Goal: Information Seeking & Learning: Learn about a topic

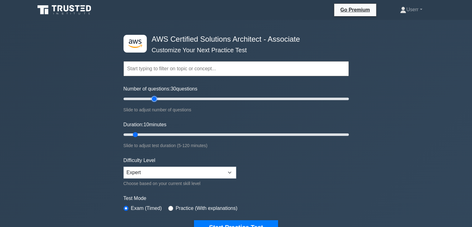
type input "30"
click at [154, 100] on input "Number of questions: 30 questions" at bounding box center [236, 98] width 225 height 7
click at [179, 134] on input "Duration: 35 minutes" at bounding box center [236, 134] width 225 height 7
click at [195, 134] on input "Duration: 40 minutes" at bounding box center [236, 134] width 225 height 7
click at [200, 135] on input "Duration: 45 minutes" at bounding box center [236, 134] width 225 height 7
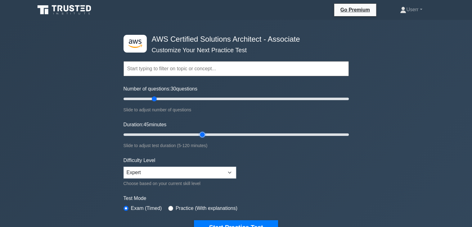
click at [207, 135] on input "Duration: 45 minutes" at bounding box center [236, 134] width 225 height 7
type input "50"
click at [207, 136] on input "Duration: 50 minutes" at bounding box center [236, 134] width 225 height 7
click at [225, 223] on button "Start Practice Test" at bounding box center [236, 227] width 84 height 14
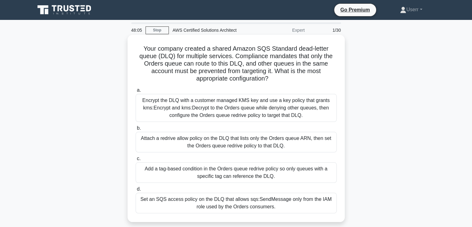
click at [181, 171] on div "Add a tag-based condition in the Orders queue redrive policy so only queues wit…" at bounding box center [236, 172] width 201 height 20
click at [136, 161] on input "c. Add a tag-based condition in the Orders queue redrive policy so only queues …" at bounding box center [136, 159] width 0 height 4
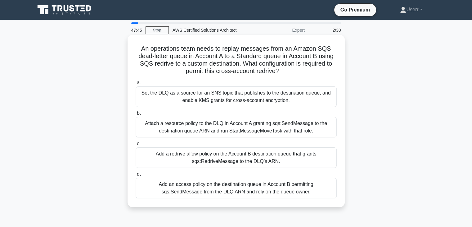
click at [180, 170] on label "d. Add an access policy on the destination queue in Account B permitting sqs:Se…" at bounding box center [236, 184] width 201 height 28
click at [136, 172] on input "d. Add an access policy on the destination queue in Account B permitting sqs:Se…" at bounding box center [136, 174] width 0 height 4
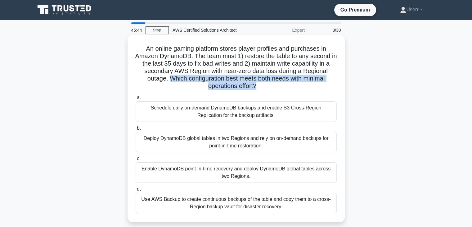
drag, startPoint x: 167, startPoint y: 79, endPoint x: 257, endPoint y: 87, distance: 90.4
click at [257, 87] on h5 "An online gaming platform stores player profiles and purchases in Amazon Dynamo…" at bounding box center [236, 67] width 202 height 45
click at [315, 81] on h5 "An online gaming platform stores player profiles and purchases in Amazon Dynamo…" at bounding box center [236, 67] width 202 height 45
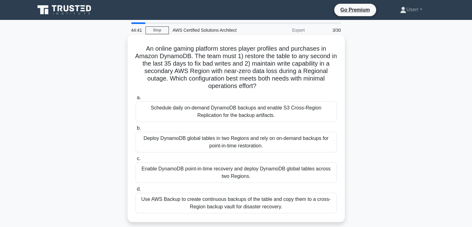
click at [263, 146] on div "Deploy DynamoDB global tables in two Regions and rely on on-demand backups for …" at bounding box center [236, 142] width 201 height 20
click at [136, 130] on input "b. Deploy DynamoDB global tables in two Regions and rely on on-demand backups f…" at bounding box center [136, 128] width 0 height 4
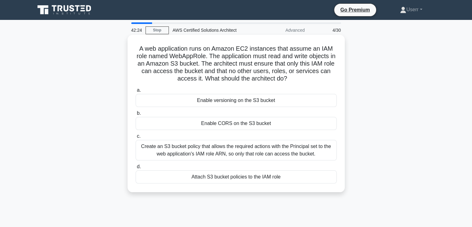
click at [234, 125] on div "Enable CORS on the S3 bucket" at bounding box center [236, 123] width 201 height 13
click at [136, 115] on input "b. Enable CORS on the S3 bucket" at bounding box center [136, 113] width 0 height 4
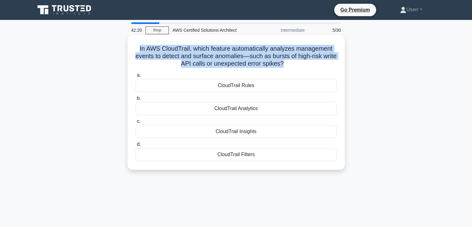
drag, startPoint x: 137, startPoint y: 48, endPoint x: 291, endPoint y: 62, distance: 154.7
click at [291, 62] on h5 "In AWS CloudTrail, which feature automatically analyzes management events to de…" at bounding box center [236, 56] width 202 height 23
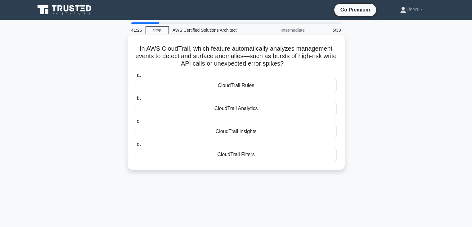
click at [291, 63] on icon ".spinner_0XTQ{transform-origin:center;animation:spinner_y6GP .75s linear infini…" at bounding box center [287, 63] width 7 height 7
click at [256, 110] on div "CloudTrail Analytics" at bounding box center [236, 108] width 201 height 13
click at [136, 100] on input "b. CloudTrail Analytics" at bounding box center [136, 98] width 0 height 4
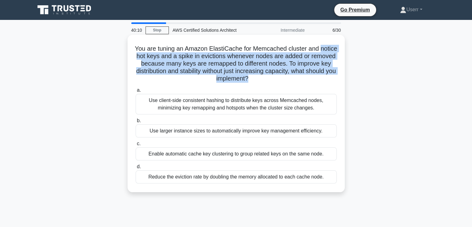
drag, startPoint x: 135, startPoint y: 57, endPoint x: 272, endPoint y: 81, distance: 139.0
click at [272, 81] on h5 "You are tuning an Amazon ElastiCache for Memcached cluster and notice hot keys …" at bounding box center [236, 64] width 202 height 38
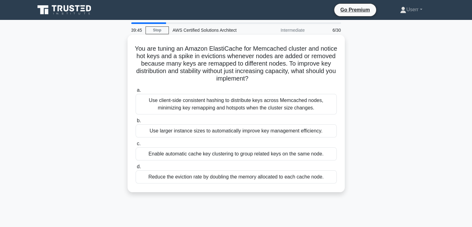
click at [273, 77] on h5 "You are tuning an Amazon ElastiCache for Memcached cluster and notice hot keys …" at bounding box center [236, 64] width 202 height 38
click at [220, 113] on div "Use client-side consistent hashing to distribute keys across Memcached nodes, m…" at bounding box center [236, 104] width 201 height 20
click at [136, 92] on input "a. Use client-side consistent hashing to distribute keys across Memcached nodes…" at bounding box center [136, 90] width 0 height 4
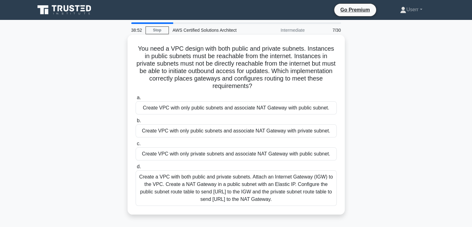
drag, startPoint x: 135, startPoint y: 51, endPoint x: 293, endPoint y: 89, distance: 161.6
click at [293, 89] on h5 "You need a VPC design with both public and private subnets. Instances in public…" at bounding box center [236, 67] width 202 height 45
click at [260, 84] on icon ".spinner_0XTQ{transform-origin:center;animation:spinner_y6GP .75s linear infini…" at bounding box center [255, 86] width 7 height 7
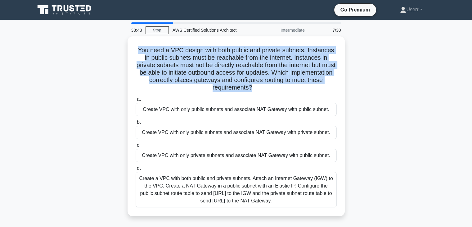
drag, startPoint x: 267, startPoint y: 87, endPoint x: 121, endPoint y: 44, distance: 152.2
click at [121, 44] on div "You need a VPC design with both public and private subnets. Instances in public…" at bounding box center [236, 129] width 410 height 187
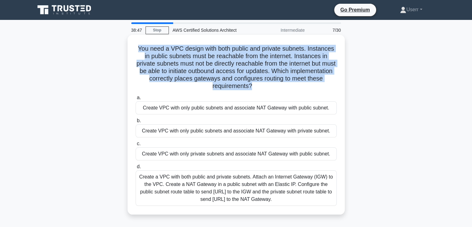
click at [167, 70] on h5 "You need a VPC design with both public and private subnets. Instances in public…" at bounding box center [236, 67] width 202 height 45
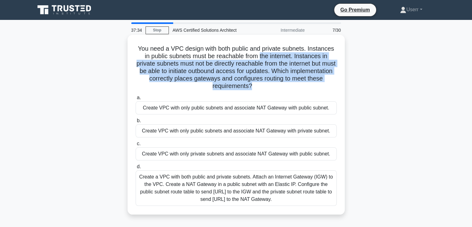
drag, startPoint x: 265, startPoint y: 61, endPoint x: 268, endPoint y: 86, distance: 25.1
click at [268, 86] on h5 "You need a VPC design with both public and private subnets. Instances in public…" at bounding box center [236, 67] width 202 height 45
click at [266, 69] on h5 "You need a VPC design with both public and private subnets. Instances in public…" at bounding box center [236, 67] width 202 height 45
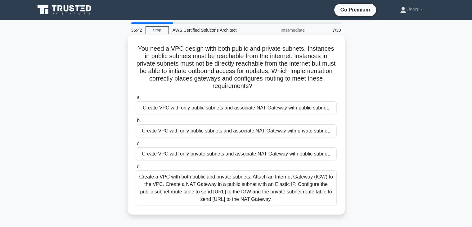
click at [189, 157] on div "Create VPC with only private subnets and associate NAT Gateway with public subn…" at bounding box center [236, 153] width 201 height 13
click at [136, 146] on input "c. Create VPC with only private subnets and associate NAT Gateway with public s…" at bounding box center [136, 144] width 0 height 4
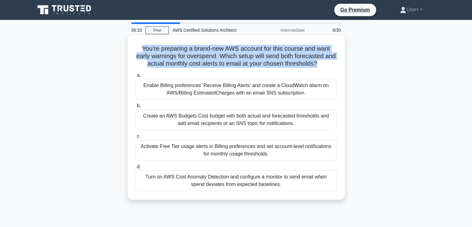
drag, startPoint x: 139, startPoint y: 50, endPoint x: 325, endPoint y: 62, distance: 186.1
click at [325, 62] on h5 "You’re preparing a brand-new AWS account for this course and want early warning…" at bounding box center [236, 56] width 202 height 23
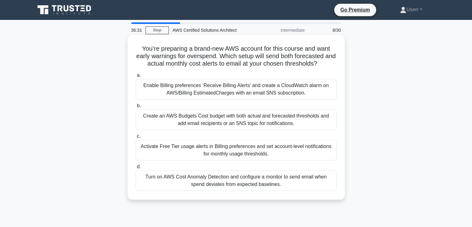
click at [325, 64] on icon ".spinner_0XTQ{transform-origin:center;animation:spinner_y6GP .75s linear infini…" at bounding box center [320, 63] width 7 height 7
click at [170, 139] on label "c. Activate Free Tier usage alerts in Billing preferences and set account-level…" at bounding box center [236, 146] width 201 height 28
click at [136, 138] on input "c. Activate Free Tier usage alerts in Billing preferences and set account-level…" at bounding box center [136, 136] width 0 height 4
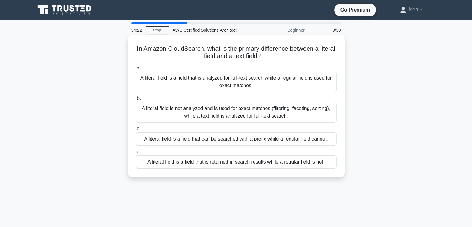
drag, startPoint x: 142, startPoint y: 48, endPoint x: 293, endPoint y: 59, distance: 151.7
click at [293, 59] on h5 "In Amazon CloudSearch, what is the primary difference between a literal field a…" at bounding box center [236, 53] width 202 height 16
click at [267, 61] on div "In Amazon CloudSearch, what is the primary difference between a literal field a…" at bounding box center [236, 105] width 212 height 137
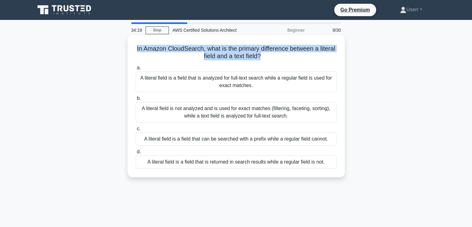
drag, startPoint x: 269, startPoint y: 57, endPoint x: 143, endPoint y: 46, distance: 125.9
click at [143, 46] on h5 "In Amazon CloudSearch, what is the primary difference between a literal field a…" at bounding box center [236, 53] width 202 height 16
click at [220, 59] on h5 "In Amazon CloudSearch, what is the primary difference between a literal field a…" at bounding box center [236, 53] width 202 height 16
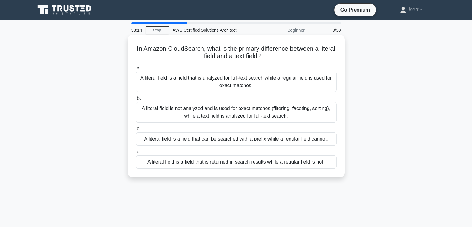
click at [287, 115] on div "A literal field is not analyzed and is used for exact matches (filtering, facet…" at bounding box center [236, 112] width 201 height 20
click at [136, 100] on input "b. A literal field is not analyzed and is used for exact matches (filtering, fa…" at bounding box center [136, 98] width 0 height 4
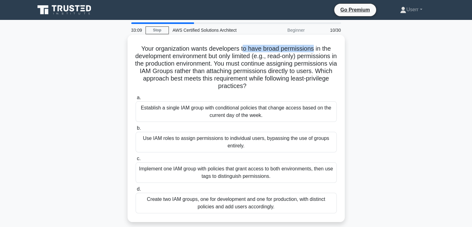
drag, startPoint x: 245, startPoint y: 47, endPoint x: 314, endPoint y: 47, distance: 69.6
click at [314, 47] on h5 "Your organization wants developers to have broad permissions in the development…" at bounding box center [236, 67] width 202 height 45
click at [306, 63] on h5 "Your organization wants developers to have broad permissions in the development…" at bounding box center [236, 67] width 202 height 45
click at [186, 49] on h5 "Your organization wants developers to have broad permissions in the development…" at bounding box center [236, 67] width 202 height 45
click at [191, 56] on h5 "Your organization wants developers to have broad permissions in the development…" at bounding box center [236, 67] width 202 height 45
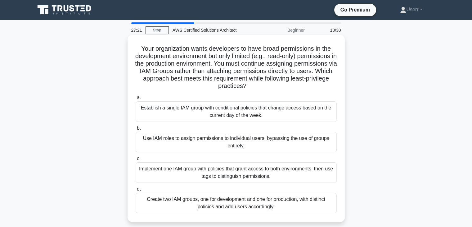
drag, startPoint x: 229, startPoint y: 124, endPoint x: 171, endPoint y: 73, distance: 77.0
click at [171, 73] on h5 "Your organization wants developers to have broad permissions in the development…" at bounding box center [236, 67] width 202 height 45
click at [248, 132] on div "Use IAM roles to assign permissions to individual users, bypassing the use of g…" at bounding box center [236, 142] width 201 height 20
click at [136, 130] on input "b. Use IAM roles to assign permissions to individual users, bypassing the use o…" at bounding box center [136, 128] width 0 height 4
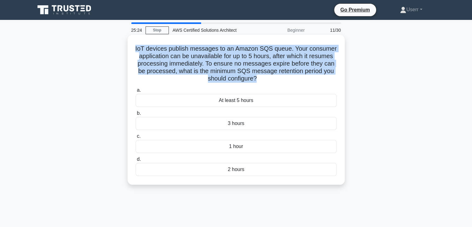
drag, startPoint x: 135, startPoint y: 50, endPoint x: 257, endPoint y: 80, distance: 125.3
click at [257, 80] on h5 "IoT devices publish messages to an Amazon SQS queue. Your consumer application …" at bounding box center [236, 64] width 202 height 38
click at [257, 76] on h5 "IoT devices publish messages to an Amazon SQS queue. Your consumer application …" at bounding box center [236, 64] width 202 height 38
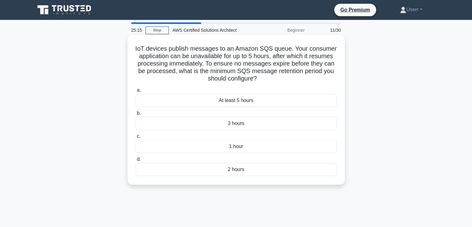
click at [258, 77] on icon ".spinner_0XTQ{transform-origin:center;animation:spinner_y6GP .75s linear infini…" at bounding box center [260, 78] width 7 height 7
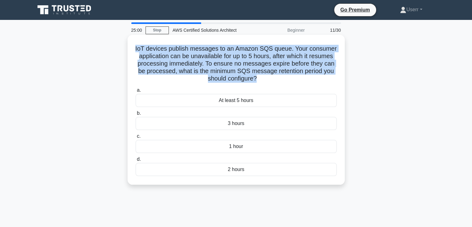
drag, startPoint x: 136, startPoint y: 49, endPoint x: 257, endPoint y: 80, distance: 125.3
click at [257, 80] on h5 "IoT devices publish messages to an Amazon SQS queue. Your consumer application …" at bounding box center [236, 64] width 202 height 38
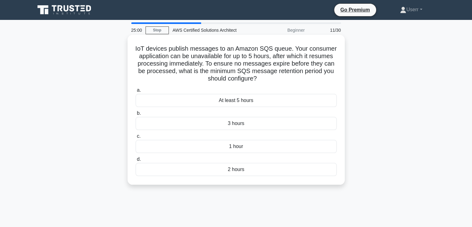
click at [258, 77] on h5 "IoT devices publish messages to an Amazon SQS queue. Your consumer application …" at bounding box center [236, 64] width 202 height 38
drag, startPoint x: 274, startPoint y: 58, endPoint x: 283, endPoint y: 81, distance: 24.6
click at [283, 81] on h5 "IoT devices publish messages to an Amazon SQS queue. Your consumer application …" at bounding box center [236, 64] width 202 height 38
click at [263, 83] on icon ".spinner_0XTQ{transform-origin:center;animation:spinner_y6GP .75s linear infini…" at bounding box center [260, 78] width 7 height 7
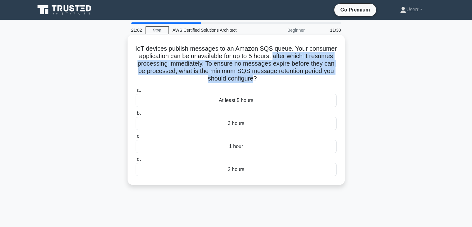
drag, startPoint x: 274, startPoint y: 57, endPoint x: 254, endPoint y: 78, distance: 28.8
click at [254, 78] on h5 "IoT devices publish messages to an Amazon SQS queue. Your consumer application …" at bounding box center [236, 64] width 202 height 38
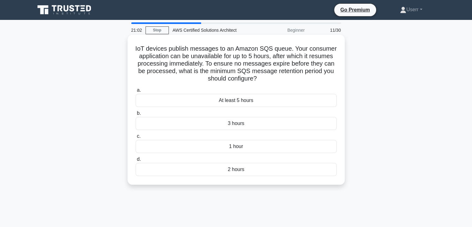
click at [257, 79] on h5 "IoT devices publish messages to an Amazon SQS queue. Your consumer application …" at bounding box center [236, 64] width 202 height 38
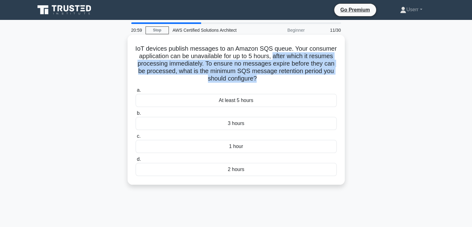
drag, startPoint x: 274, startPoint y: 56, endPoint x: 256, endPoint y: 76, distance: 26.8
click at [256, 76] on h5 "IoT devices publish messages to an Amazon SQS queue. Your consumer application …" at bounding box center [236, 64] width 202 height 38
click at [254, 78] on h5 "IoT devices publish messages to an Amazon SQS queue. Your consumer application …" at bounding box center [236, 64] width 202 height 38
drag, startPoint x: 274, startPoint y: 56, endPoint x: 256, endPoint y: 77, distance: 28.0
click at [256, 77] on h5 "IoT devices publish messages to an Amazon SQS queue. Your consumer application …" at bounding box center [236, 64] width 202 height 38
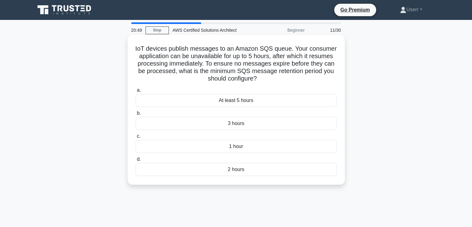
click at [258, 78] on h5 "IoT devices publish messages to an Amazon SQS queue. Your consumer application …" at bounding box center [236, 64] width 202 height 38
click at [242, 130] on div "3 hours" at bounding box center [236, 123] width 201 height 13
click at [136, 115] on input "b. 3 hours" at bounding box center [136, 113] width 0 height 4
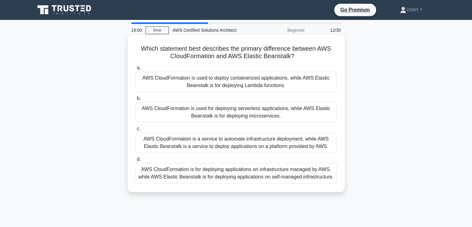
click at [239, 121] on div "AWS CloudFormation is used for deploying serverless applications, while AWS Ela…" at bounding box center [236, 112] width 201 height 20
click at [136, 100] on input "b. AWS CloudFormation is used for deploying serverless applications, while AWS …" at bounding box center [136, 98] width 0 height 4
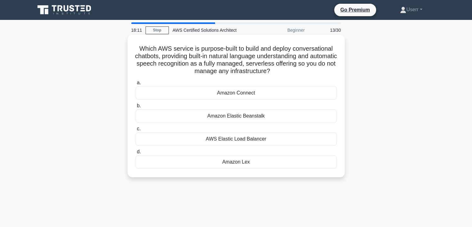
click at [227, 161] on div "Amazon Lex" at bounding box center [236, 161] width 201 height 13
click at [136, 154] on input "d. Amazon Lex" at bounding box center [136, 152] width 0 height 4
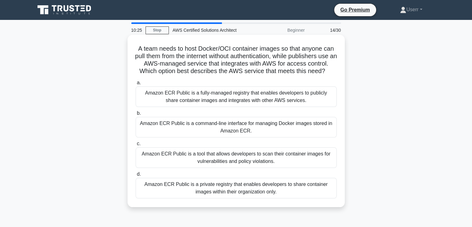
click at [237, 204] on div "A team needs to host Docker/OCI container images so that anyone can pull them f…" at bounding box center [236, 120] width 212 height 167
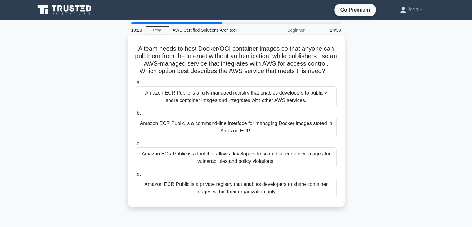
click at [238, 207] on div "A team needs to host Docker/OCI container images so that anyone can pull them f…" at bounding box center [236, 121] width 217 height 172
click at [238, 204] on div "A team needs to host Docker/OCI container images so that anyone can pull them f…" at bounding box center [236, 120] width 212 height 167
click at [239, 207] on div "A team needs to host Docker/OCI container images so that anyone can pull them f…" at bounding box center [236, 121] width 217 height 172
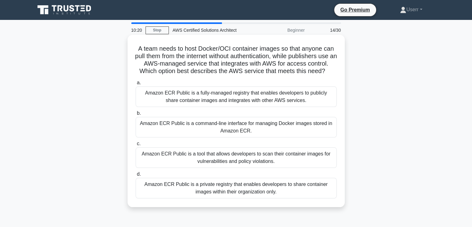
click at [245, 168] on div "Amazon ECR Public is a tool that allows developers to scan their container imag…" at bounding box center [236, 157] width 201 height 20
click at [136, 146] on input "c. Amazon ECR Public is a tool that allows developers to scan their container i…" at bounding box center [136, 144] width 0 height 4
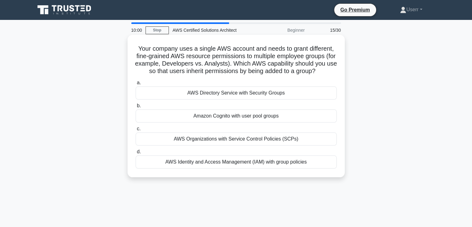
click at [245, 145] on div "AWS Organizations with Service Control Policies (SCPs)" at bounding box center [236, 138] width 201 height 13
click at [136, 131] on input "c. AWS Organizations with Service Control Policies (SCPs)" at bounding box center [136, 129] width 0 height 4
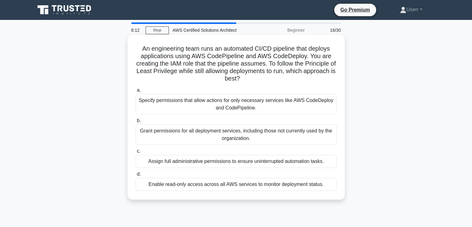
click at [189, 149] on label "c. Assign full administrative permissions to ensure uninterrupted automation ta…" at bounding box center [236, 157] width 201 height 20
click at [136, 149] on input "c. Assign full administrative permissions to ensure uninterrupted automation ta…" at bounding box center [136, 151] width 0 height 4
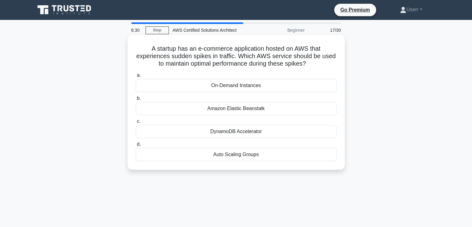
click at [162, 59] on h5 "A startup has an e-commerce application hosted on AWS that experiences sudden s…" at bounding box center [236, 56] width 202 height 23
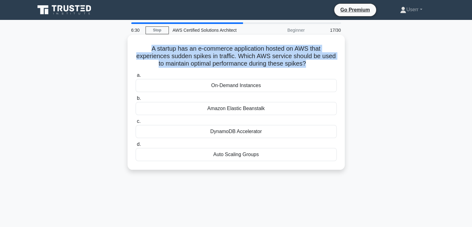
click at [162, 59] on h5 "A startup has an e-commerce application hosted on AWS that experiences sudden s…" at bounding box center [236, 56] width 202 height 23
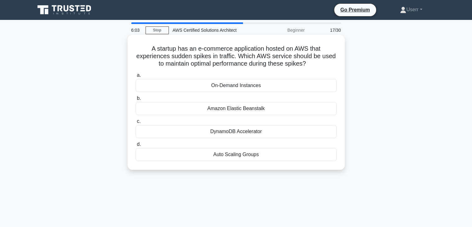
drag, startPoint x: 239, startPoint y: 53, endPoint x: 309, endPoint y: 64, distance: 70.9
click at [309, 64] on h5 "A startup has an e-commerce application hosted on AWS that experiences sudden s…" at bounding box center [236, 56] width 202 height 23
click at [308, 64] on h5 "A startup has an e-commerce application hosted on AWS that experiences sudden s…" at bounding box center [236, 56] width 202 height 23
drag, startPoint x: 308, startPoint y: 64, endPoint x: 296, endPoint y: 63, distance: 12.1
click at [296, 63] on h5 "A startup has an e-commerce application hosted on AWS that experiences sudden s…" at bounding box center [236, 56] width 202 height 23
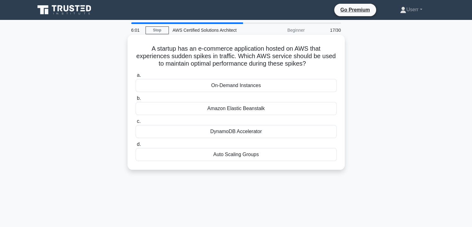
click at [296, 64] on h5 "A startup has an e-commerce application hosted on AWS that experiences sudden s…" at bounding box center [236, 56] width 202 height 23
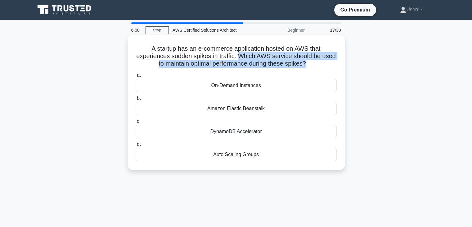
drag, startPoint x: 303, startPoint y: 63, endPoint x: 240, endPoint y: 54, distance: 63.6
click at [240, 54] on h5 "A startup has an e-commerce application hosted on AWS that experiences sudden s…" at bounding box center [236, 56] width 202 height 23
click at [269, 67] on h5 "A startup has an e-commerce application hosted on AWS that experiences sudden s…" at bounding box center [236, 56] width 202 height 23
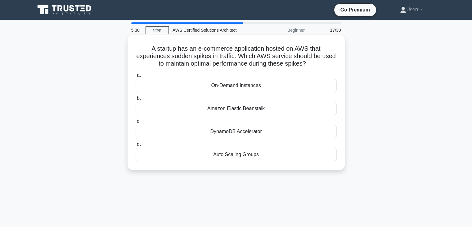
click at [273, 68] on div "A startup has an e-commerce application hosted on AWS that experiences sudden s…" at bounding box center [236, 102] width 212 height 130
click at [314, 127] on div "DynamoDB Accelerator" at bounding box center [236, 131] width 201 height 13
click at [136, 123] on input "c. DynamoDB Accelerator" at bounding box center [136, 121] width 0 height 4
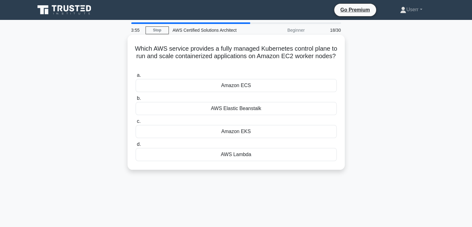
click at [311, 168] on div "Which AWS service provides a fully managed Kubernetes control plane to run and …" at bounding box center [236, 102] width 217 height 135
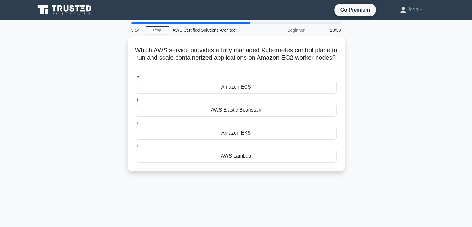
click at [308, 180] on div "3:54 Stop AWS Certified Solutions Architect Beginner 18/30 Which AWS service pr…" at bounding box center [236, 177] width 410 height 311
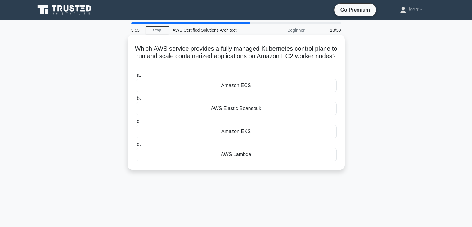
click at [310, 165] on div "Which AWS service provides a fully managed Kubernetes control plane to run and …" at bounding box center [236, 102] width 212 height 130
click at [303, 74] on label "a. Amazon ECS" at bounding box center [236, 81] width 201 height 20
click at [136, 74] on input "a. Amazon ECS" at bounding box center [136, 75] width 0 height 4
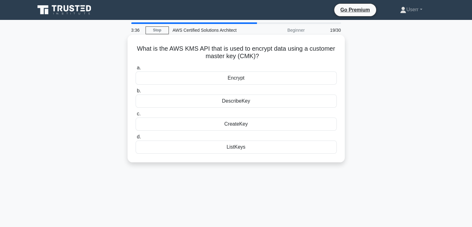
click at [234, 74] on div "Encrypt" at bounding box center [236, 77] width 201 height 13
click at [136, 70] on input "a. Encrypt" at bounding box center [136, 68] width 0 height 4
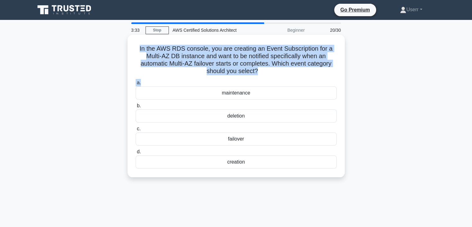
drag, startPoint x: 133, startPoint y: 49, endPoint x: 256, endPoint y: 78, distance: 126.5
click at [256, 78] on div "In the AWS RDS console, you are creating an Event Subscription for a Multi-AZ D…" at bounding box center [236, 105] width 212 height 137
click at [256, 70] on h5 "In the AWS RDS console, you are creating an Event Subscription for a Multi-AZ D…" at bounding box center [236, 60] width 202 height 30
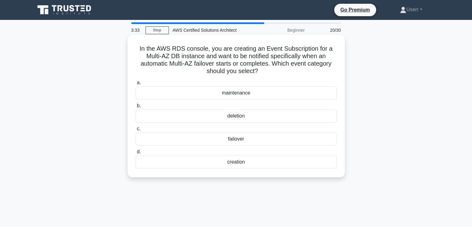
click at [256, 70] on h5 "In the AWS RDS console, you are creating an Event Subscription for a Multi-AZ D…" at bounding box center [236, 60] width 202 height 30
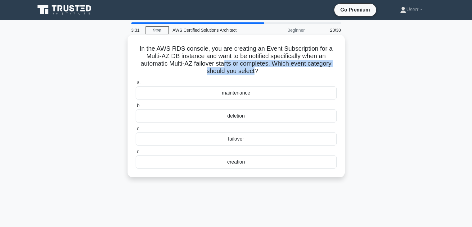
drag, startPoint x: 255, startPoint y: 71, endPoint x: 224, endPoint y: 63, distance: 32.0
click at [224, 63] on h5 "In the AWS RDS console, you are creating an Event Subscription for a Multi-AZ D…" at bounding box center [236, 60] width 202 height 30
click at [227, 66] on h5 "In the AWS RDS console, you are creating an Event Subscription for a Multi-AZ D…" at bounding box center [236, 60] width 202 height 30
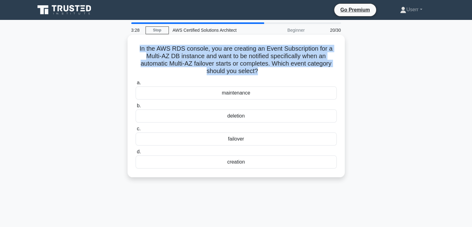
drag, startPoint x: 139, startPoint y: 49, endPoint x: 256, endPoint y: 72, distance: 119.0
click at [256, 72] on h5 "In the AWS RDS console, you are creating an Event Subscription for a Multi-AZ D…" at bounding box center [236, 60] width 202 height 30
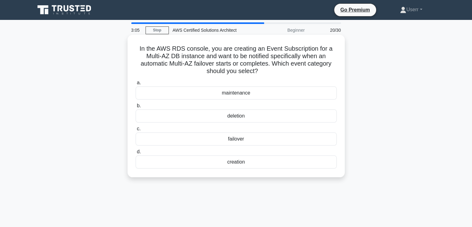
click at [259, 73] on icon ".spinner_0XTQ{transform-origin:center;animation:spinner_y6GP .75s linear infini…" at bounding box center [261, 71] width 7 height 7
click at [243, 116] on div "deletion" at bounding box center [236, 115] width 201 height 13
click at [136, 108] on input "b. deletion" at bounding box center [136, 106] width 0 height 4
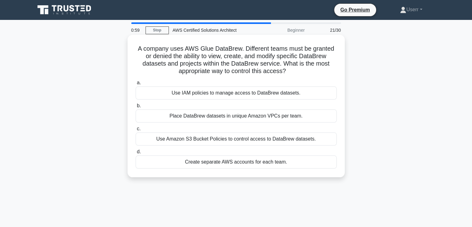
drag, startPoint x: 184, startPoint y: 161, endPoint x: 289, endPoint y: 174, distance: 105.7
click at [289, 174] on div "A company uses AWS Glue DataBrew. Different teams must be granted or denied the…" at bounding box center [236, 105] width 212 height 137
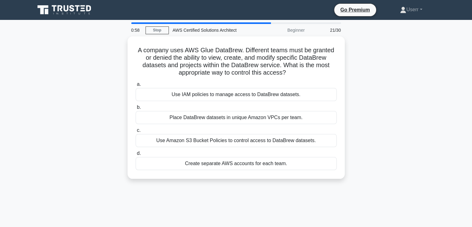
click at [292, 183] on div "A company uses AWS Glue DataBrew. Different teams must be granted or denied the…" at bounding box center [236, 111] width 410 height 150
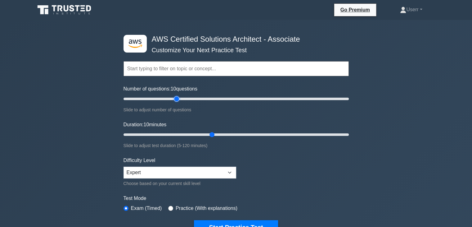
click at [178, 99] on input "Number of questions: 10 questions" at bounding box center [236, 98] width 225 height 7
click at [165, 99] on input "Number of questions: 40 questions" at bounding box center [236, 98] width 225 height 7
click at [159, 98] on input "Number of questions: 35 questions" at bounding box center [236, 98] width 225 height 7
type input "30"
click at [155, 98] on input "Number of questions: 30 questions" at bounding box center [236, 98] width 225 height 7
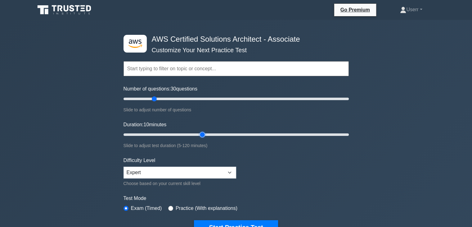
click at [199, 133] on input "Duration: 10 minutes" at bounding box center [236, 134] width 225 height 7
click at [187, 132] on input "Duration: 45 minutes" at bounding box center [236, 134] width 225 height 7
click at [159, 137] on input "Duration: 35 minutes" at bounding box center [236, 134] width 225 height 7
click at [176, 134] on input "Duration: 30 minutes" at bounding box center [236, 134] width 225 height 7
click at [183, 134] on input "Duration: 35 minutes" at bounding box center [236, 134] width 225 height 7
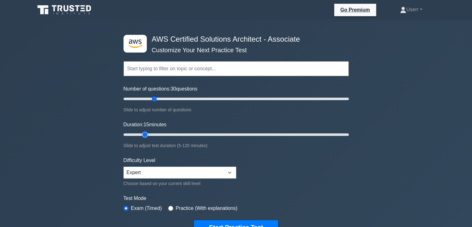
click at [146, 132] on input "Duration: 15 minutes" at bounding box center [236, 134] width 225 height 7
click at [181, 134] on input "Duration: 35 minutes" at bounding box center [236, 134] width 225 height 7
click at [195, 134] on input "Duration: 35 minutes" at bounding box center [236, 134] width 225 height 7
type input "50"
click at [216, 132] on input "Duration: 40 minutes" at bounding box center [236, 134] width 225 height 7
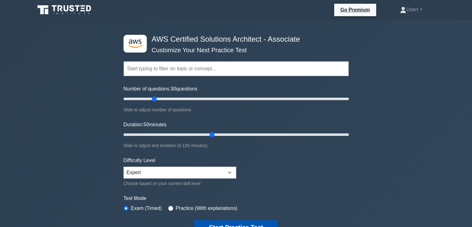
click at [238, 220] on button "Start Practice Test" at bounding box center [236, 227] width 84 height 14
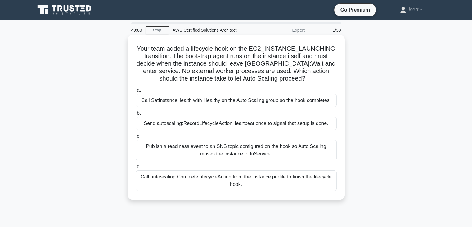
click at [234, 153] on div "Publish a readiness event to an SNS topic configured on the hook so Auto Scalin…" at bounding box center [236, 150] width 201 height 20
click at [136, 138] on input "c. Publish a readiness event to an SNS topic configured on the hook so Auto Sca…" at bounding box center [136, 136] width 0 height 4
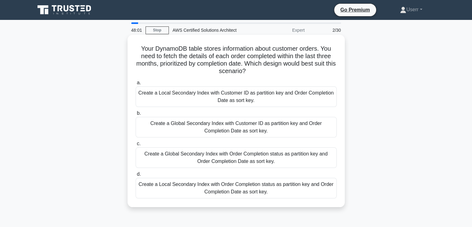
click at [181, 166] on div "Create a Global Secondary Index with Order Completion status as partition key a…" at bounding box center [236, 157] width 201 height 20
click at [136, 146] on input "c. Create a Global Secondary Index with Order Completion status as partition ke…" at bounding box center [136, 144] width 0 height 4
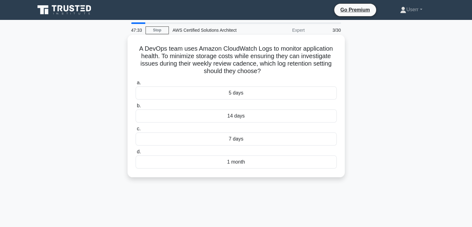
click at [244, 142] on div "7 days" at bounding box center [236, 138] width 201 height 13
click at [136, 131] on input "c. 7 days" at bounding box center [136, 129] width 0 height 4
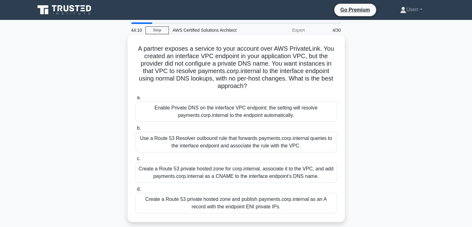
drag, startPoint x: 174, startPoint y: 68, endPoint x: 248, endPoint y: 89, distance: 76.6
click at [248, 89] on h5 "A partner exposes a service to your account over AWS PrivateLink. You created a…" at bounding box center [236, 67] width 202 height 45
click at [248, 89] on icon ".spinner_0XTQ{transform-origin:center;animation:spinner_y6GP .75s linear infini…" at bounding box center [250, 86] width 7 height 7
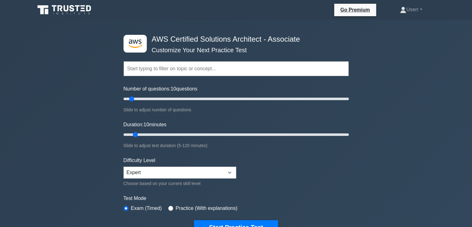
click at [158, 93] on div "Number of questions: 10 questions Slide to adjust number of questions" at bounding box center [236, 99] width 225 height 28
click at [161, 98] on input "Number of questions: 10 questions" at bounding box center [236, 98] width 225 height 7
click at [148, 99] on input "Number of questions: 35 questions" at bounding box center [236, 98] width 225 height 7
click at [136, 99] on input "Number of questions: 15 questions" at bounding box center [236, 98] width 225 height 7
type input "20"
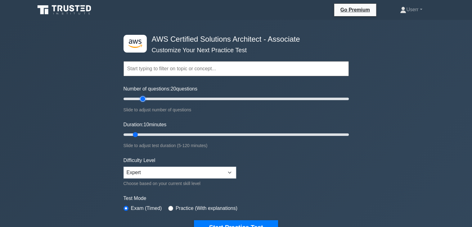
click at [144, 99] on input "Number of questions: 20 questions" at bounding box center [236, 98] width 225 height 7
click at [152, 133] on input "Duration: 20 minutes" at bounding box center [236, 134] width 225 height 7
click at [176, 133] on input "Duration: 30 minutes" at bounding box center [236, 134] width 225 height 7
type input "35"
click at [183, 131] on input "Duration: 30 minutes" at bounding box center [236, 134] width 225 height 7
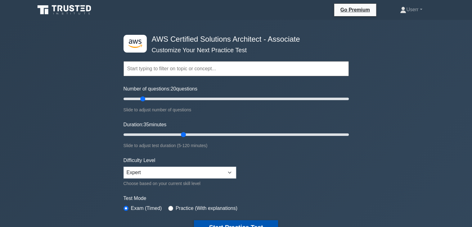
click at [234, 224] on button "Start Practice Test" at bounding box center [236, 227] width 84 height 14
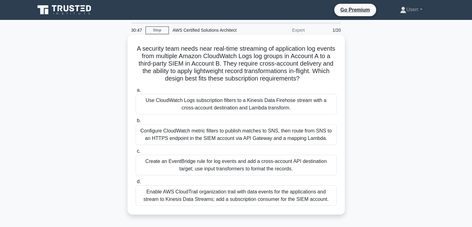
click at [216, 173] on div "Create an EventBridge rule for log events and add a cross-account API destinati…" at bounding box center [236, 165] width 201 height 20
click at [136, 153] on input "c. Create an EventBridge rule for log events and add a cross-account API destin…" at bounding box center [136, 151] width 0 height 4
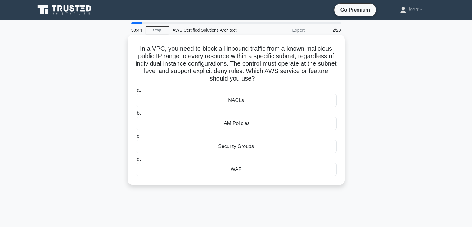
drag, startPoint x: 136, startPoint y: 50, endPoint x: 271, endPoint y: 79, distance: 138.4
click at [271, 79] on h5 "In a VPC, you need to block all inbound traffic from a known malicious public I…" at bounding box center [236, 64] width 202 height 38
click at [262, 79] on icon ".spinner_0XTQ{transform-origin:center;animation:spinner_y6GP .75s linear infini…" at bounding box center [258, 78] width 7 height 7
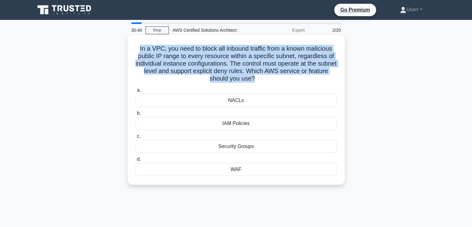
drag, startPoint x: 265, startPoint y: 79, endPoint x: 137, endPoint y: 47, distance: 131.8
click at [137, 47] on h5 "In a VPC, you need to block all inbound traffic from a known malicious public I…" at bounding box center [236, 64] width 202 height 38
click at [237, 63] on h5 "In a VPC, you need to block all inbound traffic from a known malicious public I…" at bounding box center [236, 64] width 202 height 38
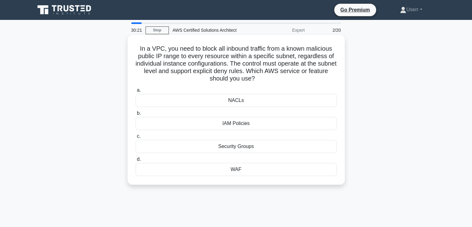
click at [240, 65] on h5 "In a VPC, you need to block all inbound traffic from a known malicious public I…" at bounding box center [236, 64] width 202 height 38
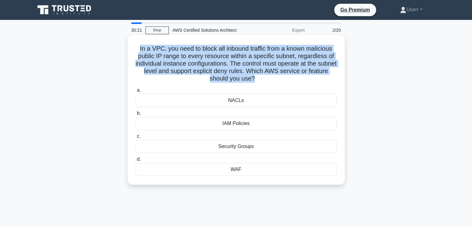
click at [240, 65] on h5 "In a VPC, you need to block all inbound traffic from a known malicious public I…" at bounding box center [236, 64] width 202 height 38
click at [242, 67] on h5 "In a VPC, you need to block all inbound traffic from a known malicious public I…" at bounding box center [236, 64] width 202 height 38
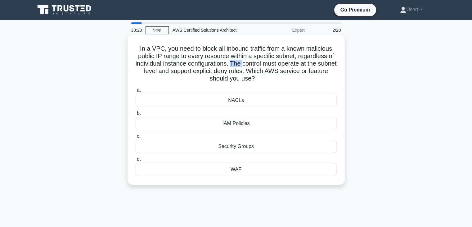
click at [242, 67] on h5 "In a VPC, you need to block all inbound traffic from a known malicious public I…" at bounding box center [236, 64] width 202 height 38
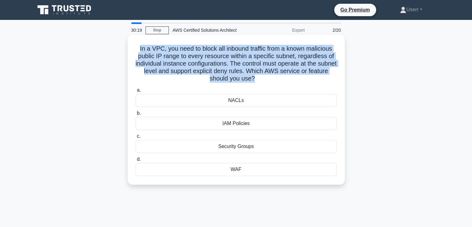
click at [242, 67] on h5 "In a VPC, you need to block all inbound traffic from a known malicious public I…" at bounding box center [236, 64] width 202 height 38
click at [246, 71] on h5 "In a VPC, you need to block all inbound traffic from a known malicious public I…" at bounding box center [236, 64] width 202 height 38
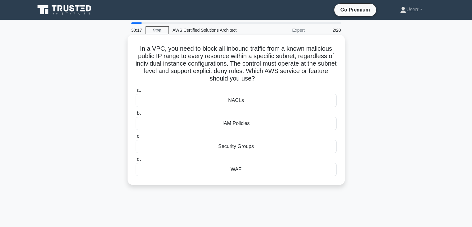
click at [260, 81] on h5 "In a VPC, you need to block all inbound traffic from a known malicious public I…" at bounding box center [236, 64] width 202 height 38
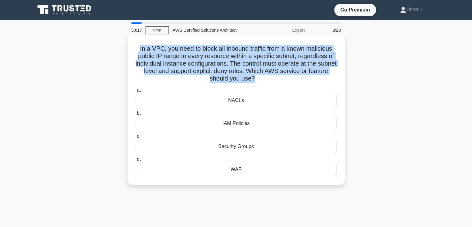
click at [260, 81] on h5 "In a VPC, you need to block all inbound traffic from a known malicious public I…" at bounding box center [236, 64] width 202 height 38
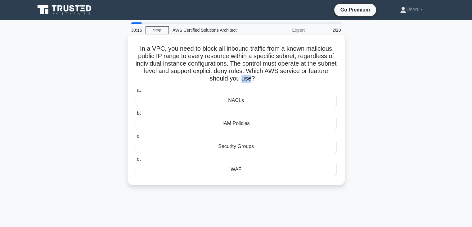
click at [260, 81] on h5 "In a VPC, you need to block all inbound traffic from a known malicious public I…" at bounding box center [236, 64] width 202 height 38
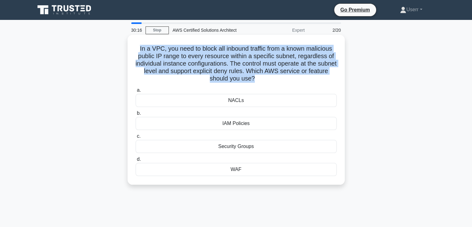
click at [260, 81] on h5 "In a VPC, you need to block all inbound traffic from a known malicious public I…" at bounding box center [236, 64] width 202 height 38
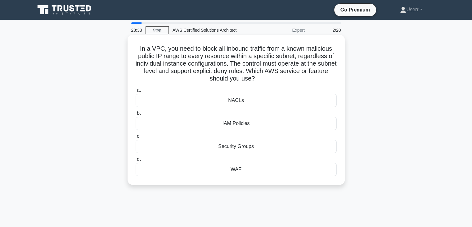
click at [253, 143] on div "Security Groups" at bounding box center [236, 146] width 201 height 13
click at [136, 138] on input "c. Security Groups" at bounding box center [136, 136] width 0 height 4
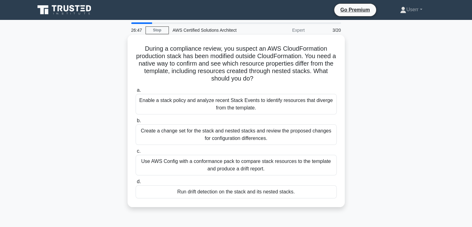
click at [220, 156] on div "Use AWS Config with a conformance pack to compare stack resources to the templa…" at bounding box center [236, 165] width 201 height 20
click at [136, 153] on input "c. Use AWS Config with a conformance pack to compare stack resources to the tem…" at bounding box center [136, 151] width 0 height 4
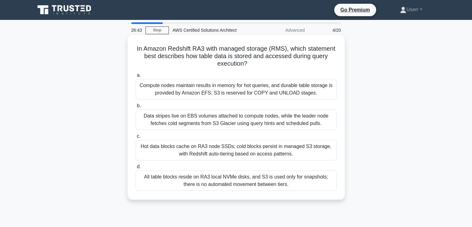
click at [171, 59] on h5 "In Amazon Redshift RA3 with managed storage (RMS), which statement best describ…" at bounding box center [236, 56] width 202 height 23
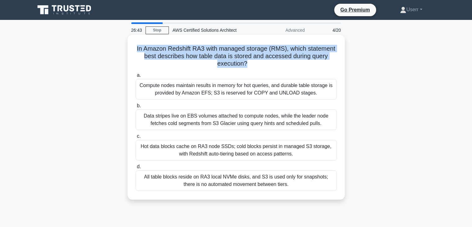
click at [171, 59] on h5 "In Amazon Redshift RA3 with managed storage (RMS), which statement best describ…" at bounding box center [236, 56] width 202 height 23
click at [249, 61] on icon ".spinner_0XTQ{transform-origin:center;animation:spinner_y6GP .75s linear infini…" at bounding box center [251, 63] width 7 height 7
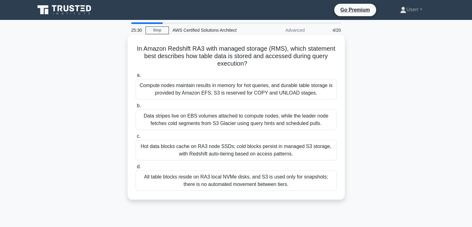
click at [209, 161] on div "a. Compute nodes maintain results in memory for hot queries, and durable table …" at bounding box center [236, 131] width 209 height 122
click at [210, 161] on div "a. Compute nodes maintain results in memory for hot queries, and durable table …" at bounding box center [236, 131] width 209 height 122
click at [211, 163] on label "d. All table blocks reside on RA3 local NVMe disks, and S3 is used only for sna…" at bounding box center [236, 177] width 201 height 28
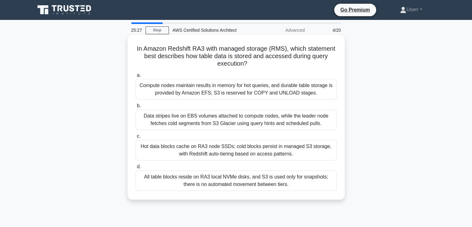
click at [136, 165] on input "d. All table blocks reside on RA3 local NVMe disks, and S3 is used only for sna…" at bounding box center [136, 167] width 0 height 4
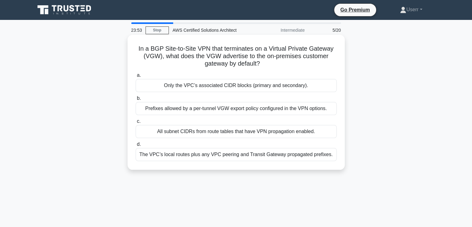
click at [260, 117] on label "c. All subnet CIDRs from route tables that have VPN propagation enabled." at bounding box center [236, 127] width 201 height 20
click at [136, 119] on input "c. All subnet CIDRs from route tables that have VPN propagation enabled." at bounding box center [136, 121] width 0 height 4
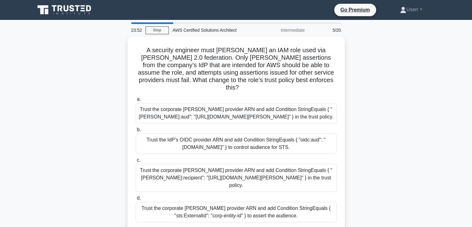
click at [260, 117] on div "a. Trust the corporate SAML provider ARN and add Condition StringEquals { "SAML…" at bounding box center [236, 158] width 209 height 129
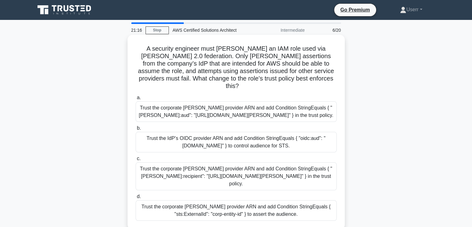
click at [256, 58] on h5 "A security engineer must harden an IAM role used via SAML 2.0 federation. Only …" at bounding box center [236, 67] width 202 height 45
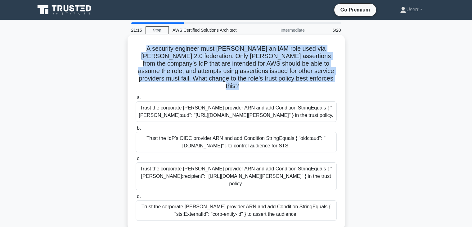
click at [256, 58] on h5 "A security engineer must harden an IAM role used via SAML 2.0 federation. Only …" at bounding box center [236, 67] width 202 height 45
click at [293, 68] on h5 "A security engineer must harden an IAM role used via SAML 2.0 federation. Only …" at bounding box center [236, 67] width 202 height 45
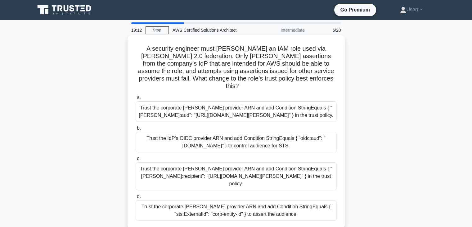
click at [228, 124] on label "b. Trust the IdP’s OIDC provider ARN and add Condition StringEquals { "oidc:aud…" at bounding box center [236, 138] width 201 height 28
click at [136, 126] on input "b. Trust the IdP’s OIDC provider ARN and add Condition StringEquals { "oidc:aud…" at bounding box center [136, 128] width 0 height 4
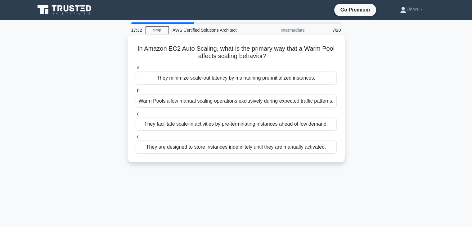
click at [224, 100] on div "Warm Pools allow manual scaling operations exclusively during expected traffic …" at bounding box center [236, 100] width 201 height 13
click at [136, 93] on input "b. Warm Pools allow manual scaling operations exclusively during expected traff…" at bounding box center [136, 91] width 0 height 4
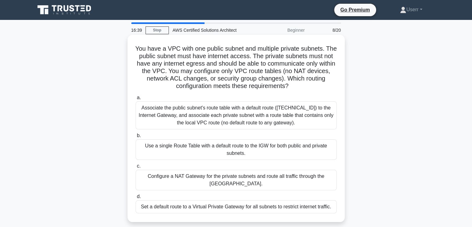
drag, startPoint x: 142, startPoint y: 108, endPoint x: 287, endPoint y: 128, distance: 147.0
click at [287, 128] on div "Associate the public subnet's route table with a default route (0.0.0.0/0) to t…" at bounding box center [236, 115] width 201 height 28
click at [287, 122] on div "Associate the public subnet's route table with a default route (0.0.0.0/0) to t…" at bounding box center [236, 115] width 201 height 28
click at [136, 100] on input "a. Associate the public subnet's route table with a default route (0.0.0.0/0) t…" at bounding box center [136, 98] width 0 height 4
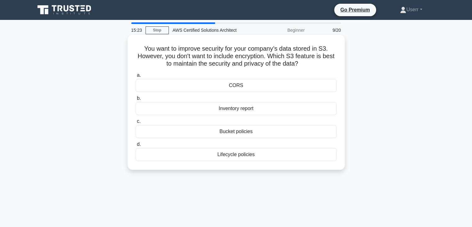
click at [244, 134] on div "Bucket policies" at bounding box center [236, 131] width 201 height 13
click at [136, 123] on input "c. Bucket policies" at bounding box center [136, 121] width 0 height 4
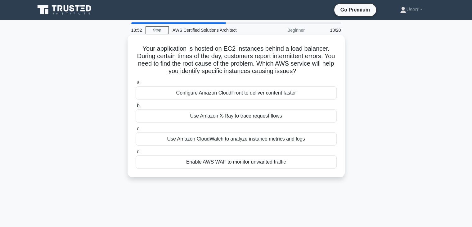
click at [236, 142] on div "Use Amazon CloudWatch to analyze instance metrics and logs" at bounding box center [236, 138] width 201 height 13
click at [136, 131] on input "c. Use Amazon CloudWatch to analyze instance metrics and logs" at bounding box center [136, 129] width 0 height 4
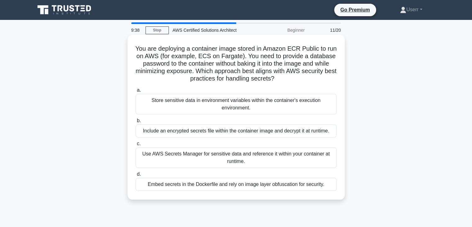
click at [215, 80] on h5 "You are deploying a container image stored in Amazon ECR Public to run on AWS (…" at bounding box center [236, 64] width 202 height 38
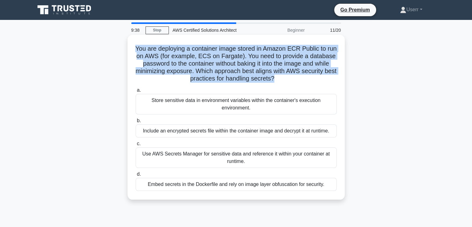
click at [215, 80] on h5 "You are deploying a container image stored in Amazon ECR Public to run on AWS (…" at bounding box center [236, 64] width 202 height 38
click at [254, 77] on h5 "You are deploying a container image stored in Amazon ECR Public to run on AWS (…" at bounding box center [236, 64] width 202 height 38
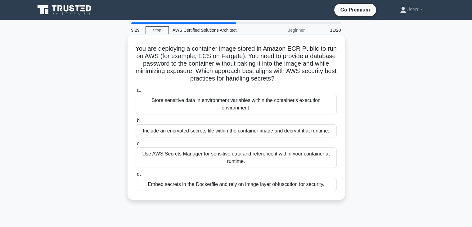
click at [258, 120] on label "b. Include an encrypted secrets file within the container image and decrypt it …" at bounding box center [236, 127] width 201 height 20
click at [136, 120] on input "b. Include an encrypted secrets file within the container image and decrypt it …" at bounding box center [136, 121] width 0 height 4
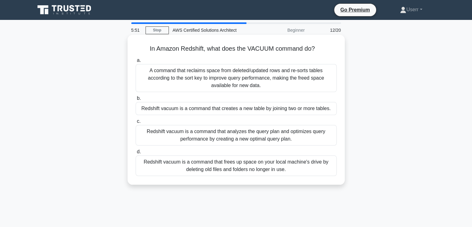
click at [196, 148] on label "d. Redshift vacuum is a command that frees up space on your local machine's dri…" at bounding box center [236, 162] width 201 height 28
click at [136, 150] on input "d. Redshift vacuum is a command that frees up space on your local machine's dri…" at bounding box center [136, 152] width 0 height 4
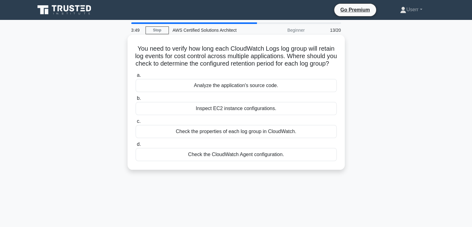
click at [226, 112] on div "Inspect EC2 instance configurations." at bounding box center [236, 108] width 201 height 13
click at [136, 100] on input "b. Inspect EC2 instance configurations." at bounding box center [136, 98] width 0 height 4
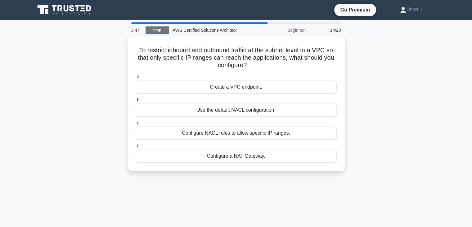
click at [158, 29] on link "Stop" at bounding box center [157, 30] width 23 height 8
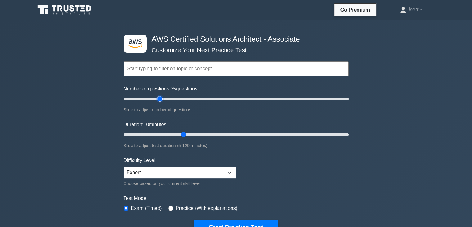
click at [162, 100] on input "Number of questions: 35 questions" at bounding box center [236, 98] width 225 height 7
click at [142, 97] on input "Number of questions: 20 questions" at bounding box center [236, 98] width 225 height 7
click at [146, 100] on input "Number of questions: 25 questions" at bounding box center [236, 98] width 225 height 7
type input "20"
click at [142, 99] on input "Number of questions: 20 questions" at bounding box center [236, 98] width 225 height 7
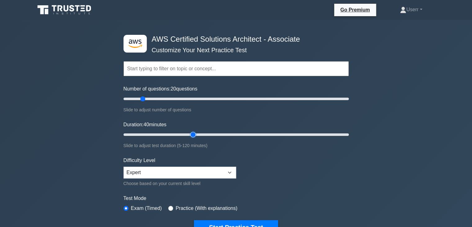
click at [194, 135] on input "Duration: 40 minutes" at bounding box center [236, 134] width 225 height 7
click at [220, 135] on input "Duration: 40 minutes" at bounding box center [236, 134] width 225 height 7
click at [199, 134] on input "Duration: 55 minutes" at bounding box center [236, 134] width 225 height 7
click at [180, 138] on input "Duration: 35 minutes" at bounding box center [236, 134] width 225 height 7
type input "40"
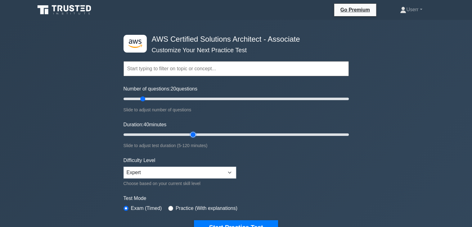
click at [198, 136] on input "Duration: 40 minutes" at bounding box center [236, 134] width 225 height 7
click at [241, 223] on button "Start Practice Test" at bounding box center [236, 227] width 84 height 14
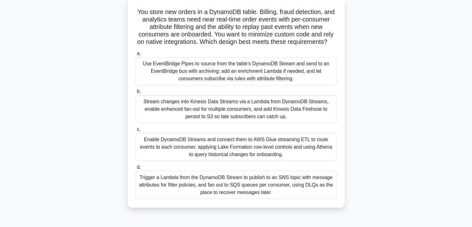
scroll to position [37, 0]
click at [284, 96] on label "b. Stream changes into Kinesis Data Streams via a Lambda from DynamoDB Streams,…" at bounding box center [236, 104] width 201 height 35
click at [136, 93] on input "b. Stream changes into Kinesis Data Streams via a Lambda from DynamoDB Streams,…" at bounding box center [136, 91] width 0 height 4
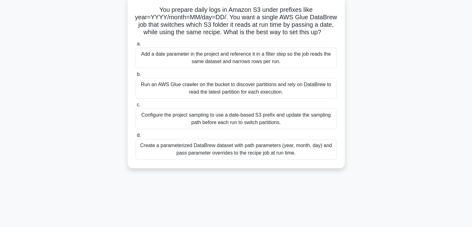
scroll to position [41, 0]
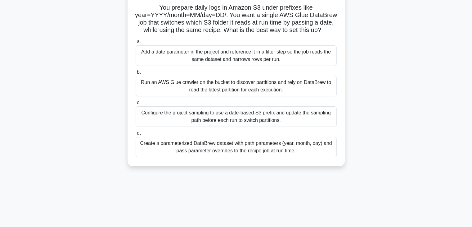
click at [285, 115] on div "Configure the project sampling to use a date-based S3 prefix and update the sam…" at bounding box center [236, 116] width 201 height 20
click at [136, 105] on input "c. Configure the project sampling to use a date-based S3 prefix and update the …" at bounding box center [136, 103] width 0 height 4
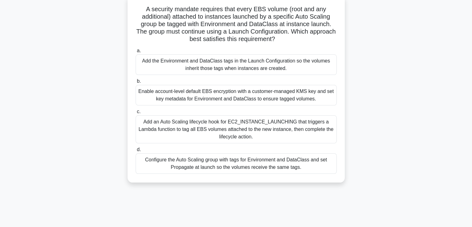
click at [285, 115] on div "Add an Auto Scaling lifecycle hook for EC2_INSTANCE_LAUNCHING that triggers a L…" at bounding box center [236, 129] width 201 height 28
click at [136, 114] on input "c. Add an Auto Scaling lifecycle hook for EC2_INSTANCE_LAUNCHING that triggers …" at bounding box center [136, 112] width 0 height 4
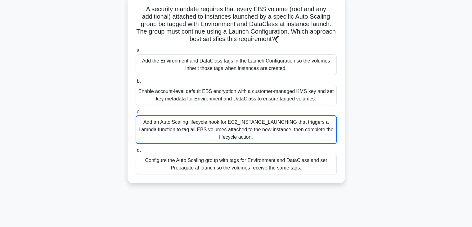
click at [285, 115] on div "a. Add the Environment and DataClass tags in the Launch Configuration so the vo…" at bounding box center [236, 111] width 209 height 130
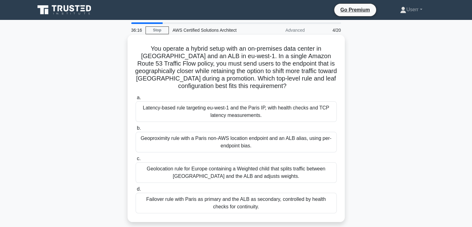
scroll to position [14, 0]
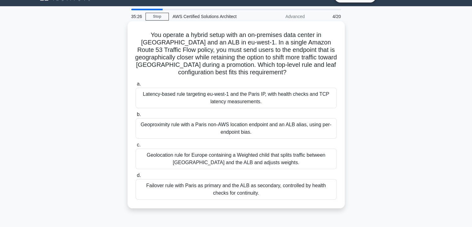
click at [223, 162] on div "Geolocation rule for Europe containing a Weighted child that splits traffic bet…" at bounding box center [236, 158] width 201 height 20
click at [136, 147] on input "c. Geolocation rule for Europe containing a Weighted child that splits traffic …" at bounding box center [136, 145] width 0 height 4
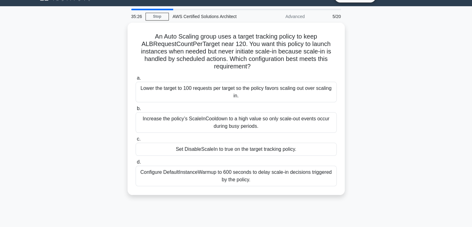
scroll to position [0, 0]
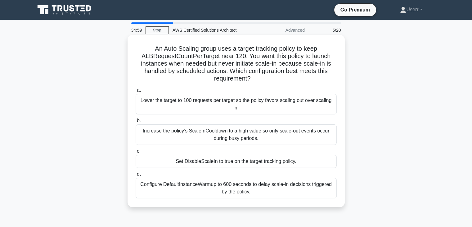
click at [238, 147] on div "a. Lower the target to 100 requests per target so the policy favors scaling out…" at bounding box center [236, 142] width 209 height 114
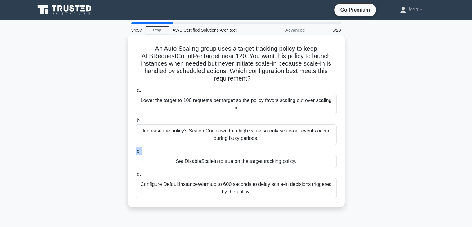
click at [238, 147] on div "a. Lower the target to 100 requests per target so the policy favors scaling out…" at bounding box center [236, 142] width 209 height 114
click at [239, 157] on div "Set DisableScaleIn to true on the target tracking policy." at bounding box center [236, 161] width 201 height 13
click at [136, 153] on input "c. Set DisableScaleIn to true on the target tracking policy." at bounding box center [136, 151] width 0 height 4
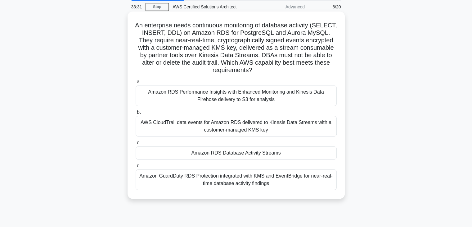
scroll to position [34, 0]
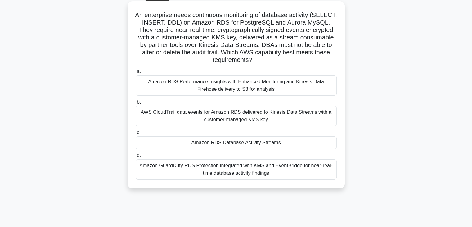
click at [242, 123] on div "AWS CloudTrail data events for Amazon RDS delivered to Kinesis Data Streams wit…" at bounding box center [236, 116] width 201 height 20
click at [136, 104] on input "b. AWS CloudTrail data events for Amazon RDS delivered to Kinesis Data Streams …" at bounding box center [136, 102] width 0 height 4
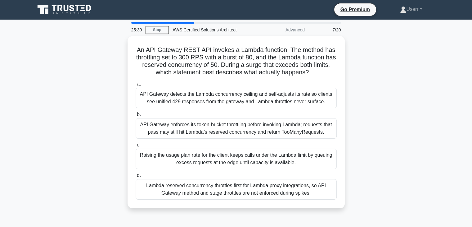
scroll to position [0, 0]
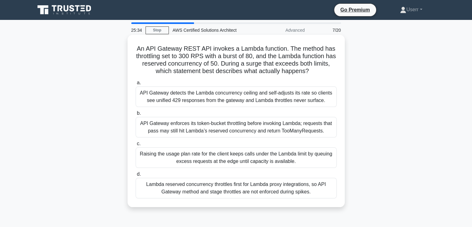
click at [234, 147] on label "c. Raising the usage plan rate for the client keeps calls under the Lambda limi…" at bounding box center [236, 154] width 201 height 28
click at [136, 146] on input "c. Raising the usage plan rate for the client keeps calls under the Lambda limi…" at bounding box center [136, 144] width 0 height 4
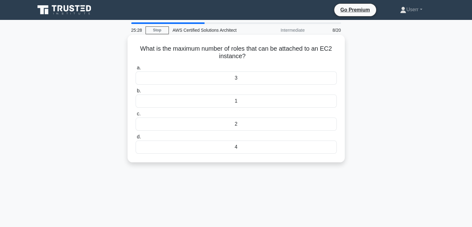
drag, startPoint x: 139, startPoint y: 50, endPoint x: 259, endPoint y: 56, distance: 120.0
click at [259, 56] on h5 "What is the maximum number of roles that can be attached to an EC2 instance? .s…" at bounding box center [236, 53] width 202 height 16
click at [245, 55] on h5 "What is the maximum number of roles that can be attached to an EC2 instance? .s…" at bounding box center [236, 53] width 202 height 16
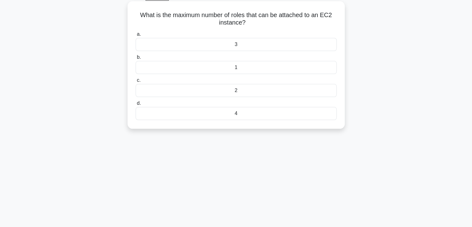
scroll to position [34, 0]
click at [242, 91] on div "2" at bounding box center [236, 90] width 201 height 13
click at [136, 82] on input "c. 2" at bounding box center [136, 80] width 0 height 4
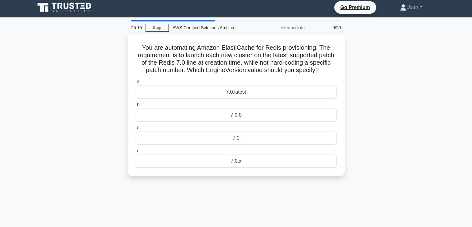
scroll to position [0, 0]
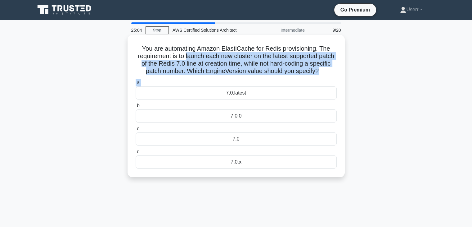
drag, startPoint x: 186, startPoint y: 57, endPoint x: 323, endPoint y: 80, distance: 138.9
click at [323, 80] on div "You are automating Amazon ElastiCache for Redis provisioning. The requirement i…" at bounding box center [236, 105] width 212 height 137
click at [318, 72] on h5 "You are automating Amazon ElastiCache for Redis provisioning. The requirement i…" at bounding box center [236, 60] width 202 height 30
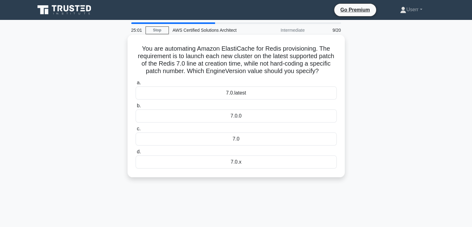
drag, startPoint x: 318, startPoint y: 72, endPoint x: 189, endPoint y: 57, distance: 129.7
click at [189, 57] on h5 "You are automating Amazon ElastiCache for Redis provisioning. The requirement i…" at bounding box center [236, 60] width 202 height 30
click at [195, 58] on h5 "You are automating Amazon ElastiCache for Redis provisioning. The requirement i…" at bounding box center [236, 60] width 202 height 30
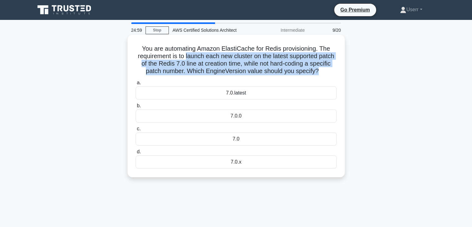
drag, startPoint x: 185, startPoint y: 54, endPoint x: 319, endPoint y: 69, distance: 134.4
click at [319, 69] on h5 "You are automating Amazon ElastiCache for Redis provisioning. The requirement i…" at bounding box center [236, 60] width 202 height 30
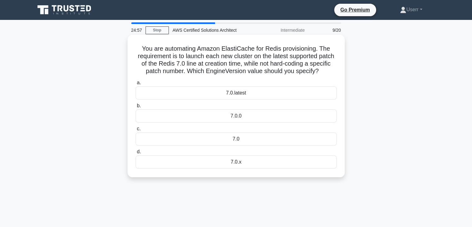
click at [321, 70] on icon ".spinner_0XTQ{transform-origin:center;animation:spinner_y6GP .75s linear infini…" at bounding box center [322, 71] width 7 height 7
click at [236, 125] on label "c. 7.0" at bounding box center [236, 135] width 201 height 20
click at [136, 127] on input "c. 7.0" at bounding box center [136, 129] width 0 height 4
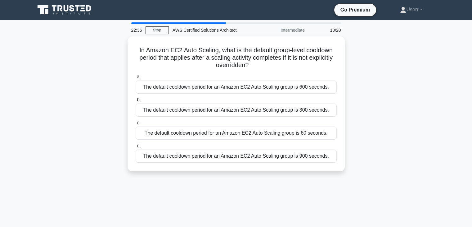
click at [236, 126] on div "The default cooldown period for an Amazon EC2 Auto Scaling group is 60 seconds." at bounding box center [236, 132] width 201 height 13
click at [136, 125] on input "c. The default cooldown period for an Amazon EC2 Auto Scaling group is 60 secon…" at bounding box center [136, 123] width 0 height 4
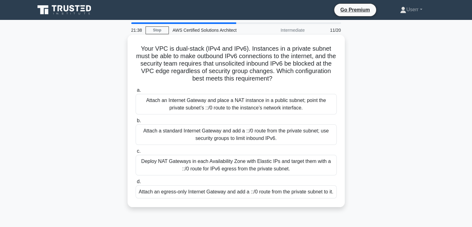
click at [316, 68] on h5 "Your VPC is dual-stack (IPv4 and IPv6). Instances in a private subnet must be a…" at bounding box center [236, 64] width 202 height 38
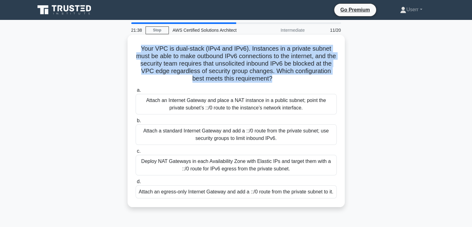
click at [316, 68] on h5 "Your VPC is dual-stack (IPv4 and IPv6). Instances in a private subnet must be a…" at bounding box center [236, 64] width 202 height 38
click at [316, 71] on h5 "Your VPC is dual-stack (IPv4 and IPv6). Instances in a private subnet must be a…" at bounding box center [236, 64] width 202 height 38
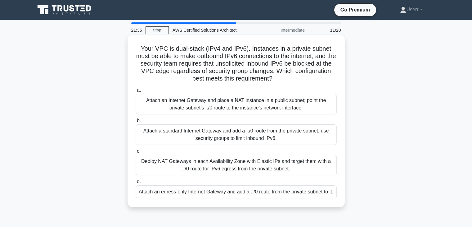
click at [266, 148] on label "c. Deploy NAT Gateways in each Availability Zone with Elastic IPs and target th…" at bounding box center [236, 161] width 201 height 28
click at [136, 149] on input "c. Deploy NAT Gateways in each Availability Zone with Elastic IPs and target th…" at bounding box center [136, 151] width 0 height 4
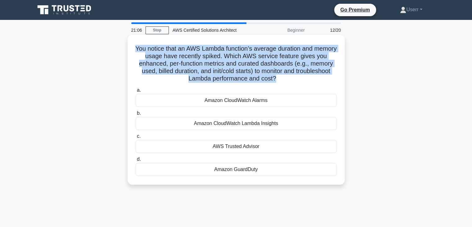
drag, startPoint x: 146, startPoint y: 49, endPoint x: 294, endPoint y: 80, distance: 151.2
click at [294, 80] on h5 "You notice that an AWS Lambda function’s average duration and memory usage have…" at bounding box center [236, 64] width 202 height 38
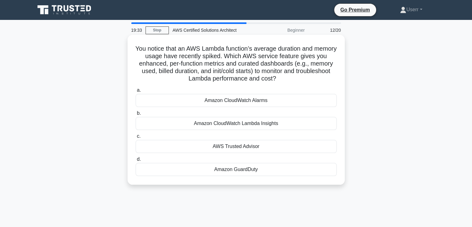
click at [284, 76] on icon ".spinner_0XTQ{transform-origin:center;animation:spinner_y6GP .75s linear infini…" at bounding box center [279, 78] width 7 height 7
click at [230, 108] on div "a. Amazon CloudWatch Alarms b. Amazon CloudWatch Lambda Insights c. d." at bounding box center [236, 131] width 209 height 92
click at [232, 112] on label "b. Amazon CloudWatch Lambda Insights" at bounding box center [236, 119] width 201 height 20
click at [136, 112] on input "b. Amazon CloudWatch Lambda Insights" at bounding box center [136, 113] width 0 height 4
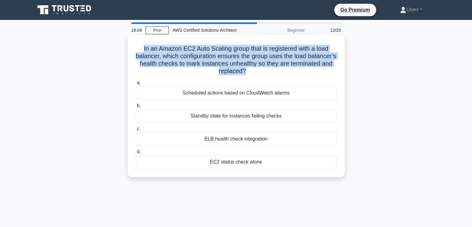
drag, startPoint x: 139, startPoint y: 51, endPoint x: 268, endPoint y: 71, distance: 130.2
click at [268, 71] on h5 "In an Amazon EC2 Auto Scaling group that is registered with a load balancer, wh…" at bounding box center [236, 60] width 202 height 30
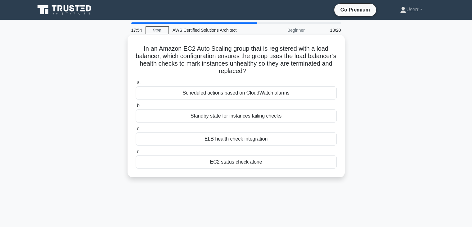
click at [253, 73] on icon ".spinner_0XTQ{transform-origin:center;animation:spinner_y6GP .75s linear infini…" at bounding box center [249, 71] width 7 height 7
click at [255, 122] on div "Standby state for instances failing checks" at bounding box center [236, 115] width 201 height 13
click at [136, 108] on input "b. Standby state for instances failing checks" at bounding box center [136, 106] width 0 height 4
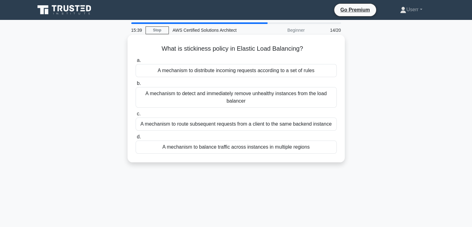
click at [316, 71] on div "A mechanism to distribute incoming requests according to a set of rules" at bounding box center [236, 70] width 201 height 13
click at [136, 62] on input "a. A mechanism to distribute incoming requests according to a set of rules" at bounding box center [136, 60] width 0 height 4
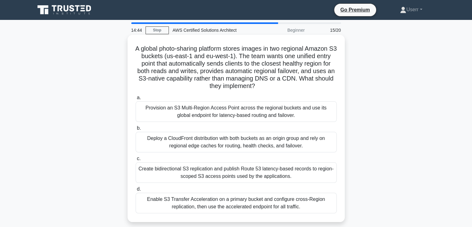
click at [253, 185] on label "d. Enable S3 Transfer Acceleration on a primary bucket and configure cross-Regi…" at bounding box center [236, 199] width 201 height 28
click at [136, 187] on input "d. Enable S3 Transfer Acceleration on a primary bucket and configure cross-Regi…" at bounding box center [136, 189] width 0 height 4
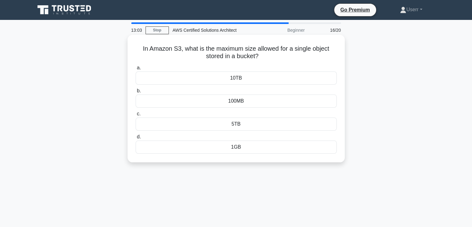
click at [241, 125] on div "5TB" at bounding box center [236, 123] width 201 height 13
click at [136, 116] on input "c. 5TB" at bounding box center [136, 114] width 0 height 4
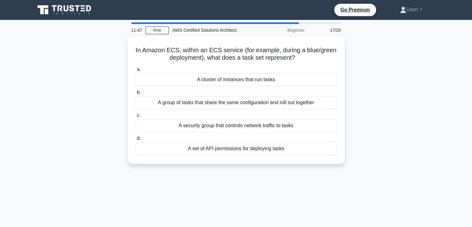
click at [83, 180] on div "11:47 Stop AWS Certified Solutions Architect Beginner 17/20 In Amazon ECS, with…" at bounding box center [236, 177] width 410 height 311
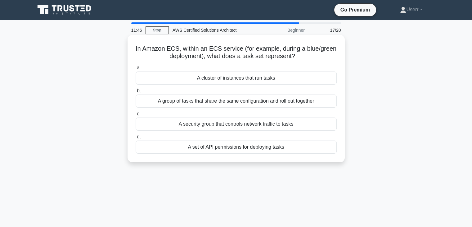
click at [263, 138] on label "d. A set of API permissions for deploying tasks" at bounding box center [236, 143] width 201 height 20
click at [136, 138] on input "d. A set of API permissions for deploying tasks" at bounding box center [136, 137] width 0 height 4
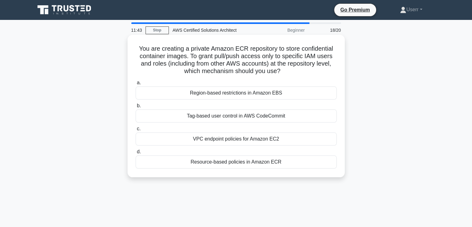
drag, startPoint x: 135, startPoint y: 46, endPoint x: 281, endPoint y: 70, distance: 148.0
click at [281, 70] on h5 "You are creating a private Amazon ECR repository to store confidential containe…" at bounding box center [236, 60] width 202 height 30
click at [282, 71] on icon ".spinner_0XTQ{transform-origin:center;animation:spinner_y6GP .75s linear infini…" at bounding box center [284, 71] width 7 height 7
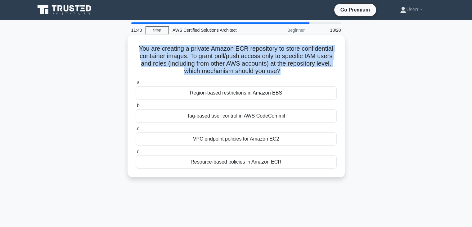
drag, startPoint x: 280, startPoint y: 70, endPoint x: 134, endPoint y: 52, distance: 147.4
click at [134, 52] on div "You are creating a private Amazon ECR repository to store confidential containe…" at bounding box center [236, 105] width 212 height 137
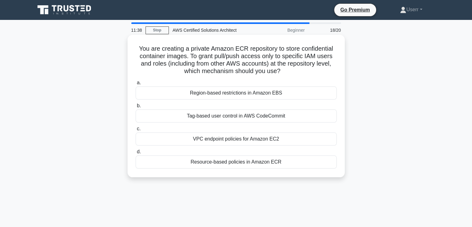
click at [281, 70] on h5 "You are creating a private Amazon ECR repository to store confidential containe…" at bounding box center [236, 60] width 202 height 30
click at [268, 89] on div "Region-based restrictions in Amazon EBS" at bounding box center [236, 92] width 201 height 13
click at [136, 85] on input "a. Region-based restrictions in Amazon EBS" at bounding box center [136, 83] width 0 height 4
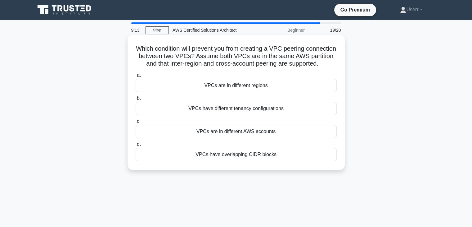
click at [285, 115] on div "VPCs have different tenancy configurations" at bounding box center [236, 108] width 201 height 13
click at [136, 100] on input "b. VPCs have different tenancy configurations" at bounding box center [136, 98] width 0 height 4
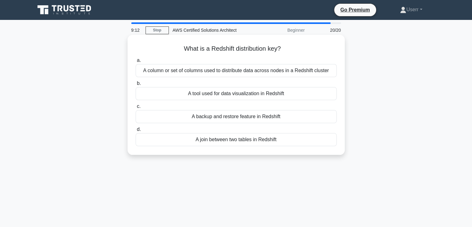
click at [292, 74] on div "A column or set of columns used to distribute data across nodes in a Redshift c…" at bounding box center [236, 70] width 201 height 13
click at [136, 62] on input "a. A column or set of columns used to distribute data across nodes in a Redshif…" at bounding box center [136, 60] width 0 height 4
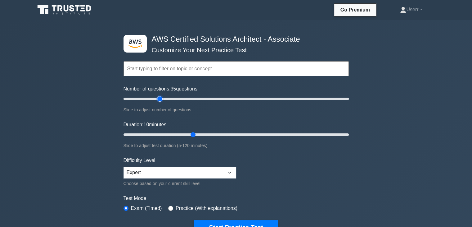
click at [161, 97] on input "Number of questions: 35 questions" at bounding box center [236, 98] width 225 height 7
type input "30"
click at [154, 95] on input "Number of questions: 30 questions" at bounding box center [236, 98] width 225 height 7
click at [183, 134] on input "Duration: 35 minutes" at bounding box center [236, 134] width 225 height 7
click at [164, 134] on input "Duration: 25 minutes" at bounding box center [236, 134] width 225 height 7
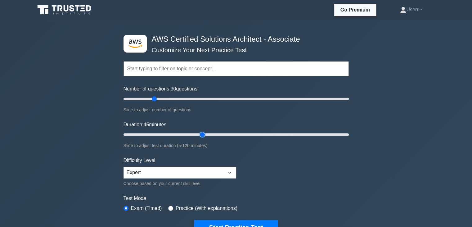
click at [200, 132] on input "Duration: 45 minutes" at bounding box center [236, 134] width 225 height 7
click at [139, 132] on input "Duration: 10 minutes" at bounding box center [236, 134] width 225 height 7
click at [172, 131] on input "Duration: 30 minutes" at bounding box center [236, 134] width 225 height 7
click at [186, 132] on input "Duration: 30 minutes" at bounding box center [236, 134] width 225 height 7
click at [203, 130] on div "Duration: 35 minutes Slide to adjust test duration (5-120 minutes)" at bounding box center [236, 135] width 225 height 28
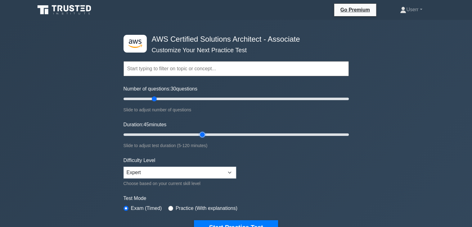
type input "45"
click at [204, 132] on input "Duration: 45 minutes" at bounding box center [236, 134] width 225 height 7
click at [236, 225] on button "Start Practice Test" at bounding box center [236, 227] width 84 height 14
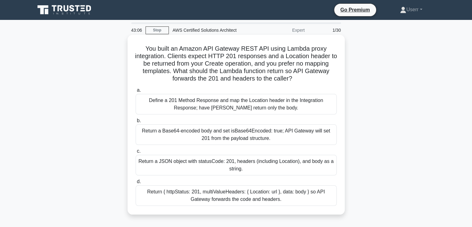
click at [261, 106] on div "Define a 201 Method Response and map the Location header in the Integration Res…" at bounding box center [236, 104] width 201 height 20
click at [136, 92] on input "a. Define a 201 Method Response and map the Location header in the Integration …" at bounding box center [136, 90] width 0 height 4
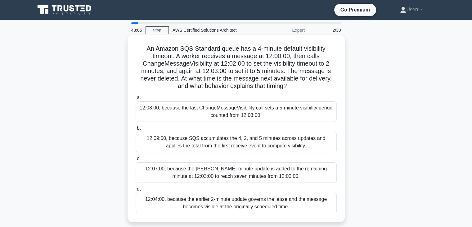
click at [254, 143] on div "12:09:00, because SQS accumulates the 4, 2, and 5 minutes across updates and ap…" at bounding box center [236, 142] width 201 height 20
click at [136, 130] on input "b. 12:09:00, because SQS accumulates the 4, 2, and 5 minutes across updates and…" at bounding box center [136, 128] width 0 height 4
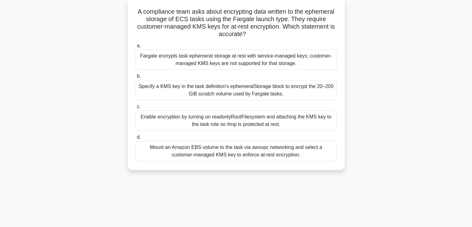
scroll to position [36, 0]
click at [239, 133] on div "a. Fargate encrypts task ephemeral storage at rest with service-managed keys; c…" at bounding box center [236, 103] width 209 height 122
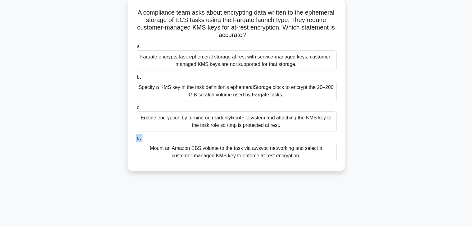
click at [239, 134] on label "d. Mount an Amazon EBS volume to the task via awsvpc networking and select a cu…" at bounding box center [236, 148] width 201 height 28
click at [136, 136] on input "d. Mount an Amazon EBS volume to the task via awsvpc networking and select a cu…" at bounding box center [136, 138] width 0 height 4
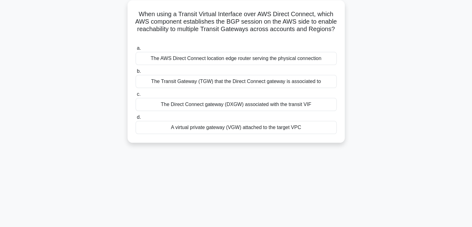
click at [239, 134] on div "When using a Transit Virtual Interface over AWS Direct Connect, which AWS compo…" at bounding box center [236, 71] width 212 height 137
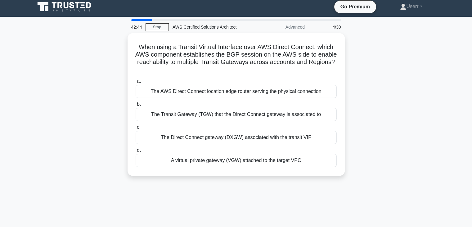
scroll to position [0, 0]
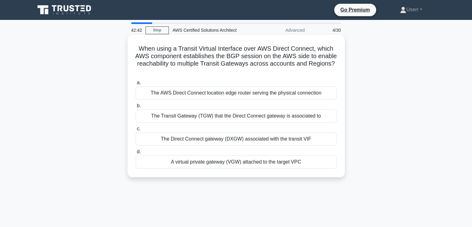
click at [243, 125] on label "c. The Direct Connect gateway (DXGW) associated with the transit VIF" at bounding box center [236, 135] width 201 height 20
click at [136, 127] on input "c. The Direct Connect gateway (DXGW) associated with the transit VIF" at bounding box center [136, 129] width 0 height 4
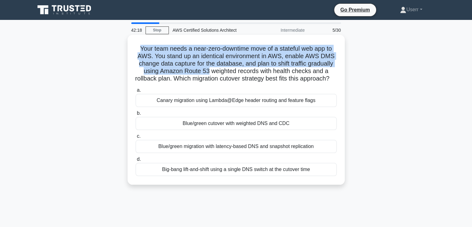
drag, startPoint x: 138, startPoint y: 51, endPoint x: 207, endPoint y: 71, distance: 72.4
click at [207, 71] on h5 "Your team needs a near-zero-downtime move of a stateful web app to AWS. You sta…" at bounding box center [236, 64] width 202 height 38
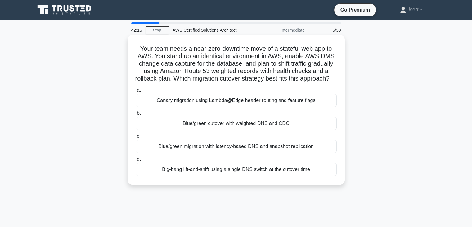
click at [218, 81] on h5 "Your team needs a near-zero-downtime move of a stateful web app to AWS. You sta…" at bounding box center [236, 64] width 202 height 38
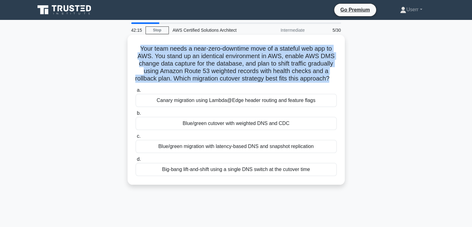
click at [218, 81] on h5 "Your team needs a near-zero-downtime move of a stateful web app to AWS. You sta…" at bounding box center [236, 64] width 202 height 38
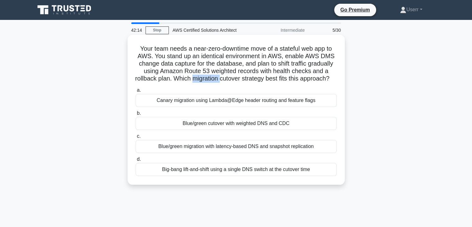
click at [218, 81] on h5 "Your team needs a near-zero-downtime move of a stateful web app to AWS. You sta…" at bounding box center [236, 64] width 202 height 38
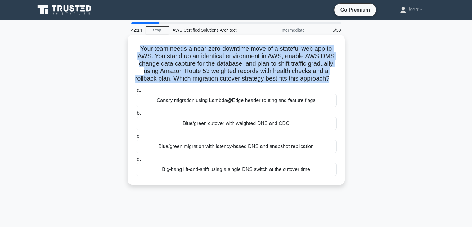
click at [218, 81] on h5 "Your team needs a near-zero-downtime move of a stateful web app to AWS. You sta…" at bounding box center [236, 64] width 202 height 38
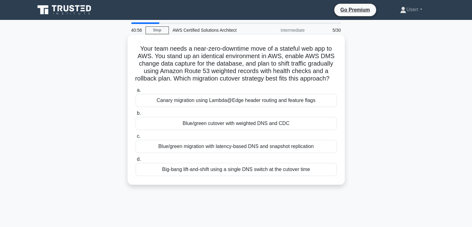
drag, startPoint x: 134, startPoint y: 48, endPoint x: 289, endPoint y: 91, distance: 160.1
click at [289, 91] on div "Your team needs a near-zero-downtime move of a stateful web app to AWS. You sta…" at bounding box center [236, 109] width 212 height 145
click at [203, 73] on h5 "Your team needs a near-zero-downtime move of a stateful web app to AWS. You sta…" at bounding box center [236, 64] width 202 height 38
click at [287, 83] on h5 "Your team needs a near-zero-downtime move of a stateful web app to AWS. You sta…" at bounding box center [236, 64] width 202 height 38
click at [274, 107] on div "Canary migration using Lambda@Edge header routing and feature flags" at bounding box center [236, 100] width 201 height 13
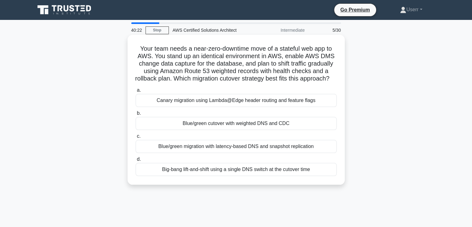
click at [136, 92] on input "a. Canary migration using Lambda@Edge header routing and feature flags" at bounding box center [136, 90] width 0 height 4
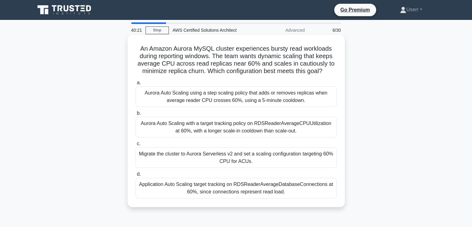
click at [239, 139] on div "a. Aurora Auto Scaling using a step scaling policy that adds or removes replica…" at bounding box center [236, 139] width 209 height 122
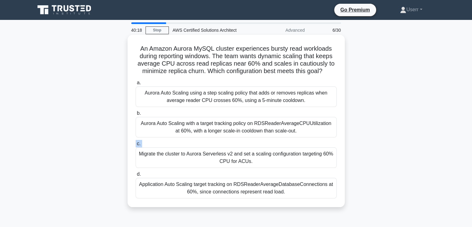
click at [239, 139] on div "a. Aurora Auto Scaling using a step scaling policy that adds or removes replica…" at bounding box center [236, 139] width 209 height 122
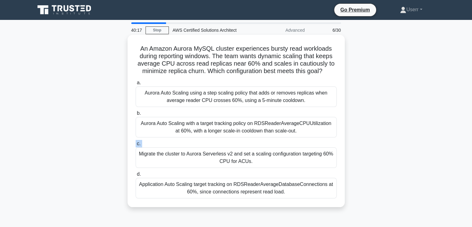
click at [239, 143] on label "c. Migrate the cluster to Aurora Serverless v2 and set a scaling configuration …" at bounding box center [236, 154] width 201 height 28
click at [136, 143] on input "c. Migrate the cluster to Aurora Serverless v2 and set a scaling configuration …" at bounding box center [136, 144] width 0 height 4
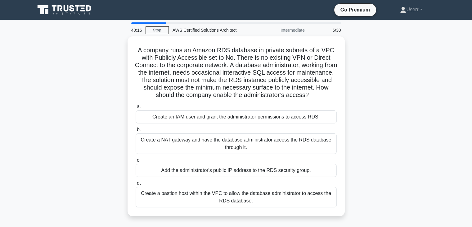
click at [239, 143] on div "Create a NAT gateway and have the database administrator access the RDS databas…" at bounding box center [236, 143] width 201 height 20
click at [136, 132] on input "b. Create a NAT gateway and have the database administrator access the RDS data…" at bounding box center [136, 130] width 0 height 4
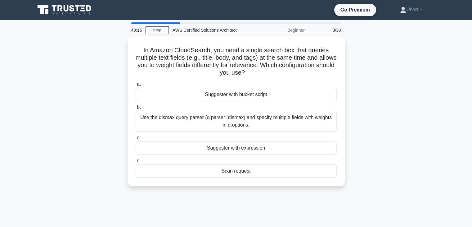
click at [242, 132] on div "a. Suggester with bucket script b. Use the dismax query parser (q.parser=dismax…" at bounding box center [236, 128] width 209 height 99
click at [242, 134] on label "c. Suggester with expression" at bounding box center [236, 144] width 201 height 20
click at [136, 136] on input "c. Suggester with expression" at bounding box center [136, 138] width 0 height 4
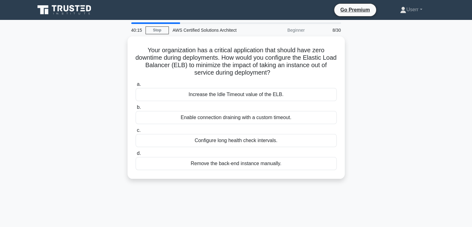
click at [242, 132] on label "c. Configure long health check intervals." at bounding box center [236, 136] width 201 height 20
click at [136, 132] on input "c. Configure long health check intervals." at bounding box center [136, 130] width 0 height 4
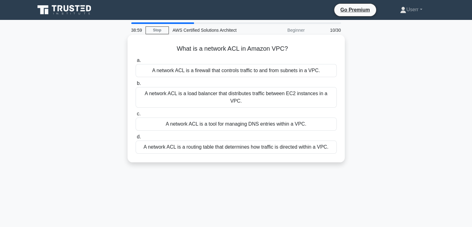
click at [335, 133] on label "d. A network ACL is a routing table that determines how traffic is directed wit…" at bounding box center [236, 143] width 201 height 20
click at [136, 135] on input "d. A network ACL is a routing table that determines how traffic is directed wit…" at bounding box center [136, 137] width 0 height 4
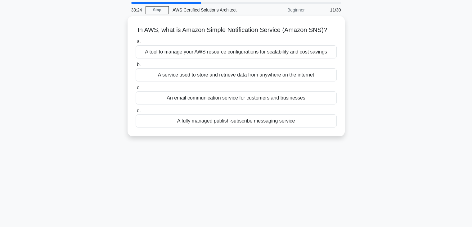
scroll to position [31, 0]
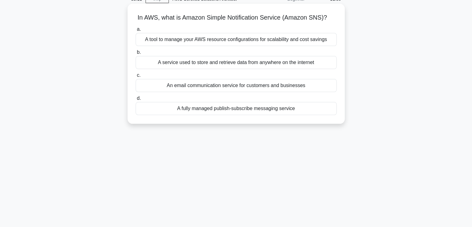
click at [247, 112] on div "A fully managed publish-subscribe messaging service" at bounding box center [236, 108] width 201 height 13
click at [136, 100] on input "d. A fully managed publish-subscribe messaging service" at bounding box center [136, 98] width 0 height 4
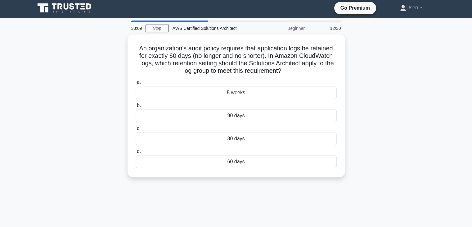
scroll to position [0, 0]
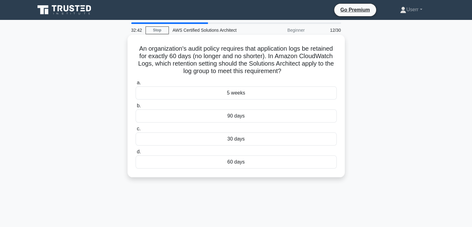
click at [240, 164] on div "60 days" at bounding box center [236, 161] width 201 height 13
click at [136, 154] on input "d. 60 days" at bounding box center [136, 152] width 0 height 4
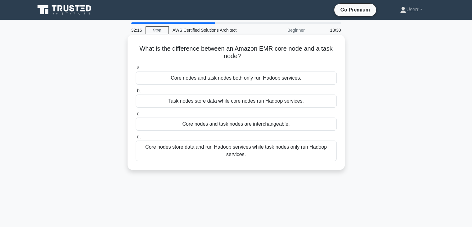
click at [285, 110] on label "c. Core nodes and task nodes are interchangeable." at bounding box center [236, 120] width 201 height 20
click at [136, 112] on input "c. Core nodes and task nodes are interchangeable." at bounding box center [136, 114] width 0 height 4
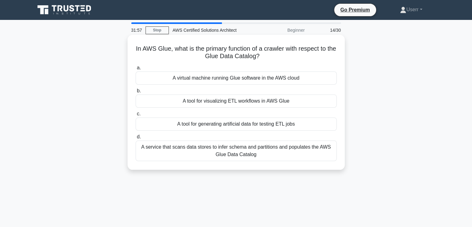
drag, startPoint x: 176, startPoint y: 50, endPoint x: 266, endPoint y: 57, distance: 89.4
click at [266, 57] on h5 "In AWS Glue, what is the primary function of a crawler with respect to the Glue…" at bounding box center [236, 53] width 202 height 16
click at [266, 57] on icon ".spinner_0XTQ{transform-origin:center;animation:spinner_y6GP .75s linear infini…" at bounding box center [263, 56] width 7 height 7
click at [212, 162] on div "a. A virtual machine running Glue software in the AWS cloud b. A tool for visua…" at bounding box center [236, 112] width 209 height 99
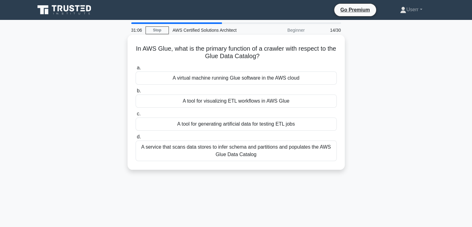
click at [208, 136] on label "d. A service that scans data stores to infer schema and partitions and populate…" at bounding box center [236, 147] width 201 height 28
click at [136, 136] on input "d. A service that scans data stores to infer schema and partitions and populate…" at bounding box center [136, 137] width 0 height 4
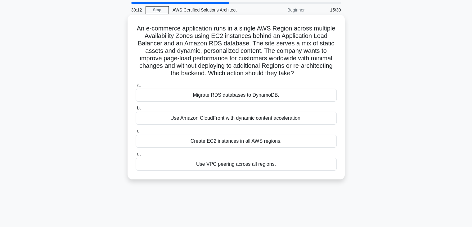
scroll to position [31, 0]
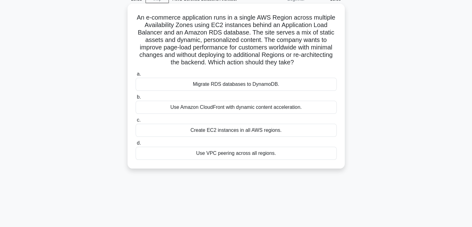
click at [221, 132] on div "Create EC2 instances in all AWS regions." at bounding box center [236, 130] width 201 height 13
click at [136, 122] on input "c. Create EC2 instances in all AWS regions." at bounding box center [136, 120] width 0 height 4
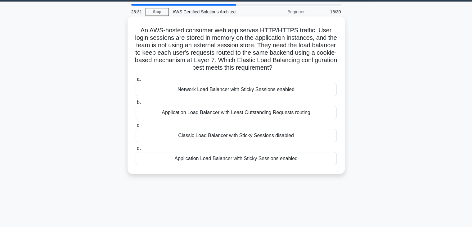
scroll to position [0, 0]
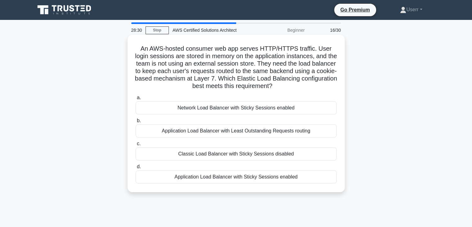
click at [215, 106] on div "Network Load Balancer with Sticky Sessions enabled" at bounding box center [236, 107] width 201 height 13
click at [136, 100] on input "a. Network Load Balancer with Sticky Sessions enabled" at bounding box center [136, 98] width 0 height 4
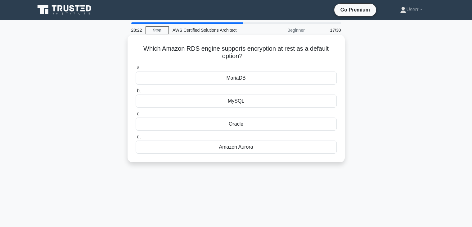
click at [239, 146] on div "Amazon Aurora" at bounding box center [236, 146] width 201 height 13
click at [136, 139] on input "d. Amazon Aurora" at bounding box center [136, 137] width 0 height 4
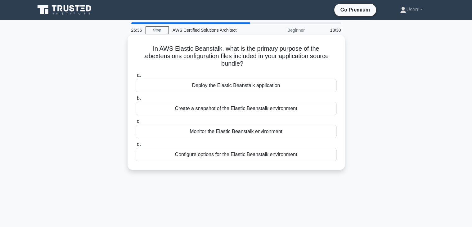
click at [220, 95] on label "b. Create a snapshot of the Elastic Beanstalk environment" at bounding box center [236, 104] width 201 height 20
click at [136, 96] on input "b. Create a snapshot of the Elastic Beanstalk environment" at bounding box center [136, 98] width 0 height 4
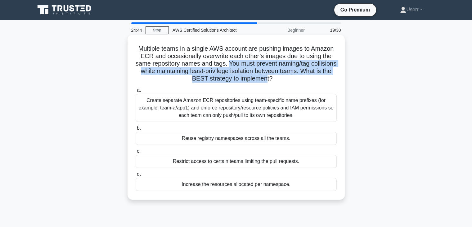
drag, startPoint x: 240, startPoint y: 65, endPoint x: 288, endPoint y: 79, distance: 49.5
click at [287, 79] on h5 "Multiple teams in a single AWS account are pushing images to Amazon ECR and occ…" at bounding box center [236, 64] width 202 height 38
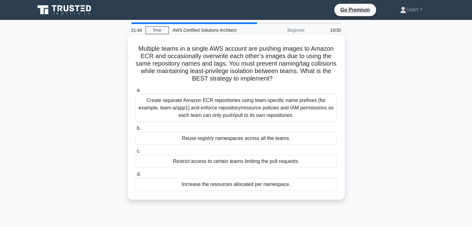
click at [280, 82] on icon ".spinner_0XTQ{transform-origin:center;animation:spinner_y6GP .75s linear infini…" at bounding box center [276, 78] width 7 height 7
click at [285, 134] on div "Reuse registry namespaces across all the teams." at bounding box center [236, 138] width 201 height 13
click at [136, 130] on input "b. Reuse registry namespaces across all the teams." at bounding box center [136, 128] width 0 height 4
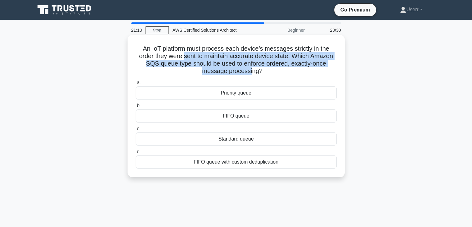
drag, startPoint x: 183, startPoint y: 58, endPoint x: 251, endPoint y: 69, distance: 69.5
click at [251, 69] on h5 "An IoT platform must process each device’s messages strictly in the order they …" at bounding box center [236, 60] width 202 height 30
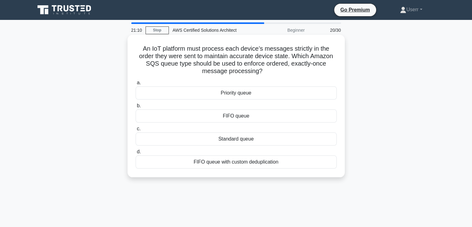
click at [263, 69] on icon ".spinner_0XTQ{transform-origin:center;animation:spinner_y6GP .75s linear infini…" at bounding box center [266, 71] width 7 height 7
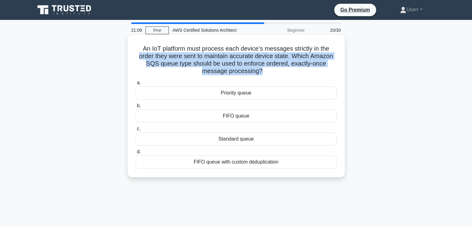
drag, startPoint x: 218, startPoint y: 66, endPoint x: 133, endPoint y: 56, distance: 86.0
click at [133, 56] on div "An IoT platform must process each device’s messages strictly in the order they …" at bounding box center [236, 105] width 212 height 137
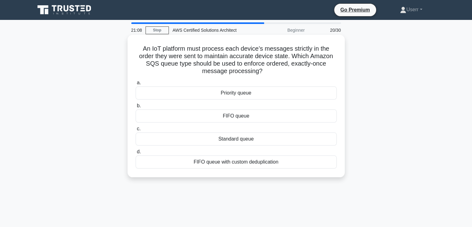
click at [138, 49] on h5 "An IoT platform must process each device’s messages strictly in the order they …" at bounding box center [236, 60] width 202 height 30
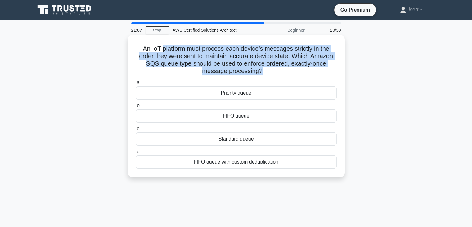
drag, startPoint x: 193, startPoint y: 55, endPoint x: 260, endPoint y: 71, distance: 69.4
click at [260, 71] on h5 "An IoT platform must process each device’s messages strictly in the order they …" at bounding box center [236, 60] width 202 height 30
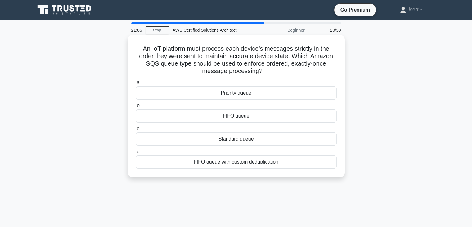
click at [263, 71] on icon ".spinner_0XTQ{transform-origin:center;animation:spinner_y6GP .75s linear infini…" at bounding box center [266, 71] width 7 height 7
click at [265, 107] on label "b. FIFO queue" at bounding box center [236, 112] width 201 height 20
click at [136, 107] on input "b. FIFO queue" at bounding box center [136, 106] width 0 height 4
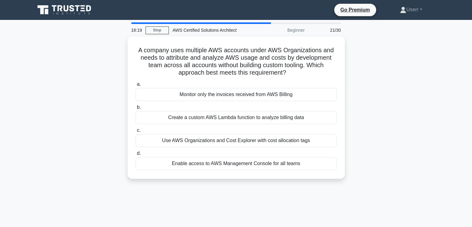
click at [265, 107] on label "b. Create a custom AWS Lambda function to analyze billing data" at bounding box center [236, 113] width 201 height 20
click at [136, 107] on input "b. Create a custom AWS Lambda function to analyze billing data" at bounding box center [136, 107] width 0 height 4
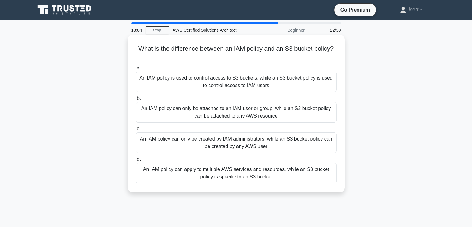
click at [280, 180] on div "An IAM policy can apply to multiple AWS services and resources, while an S3 buc…" at bounding box center [236, 173] width 201 height 20
click at [136, 161] on input "d. An IAM policy can apply to multiple AWS services and resources, while an S3 …" at bounding box center [136, 159] width 0 height 4
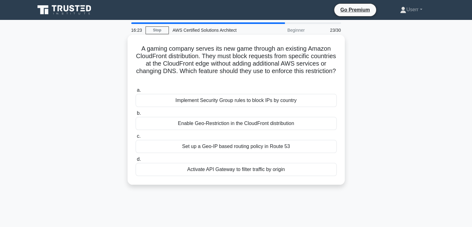
click at [246, 113] on label "b. Enable Geo-Restriction in the CloudFront distribution" at bounding box center [236, 119] width 201 height 20
click at [136, 113] on input "b. Enable Geo-Restriction in the CloudFront distribution" at bounding box center [136, 113] width 0 height 4
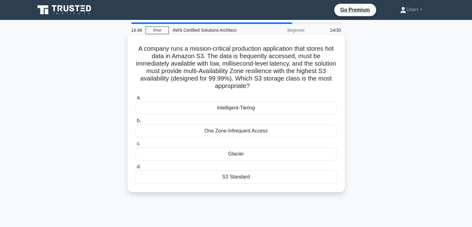
click at [240, 142] on label "c. Glacier" at bounding box center [236, 150] width 201 height 20
click at [136, 142] on input "c. Glacier" at bounding box center [136, 144] width 0 height 4
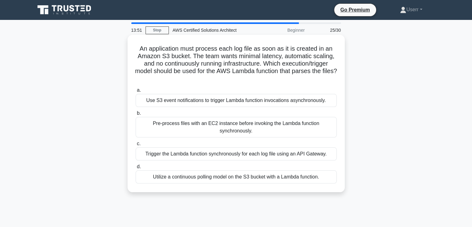
click at [198, 163] on label "d. Utilize a continuous polling model on the S3 bucket with a Lambda function." at bounding box center [236, 173] width 201 height 20
click at [136, 165] on input "d. Utilize a continuous polling model on the S3 bucket with a Lambda function." at bounding box center [136, 167] width 0 height 4
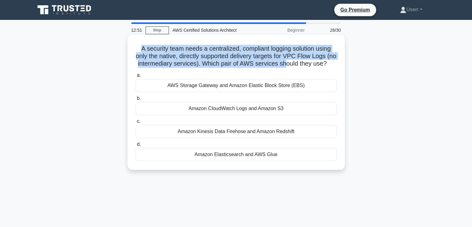
drag, startPoint x: 145, startPoint y: 49, endPoint x: 298, endPoint y: 63, distance: 153.4
click at [298, 63] on h5 "A security team needs a centralized, compliant logging solution using only the …" at bounding box center [236, 56] width 202 height 23
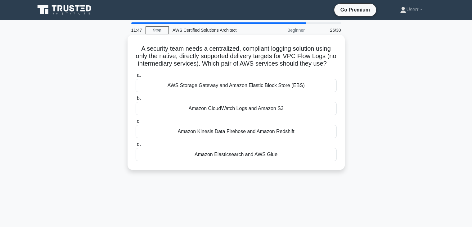
click at [312, 85] on label "a. AWS Storage Gateway and Amazon Elastic Block Store (EBS)" at bounding box center [236, 81] width 201 height 20
click at [136, 77] on input "a. AWS Storage Gateway and Amazon Elastic Block Store (EBS)" at bounding box center [136, 75] width 0 height 4
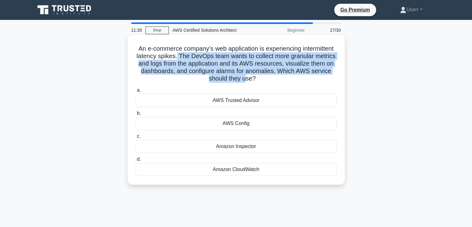
drag, startPoint x: 175, startPoint y: 57, endPoint x: 247, endPoint y: 83, distance: 76.6
click at [247, 83] on div "An e-commerce company’s web application is experiencing intermittent latency sp…" at bounding box center [236, 109] width 212 height 145
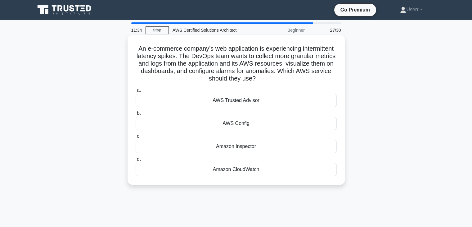
click at [257, 81] on icon ".spinner_0XTQ{transform-origin:center;animation:spinner_y6GP .75s linear infini…" at bounding box center [259, 78] width 7 height 7
click at [252, 77] on h5 "An e-commerce company’s web application is experiencing intermittent latency sp…" at bounding box center [236, 64] width 202 height 38
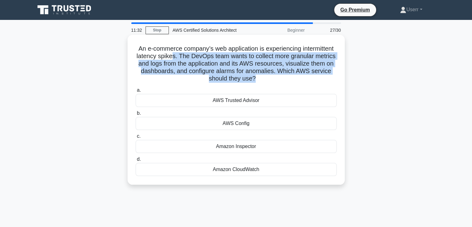
drag, startPoint x: 255, startPoint y: 79, endPoint x: 172, endPoint y: 54, distance: 86.7
click at [172, 54] on h5 "An e-commerce company’s web application is experiencing intermittent latency sp…" at bounding box center [236, 64] width 202 height 38
click at [213, 77] on h5 "An e-commerce company’s web application is experiencing intermittent latency sp…" at bounding box center [236, 64] width 202 height 38
click at [260, 73] on h5 "An e-commerce company’s web application is experiencing intermittent latency sp…" at bounding box center [236, 64] width 202 height 38
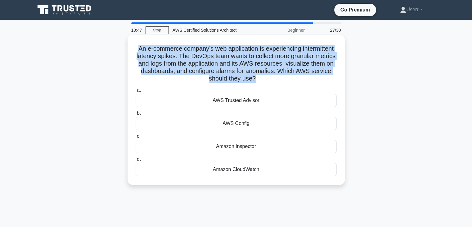
drag, startPoint x: 133, startPoint y: 49, endPoint x: 256, endPoint y: 80, distance: 126.2
click at [256, 80] on div "An e-commerce company’s web application is experiencing intermittent latency sp…" at bounding box center [236, 109] width 212 height 145
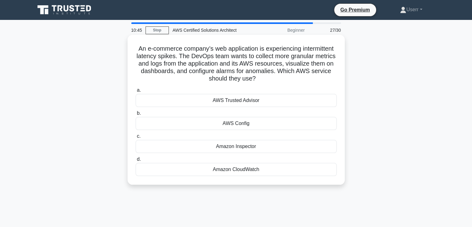
click at [257, 78] on icon ".spinner_0XTQ{transform-origin:center;animation:spinner_y6GP .75s linear infini…" at bounding box center [259, 78] width 7 height 7
click at [256, 146] on div "Amazon Inspector" at bounding box center [236, 146] width 201 height 13
click at [136, 138] on input "c. Amazon Inspector" at bounding box center [136, 136] width 0 height 4
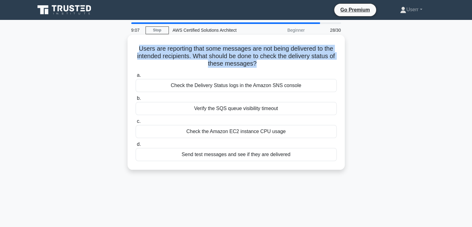
drag, startPoint x: 133, startPoint y: 45, endPoint x: 258, endPoint y: 62, distance: 126.3
click at [258, 62] on div "Users are reporting that some messages are not being delivered to the intended …" at bounding box center [236, 102] width 212 height 130
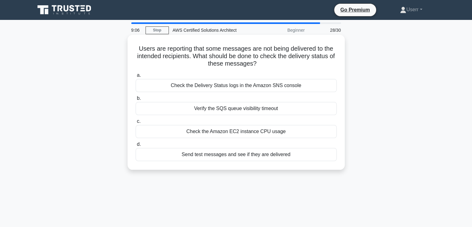
click at [261, 62] on icon ".spinner_0XTQ{transform-origin:center;animation:spinner_y6GP .75s linear infini…" at bounding box center [260, 63] width 7 height 7
click at [238, 86] on div "Check the Delivery Status logs in the Amazon SNS console" at bounding box center [236, 85] width 201 height 13
click at [136, 77] on input "a. Check the Delivery Status logs in the Amazon SNS console" at bounding box center [136, 75] width 0 height 4
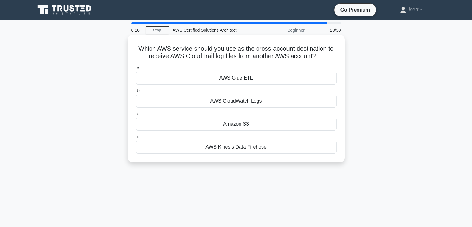
click at [217, 48] on h5 "Which AWS service should you use as the cross-account destination to receive AW…" at bounding box center [236, 53] width 202 height 16
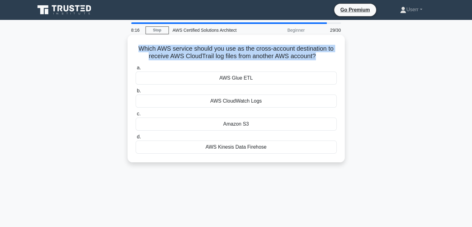
click at [217, 48] on h5 "Which AWS service should you use as the cross-account destination to receive AW…" at bounding box center [236, 53] width 202 height 16
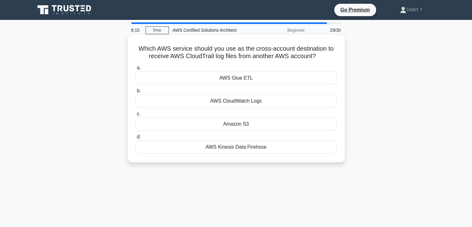
click at [226, 62] on div "Which AWS service should you use as the cross-account destination to receive AW…" at bounding box center [236, 98] width 212 height 122
click at [213, 121] on div "Amazon S3" at bounding box center [236, 123] width 201 height 13
click at [136, 116] on input "c. Amazon S3" at bounding box center [136, 114] width 0 height 4
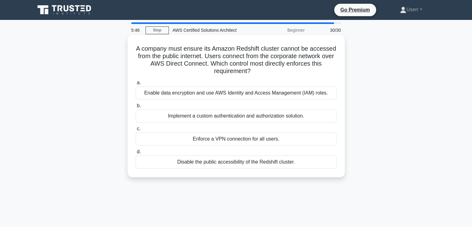
click at [268, 74] on h5 "A company must ensure its Amazon Redshift cluster cannot be accessed from the p…" at bounding box center [236, 60] width 202 height 30
click at [257, 134] on div "Enforce a VPN connection for all users." at bounding box center [236, 138] width 201 height 13
click at [136, 131] on input "c. Enforce a VPN connection for all users." at bounding box center [136, 129] width 0 height 4
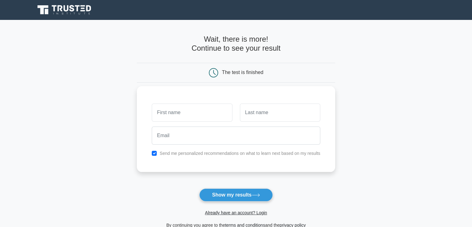
scroll to position [85, 0]
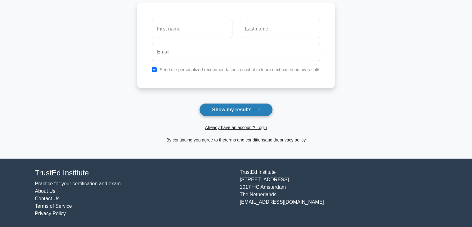
click at [234, 109] on button "Show my results" at bounding box center [235, 109] width 73 height 13
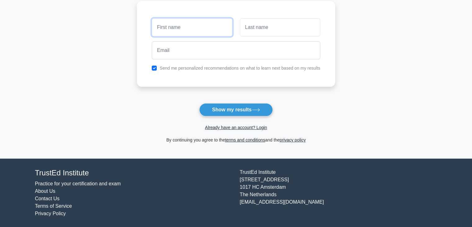
click at [169, 30] on input "text" at bounding box center [192, 27] width 80 height 18
type input "user"
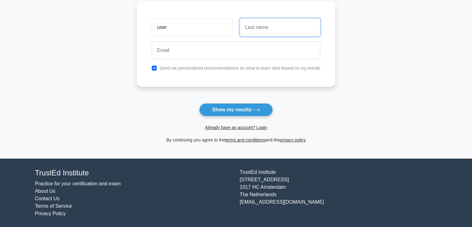
click at [257, 30] on input "text" at bounding box center [280, 27] width 80 height 18
type input "12"
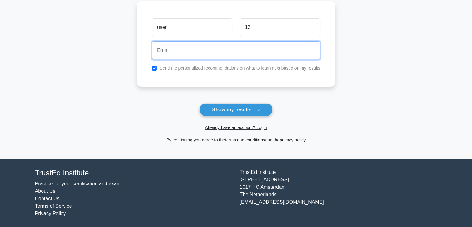
click at [232, 52] on input "email" at bounding box center [236, 50] width 169 height 18
type input "[EMAIL_ADDRESS][DOMAIN_NAME]"
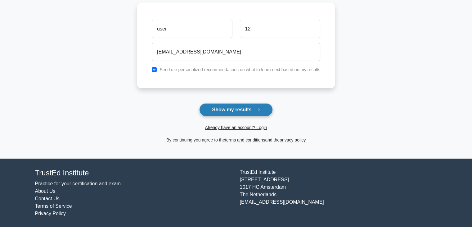
click at [223, 107] on button "Show my results" at bounding box center [235, 109] width 73 height 13
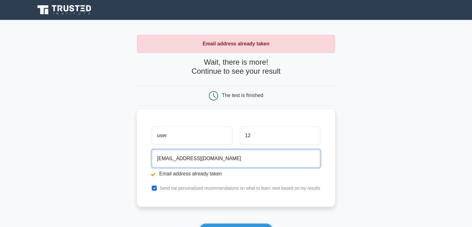
click at [176, 151] on input "[EMAIL_ADDRESS][DOMAIN_NAME]" at bounding box center [236, 158] width 169 height 18
click at [171, 155] on input "[EMAIL_ADDRESS][DOMAIN_NAME]" at bounding box center [236, 158] width 169 height 18
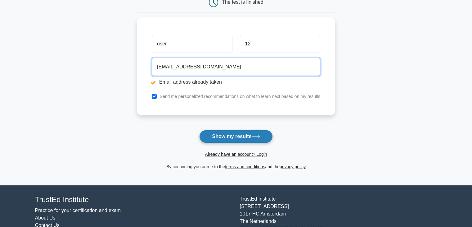
type input "[EMAIL_ADDRESS][DOMAIN_NAME]"
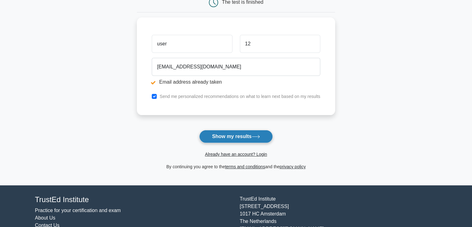
click at [249, 137] on button "Show my results" at bounding box center [235, 136] width 73 height 13
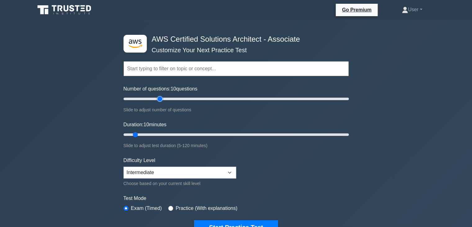
click at [160, 98] on input "Number of questions: 10 questions" at bounding box center [236, 98] width 225 height 7
type input "30"
click at [153, 98] on input "Number of questions: 35 questions" at bounding box center [236, 98] width 225 height 7
click at [193, 132] on input "Duration: 40 minutes" at bounding box center [236, 134] width 225 height 7
click at [205, 134] on input "Duration: 40 minutes" at bounding box center [236, 134] width 225 height 7
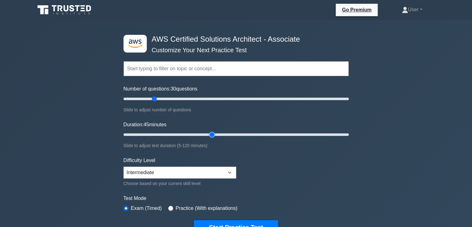
type input "50"
click at [211, 134] on input "Duration: 45 minutes" at bounding box center [236, 134] width 225 height 7
click at [225, 220] on button "Start Practice Test" at bounding box center [236, 227] width 84 height 14
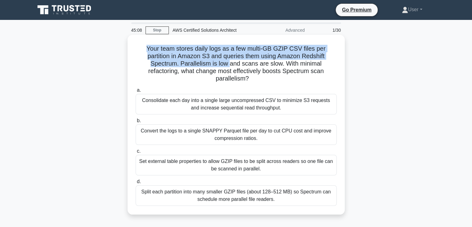
drag, startPoint x: 148, startPoint y: 47, endPoint x: 230, endPoint y: 67, distance: 84.9
click at [230, 67] on h5 "Your team stores daily logs as a few multi‑GB GZIP CSV files per partition in A…" at bounding box center [236, 64] width 202 height 38
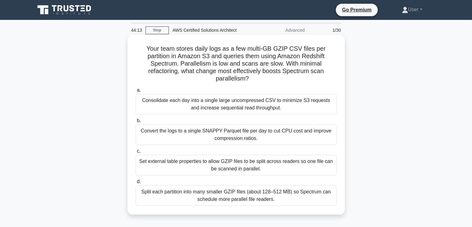
click at [225, 71] on h5 "Your team stores daily logs as a few multi‑GB GZIP CSV files per partition in A…" at bounding box center [236, 64] width 202 height 38
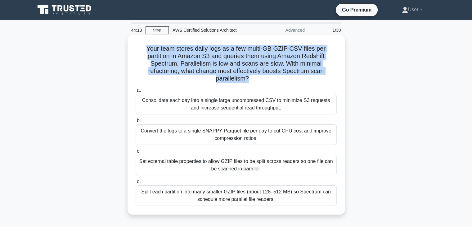
click at [225, 71] on h5 "Your team stores daily logs as a few multi‑GB GZIP CSV files per partition in A…" at bounding box center [236, 64] width 202 height 38
click at [230, 76] on h5 "Your team stores daily logs as a few multi‑GB GZIP CSV files per partition in A…" at bounding box center [236, 64] width 202 height 38
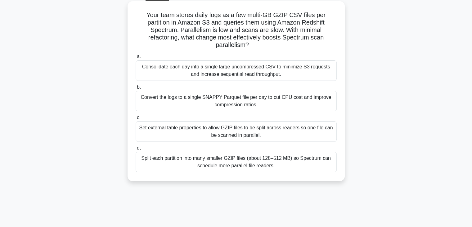
scroll to position [35, 0]
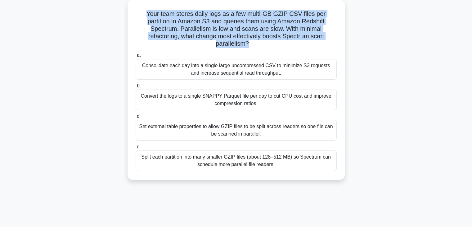
drag, startPoint x: 247, startPoint y: 43, endPoint x: 146, endPoint y: 16, distance: 104.8
click at [146, 16] on h5 "Your team stores daily logs as a few multi‑GB GZIP CSV files per partition in A…" at bounding box center [236, 29] width 202 height 38
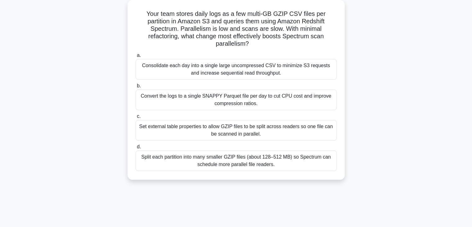
click at [250, 45] on icon ".spinner_0XTQ{transform-origin:center;animation:spinner_y6GP .75s linear infini…" at bounding box center [252, 43] width 7 height 7
click at [218, 20] on h5 "Your team stores daily logs as a few multi‑GB GZIP CSV files per partition in A…" at bounding box center [236, 29] width 202 height 38
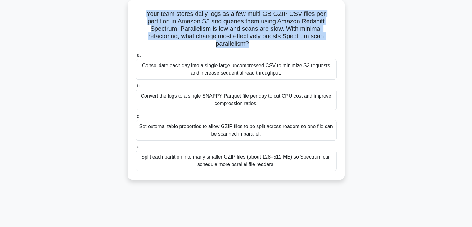
click at [218, 20] on h5 "Your team stores daily logs as a few multi‑GB GZIP CSV files per partition in A…" at bounding box center [236, 29] width 202 height 38
click at [225, 33] on h5 "Your team stores daily logs as a few multi‑GB GZIP CSV files per partition in A…" at bounding box center [236, 29] width 202 height 38
drag, startPoint x: 247, startPoint y: 41, endPoint x: 148, endPoint y: 12, distance: 103.2
click at [148, 12] on h5 "Your team stores daily logs as a few multi‑GB GZIP CSV files per partition in A…" at bounding box center [236, 29] width 202 height 38
click at [181, 25] on h5 "Your team stores daily logs as a few multi‑GB GZIP CSV files per partition in A…" at bounding box center [236, 29] width 202 height 38
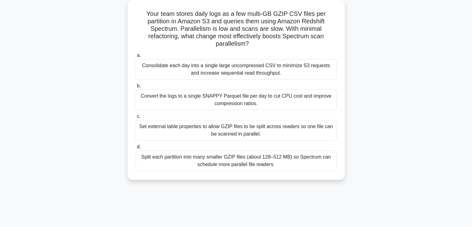
click at [263, 135] on div "Set external table properties to allow GZIP files to be split across readers so…" at bounding box center [236, 130] width 201 height 20
click at [136, 118] on input "c. Set external table properties to allow GZIP files to be split across readers…" at bounding box center [136, 116] width 0 height 4
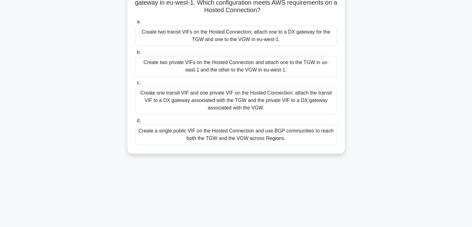
scroll to position [31, 0]
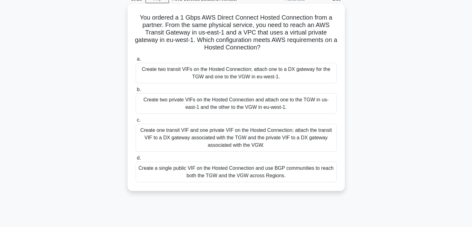
click at [258, 124] on div "Create one transit VIF and one private VIF on the Hosted Connection; attach the…" at bounding box center [236, 138] width 201 height 28
click at [136, 122] on input "c. Create one transit VIF and one private VIF on the Hosted Connection; attach …" at bounding box center [136, 120] width 0 height 4
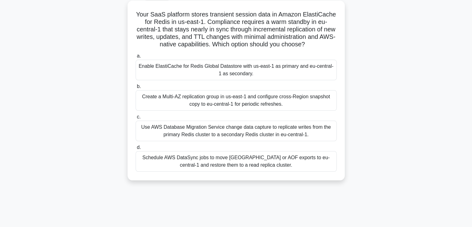
scroll to position [34, 0]
click at [271, 39] on h5 "Your SaaS platform stores transient session data in Amazon ElastiCache for Redi…" at bounding box center [236, 29] width 202 height 38
click at [278, 50] on div "Your SaaS platform stores transient session data in Amazon ElastiCache for Redi…" at bounding box center [236, 90] width 212 height 175
click at [232, 142] on div "a. Enable ElastiCache for Redis Global Datastore with us-east-1 as primary and …" at bounding box center [236, 112] width 209 height 122
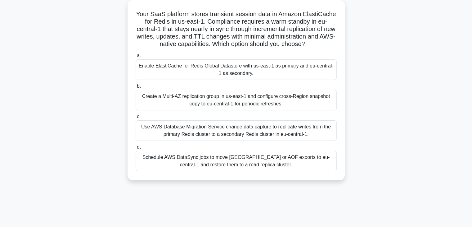
click at [233, 143] on div "a. Enable ElastiCache for Redis Global Datastore with us-east-1 as primary and …" at bounding box center [236, 112] width 209 height 122
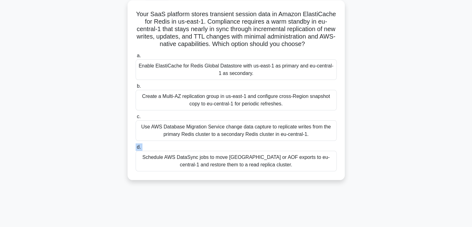
click at [233, 143] on div "a. Enable ElastiCache for Redis Global Datastore with us-east-1 as primary and …" at bounding box center [236, 112] width 209 height 122
click at [243, 112] on div "a. Enable ElastiCache for Redis Global Datastore with us-east-1 as primary and …" at bounding box center [236, 112] width 209 height 122
click at [246, 115] on label "c. Use AWS Database Migration Service change data capture to replicate writes f…" at bounding box center [236, 127] width 201 height 28
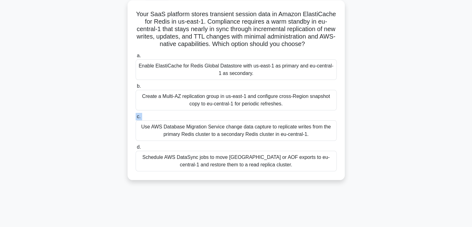
click at [136, 115] on input "c. Use AWS Database Migration Service change data capture to replicate writes f…" at bounding box center [136, 117] width 0 height 4
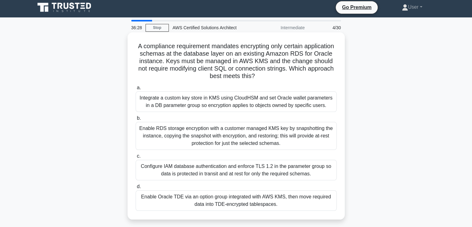
scroll to position [0, 0]
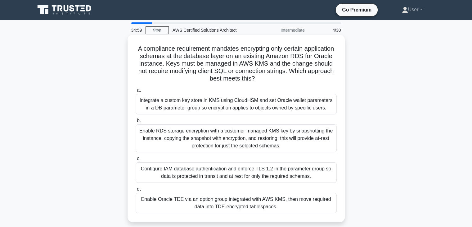
drag, startPoint x: 323, startPoint y: 108, endPoint x: 138, endPoint y: 98, distance: 185.0
click at [138, 98] on div "Integrate a custom key store in KMS using CloudHSM and set Oracle wallet parame…" at bounding box center [236, 104] width 201 height 20
click at [174, 117] on label "b. Enable RDS storage encryption with a customer managed KMS key by snapshottin…" at bounding box center [236, 134] width 201 height 35
click at [136, 119] on input "b. Enable RDS storage encryption with a customer managed KMS key by snapshottin…" at bounding box center [136, 121] width 0 height 4
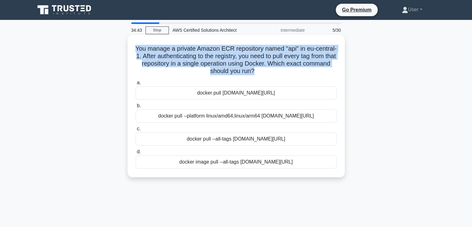
drag, startPoint x: 144, startPoint y: 48, endPoint x: 277, endPoint y: 71, distance: 134.6
click at [277, 71] on h5 "You manage a private Amazon ECR repository named "api" in eu-central-1. After a…" at bounding box center [236, 60] width 202 height 30
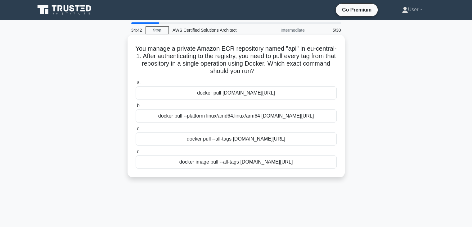
click at [262, 69] on icon ".spinner_0XTQ{transform-origin:center;animation:spinner_y6GP .75s linear infini…" at bounding box center [258, 71] width 7 height 7
click at [293, 139] on label "c. docker pull --all-tags 123456789012.dkr.ecr.eu-central-1.amazonaws.com/api" at bounding box center [236, 135] width 201 height 20
click at [136, 131] on input "c. docker pull --all-tags 123456789012.dkr.ecr.eu-central-1.amazonaws.com/api" at bounding box center [136, 129] width 0 height 4
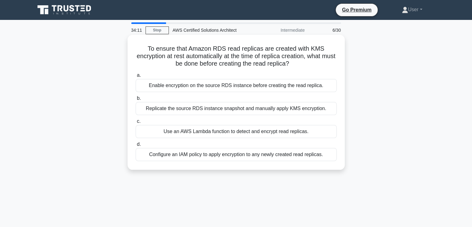
click at [297, 65] on h5 "To ensure that Amazon RDS read replicas are created with KMS encryption at rest…" at bounding box center [236, 56] width 202 height 23
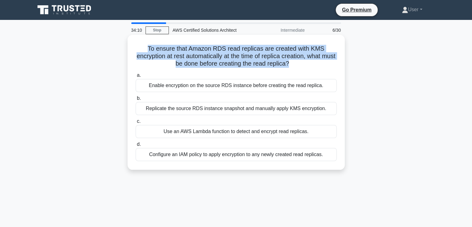
click at [297, 65] on h5 "To ensure that Amazon RDS read replicas are created with KMS encryption at rest…" at bounding box center [236, 56] width 202 height 23
click at [297, 64] on h5 "To ensure that Amazon RDS read replicas are created with KMS encryption at rest…" at bounding box center [236, 56] width 202 height 23
drag, startPoint x: 297, startPoint y: 64, endPoint x: 147, endPoint y: 50, distance: 150.6
click at [147, 50] on h5 "To ensure that Amazon RDS read replicas are created with KMS encryption at rest…" at bounding box center [236, 56] width 202 height 23
click at [289, 53] on h5 "To ensure that Amazon RDS read replicas are created with KMS encryption at rest…" at bounding box center [236, 56] width 202 height 23
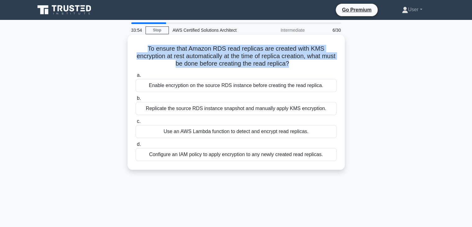
drag, startPoint x: 148, startPoint y: 46, endPoint x: 296, endPoint y: 68, distance: 149.7
click at [296, 68] on h5 "To ensure that Amazon RDS read replicas are created with KMS encryption at rest…" at bounding box center [236, 56] width 202 height 23
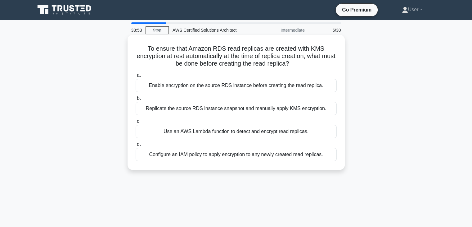
click at [297, 62] on icon ".spinner_0XTQ{transform-origin:center;animation:spinner_y6GP .75s linear infini…" at bounding box center [292, 63] width 7 height 7
click at [282, 97] on label "b. Replicate the source RDS instance snapshot and manually apply KMS encryption." at bounding box center [236, 104] width 201 height 20
click at [136, 97] on input "b. Replicate the source RDS instance snapshot and manually apply KMS encryption." at bounding box center [136, 98] width 0 height 4
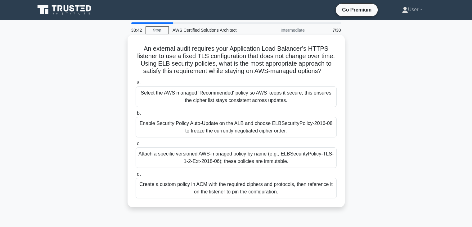
click at [286, 149] on label "c. Attach a specific versioned AWS-managed policy by name (e.g., ELBSecurityPol…" at bounding box center [236, 154] width 201 height 28
click at [136, 146] on input "c. Attach a specific versioned AWS-managed policy by name (e.g., ELBSecurityPol…" at bounding box center [136, 144] width 0 height 4
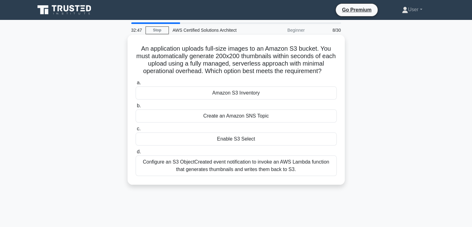
click at [247, 180] on div "An application uploads full-size images to an Amazon S3 bucket. You must automa…" at bounding box center [236, 109] width 212 height 145
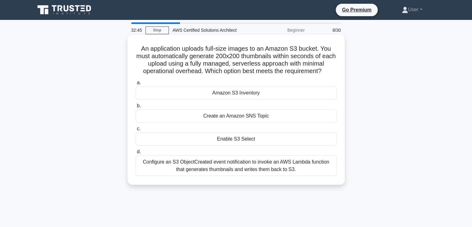
click at [247, 153] on label "d. Configure an S3 ObjectCreated event notification to invoke an AWS Lambda fun…" at bounding box center [236, 162] width 201 height 28
click at [136, 153] on input "d. Configure an S3 ObjectCreated event notification to invoke an AWS Lambda fun…" at bounding box center [136, 152] width 0 height 4
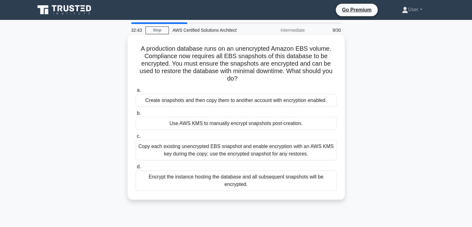
click at [261, 87] on label "a. Create snapshots and then copy them to another account with encryption enabl…" at bounding box center [236, 96] width 201 height 20
click at [136, 88] on input "a. Create snapshots and then copy them to another account with encryption enabl…" at bounding box center [136, 90] width 0 height 4
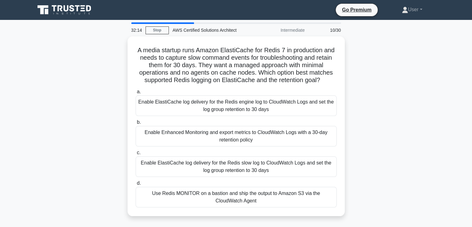
click at [261, 88] on label "a. Enable ElastiCache log delivery for the Redis engine log to CloudWatch Logs …" at bounding box center [236, 102] width 201 height 28
click at [136, 90] on input "a. Enable ElastiCache log delivery for the Redis engine log to CloudWatch Logs …" at bounding box center [136, 92] width 0 height 4
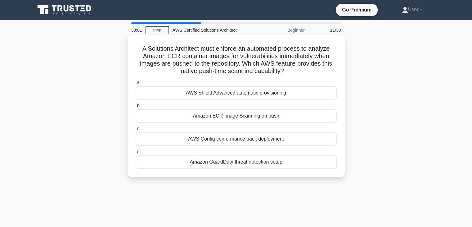
click at [297, 104] on label "b. Amazon ECR Image Scanning on push" at bounding box center [236, 112] width 201 height 20
click at [136, 104] on input "b. Amazon ECR Image Scanning on push" at bounding box center [136, 106] width 0 height 4
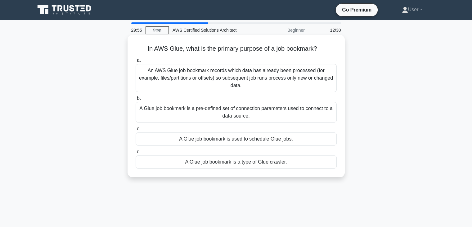
click at [300, 116] on div "a. An AWS Glue job bookmark records which data has already been processed (for …" at bounding box center [236, 112] width 209 height 114
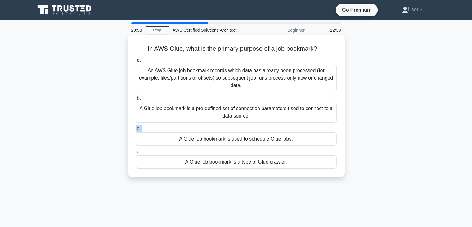
click at [300, 116] on div "a. An AWS Glue job bookmark records which data has already been processed (for …" at bounding box center [236, 112] width 209 height 114
click at [301, 125] on label "c. A Glue job bookmark is used to schedule Glue jobs." at bounding box center [236, 135] width 201 height 20
click at [136, 127] on input "c. A Glue job bookmark is used to schedule Glue jobs." at bounding box center [136, 129] width 0 height 4
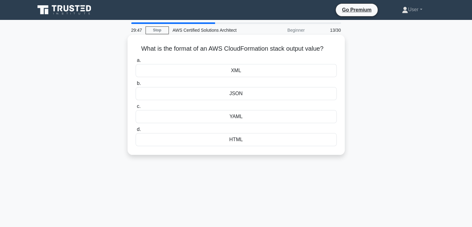
click at [290, 82] on label "b. JSON" at bounding box center [236, 90] width 201 height 20
click at [136, 82] on input "b. JSON" at bounding box center [136, 83] width 0 height 4
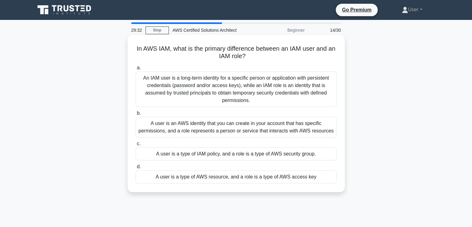
click at [284, 143] on label "c. A user is a type of IAM policy, and a role is a type of AWS security group." at bounding box center [236, 150] width 201 height 20
click at [136, 143] on input "c. A user is a type of IAM policy, and a role is a type of AWS security group." at bounding box center [136, 144] width 0 height 4
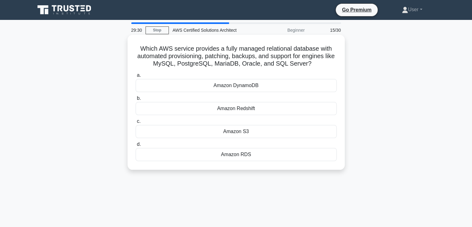
click at [284, 141] on label "d. Amazon RDS" at bounding box center [236, 150] width 201 height 20
click at [136, 142] on input "d. Amazon RDS" at bounding box center [136, 144] width 0 height 4
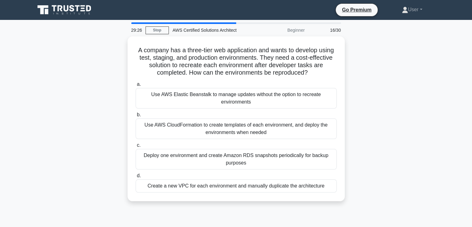
click at [284, 141] on label "c. Deploy one environment and create Amazon RDS snapshots periodically for back…" at bounding box center [236, 155] width 201 height 28
click at [136, 143] on input "c. Deploy one environment and create Amazon RDS snapshots periodically for back…" at bounding box center [136, 145] width 0 height 4
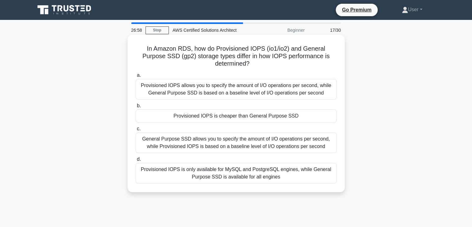
click at [308, 127] on label "c. General Purpose SSD allows you to specify the amount of I/O operations per s…" at bounding box center [236, 139] width 201 height 28
click at [136, 127] on input "c. General Purpose SSD allows you to specify the amount of I/O operations per s…" at bounding box center [136, 129] width 0 height 4
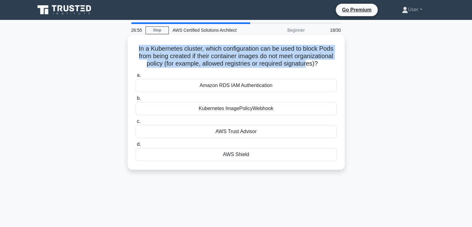
drag, startPoint x: 134, startPoint y: 49, endPoint x: 237, endPoint y: 72, distance: 105.9
click at [237, 72] on div "In a Kubernetes cluster, which configuration can be used to block Pods from bei…" at bounding box center [236, 102] width 212 height 130
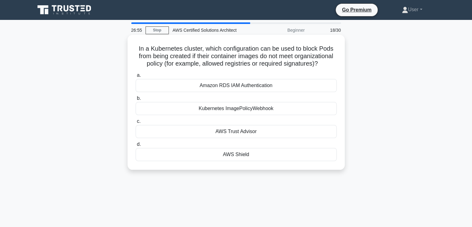
click at [247, 68] on h5 "In a Kubernetes cluster, which configuration can be used to block Pods from bei…" at bounding box center [236, 56] width 202 height 23
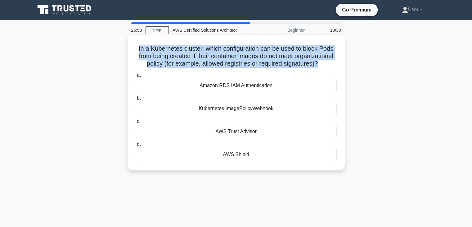
drag, startPoint x: 248, startPoint y: 72, endPoint x: 137, endPoint y: 43, distance: 114.5
click at [137, 43] on div "In a Kubernetes cluster, which configuration can be used to block Pods from bei…" at bounding box center [236, 102] width 212 height 130
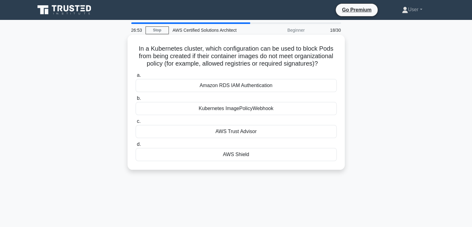
click at [279, 87] on div "Amazon RDS IAM Authentication" at bounding box center [236, 85] width 201 height 13
click at [136, 77] on input "a. Amazon RDS IAM Authentication" at bounding box center [136, 75] width 0 height 4
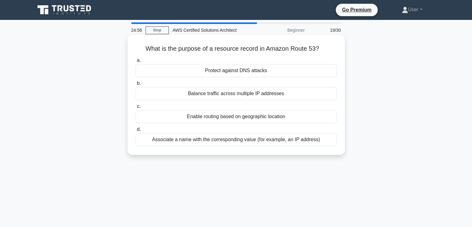
click at [289, 105] on label "c. Enable routing based on geographic location" at bounding box center [236, 112] width 201 height 20
click at [136, 105] on input "c. Enable routing based on geographic location" at bounding box center [136, 106] width 0 height 4
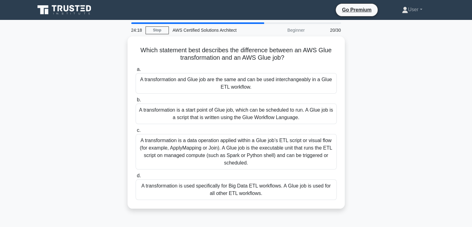
click at [345, 204] on div "Which statement best describes the difference between an AWS Glue transformatio…" at bounding box center [236, 126] width 410 height 180
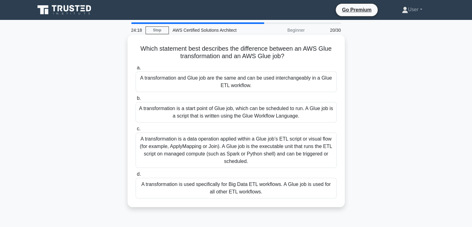
click at [343, 207] on div "Which statement best describes the difference between an AWS Glue transformatio…" at bounding box center [236, 126] width 410 height 180
click at [341, 207] on div "Which statement best describes the difference between an AWS Glue transformatio…" at bounding box center [236, 121] width 217 height 172
click at [338, 173] on div "d. A transformation is used specifically for Big Data ETL workflows. A Glue job…" at bounding box center [236, 184] width 209 height 28
click at [323, 95] on label "b. A transformation is a start point of Glue job, which can be scheduled to run…" at bounding box center [236, 108] width 201 height 28
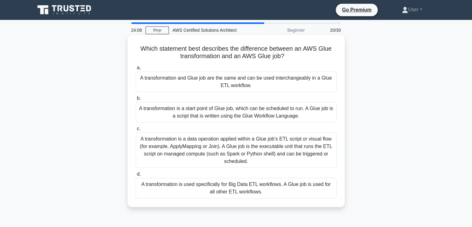
click at [136, 96] on input "b. A transformation is a start point of Glue job, which can be scheduled to run…" at bounding box center [136, 98] width 0 height 4
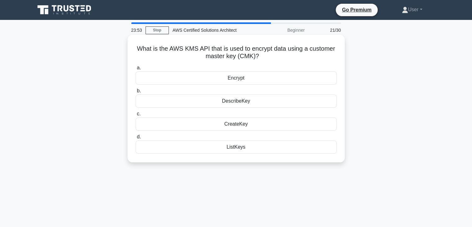
click at [254, 76] on div "Encrypt" at bounding box center [236, 77] width 201 height 13
click at [136, 70] on input "a. Encrypt" at bounding box center [136, 68] width 0 height 4
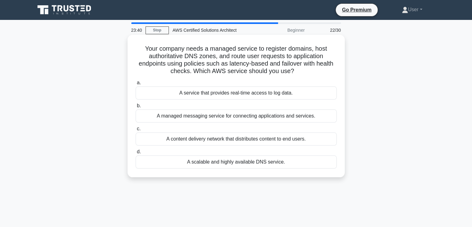
click at [201, 75] on h5 "Your company needs a managed service to register domains, host authoritative DN…" at bounding box center [236, 60] width 202 height 30
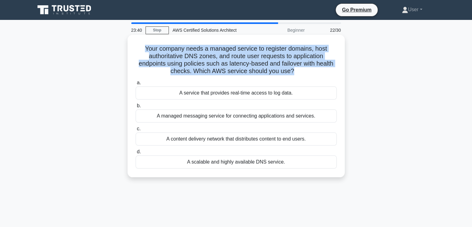
click at [201, 75] on h5 "Your company needs a managed service to register domains, host authoritative DN…" at bounding box center [236, 60] width 202 height 30
click at [201, 65] on h5 "Your company needs a managed service to register domains, host authoritative DN…" at bounding box center [236, 60] width 202 height 30
drag, startPoint x: 292, startPoint y: 71, endPoint x: 138, endPoint y: 49, distance: 155.3
click at [138, 49] on h5 "Your company needs a managed service to register domains, host authoritative DN…" at bounding box center [236, 60] width 202 height 30
click at [339, 60] on div "Your company needs a managed service to register domains, host authoritative DN…" at bounding box center [236, 105] width 212 height 137
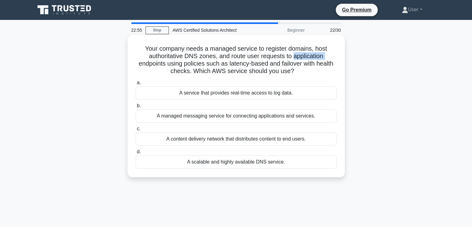
click at [339, 60] on div "Your company needs a managed service to register domains, host authoritative DN…" at bounding box center [236, 105] width 212 height 137
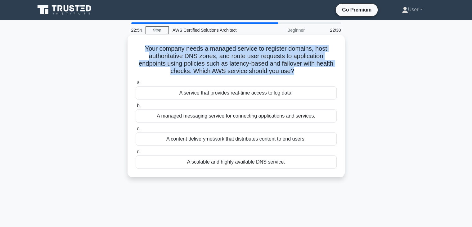
click at [339, 60] on div "Your company needs a managed service to register domains, host authoritative DN…" at bounding box center [236, 105] width 212 height 137
click at [336, 65] on h5 "Your company needs a managed service to register domains, host authoritative DN…" at bounding box center [236, 60] width 202 height 30
drag, startPoint x: 145, startPoint y: 45, endPoint x: 293, endPoint y: 73, distance: 150.7
click at [293, 73] on h5 "Your company needs a managed service to register domains, host authoritative DN…" at bounding box center [236, 60] width 202 height 30
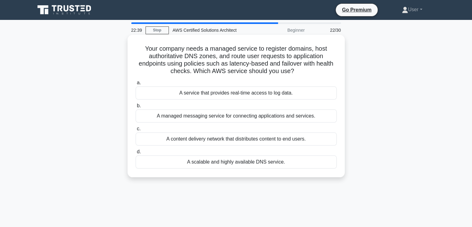
click at [311, 75] on h5 "Your company needs a managed service to register domains, host authoritative DN…" at bounding box center [236, 60] width 202 height 30
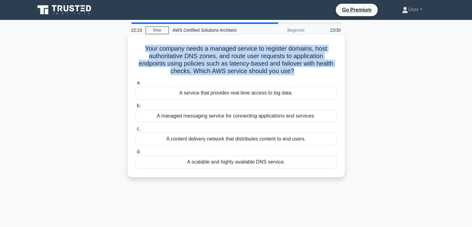
drag, startPoint x: 145, startPoint y: 45, endPoint x: 292, endPoint y: 70, distance: 149.0
click at [292, 70] on h5 "Your company needs a managed service to register domains, host authoritative DN…" at bounding box center [236, 60] width 202 height 30
click at [339, 60] on div "Your company needs a managed service to register domains, host authoritative DN…" at bounding box center [236, 105] width 212 height 137
drag, startPoint x: 172, startPoint y: 54, endPoint x: 293, endPoint y: 68, distance: 121.6
click at [293, 68] on h5 "Your company needs a managed service to register domains, host authoritative DN…" at bounding box center [236, 60] width 202 height 30
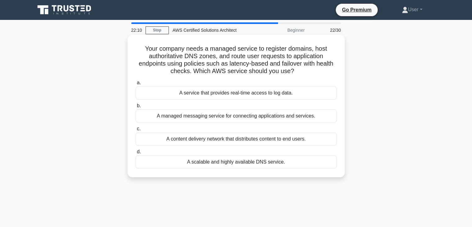
click at [295, 72] on icon ".spinner_0XTQ{transform-origin:center;animation:spinner_y6GP .75s linear infini…" at bounding box center [297, 71] width 7 height 7
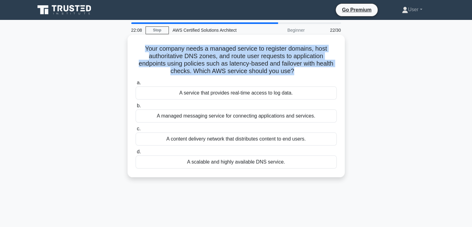
drag, startPoint x: 292, startPoint y: 70, endPoint x: 141, endPoint y: 51, distance: 151.9
click at [141, 51] on h5 "Your company needs a managed service to register domains, host authoritative DN…" at bounding box center [236, 60] width 202 height 30
click at [328, 54] on h5 "Your company needs a managed service to register domains, host authoritative DN…" at bounding box center [236, 60] width 202 height 30
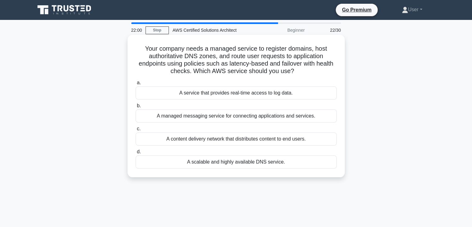
click at [312, 78] on div "a. A service that provides real-time access to log data. b. A managed messaging…" at bounding box center [236, 124] width 209 height 92
click at [294, 115] on div "A managed messaging service for connecting applications and services." at bounding box center [236, 115] width 201 height 13
click at [136, 108] on input "b. A managed messaging service for connecting applications and services." at bounding box center [136, 106] width 0 height 4
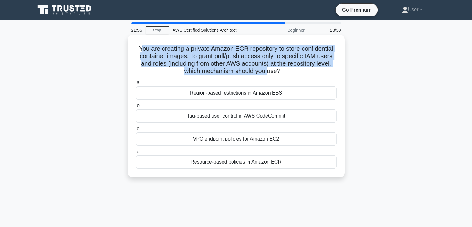
drag, startPoint x: 139, startPoint y: 45, endPoint x: 269, endPoint y: 74, distance: 133.5
click at [269, 74] on h5 "You are creating a private Amazon ECR repository to store confidential containe…" at bounding box center [236, 60] width 202 height 30
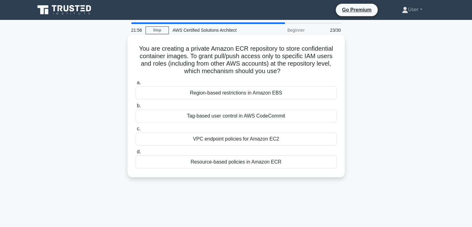
click at [276, 72] on h5 "You are creating a private Amazon ECR repository to store confidential containe…" at bounding box center [236, 60] width 202 height 30
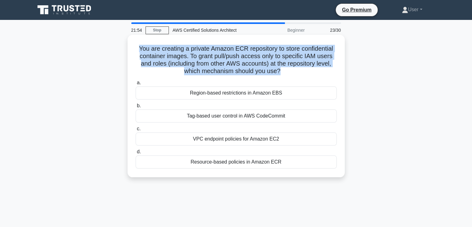
drag, startPoint x: 279, startPoint y: 70, endPoint x: 136, endPoint y: 39, distance: 146.1
click at [136, 39] on div "You are creating a private Amazon ECR repository to store confidential containe…" at bounding box center [236, 105] width 212 height 137
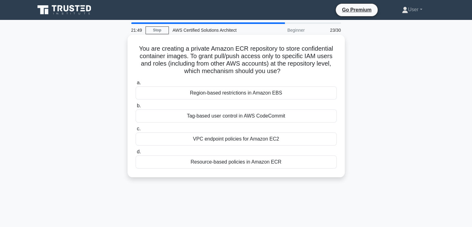
click at [281, 70] on h5 "You are creating a private Amazon ECR repository to store confidential containe…" at bounding box center [236, 60] width 202 height 30
click at [241, 105] on label "b. Tag-based user control in AWS CodeCommit" at bounding box center [236, 112] width 201 height 20
click at [136, 105] on input "b. Tag-based user control in AWS CodeCommit" at bounding box center [136, 106] width 0 height 4
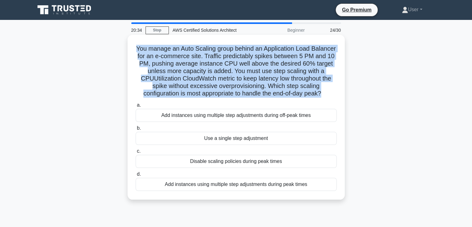
drag, startPoint x: 148, startPoint y: 49, endPoint x: 240, endPoint y: 105, distance: 107.8
click at [240, 98] on h5 "You manage an Auto Scaling group behind an Application Load Balancer for an e-c…" at bounding box center [236, 71] width 202 height 53
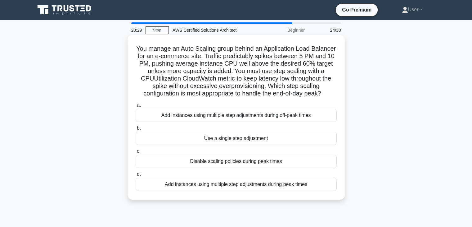
click at [321, 98] on icon ".spinner_0XTQ{transform-origin:center;animation:spinner_y6GP .75s linear infini…" at bounding box center [324, 93] width 7 height 7
click at [241, 168] on div "Disable scaling policies during peak times" at bounding box center [236, 161] width 201 height 13
click at [136, 153] on input "c. Disable scaling policies during peak times" at bounding box center [136, 151] width 0 height 4
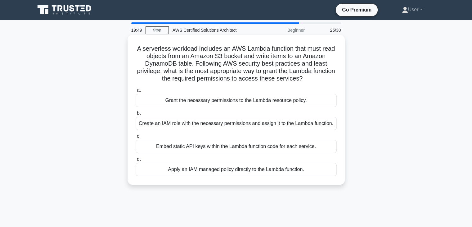
click at [238, 156] on label "d. Apply an IAM managed policy directly to the Lambda function." at bounding box center [236, 165] width 201 height 20
click at [136, 157] on input "d. Apply an IAM managed policy directly to the Lambda function." at bounding box center [136, 159] width 0 height 4
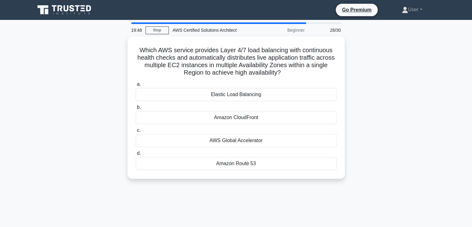
click at [238, 157] on div "Amazon Route 53" at bounding box center [236, 163] width 201 height 13
click at [136, 155] on input "d. Amazon Route 53" at bounding box center [136, 153] width 0 height 4
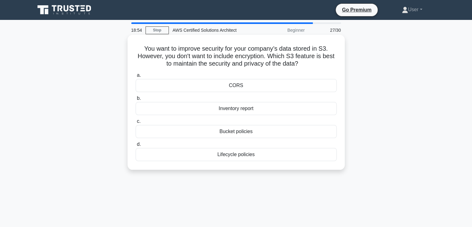
scroll to position [20, 0]
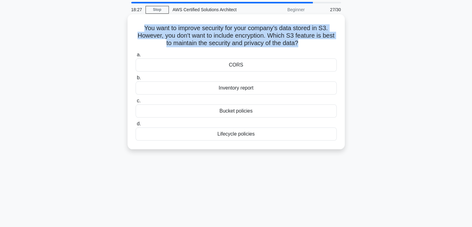
drag, startPoint x: 141, startPoint y: 28, endPoint x: 306, endPoint y: 43, distance: 165.0
click at [306, 43] on h5 "You want to improve security for your company’s data stored in S3. However, you…" at bounding box center [236, 35] width 202 height 23
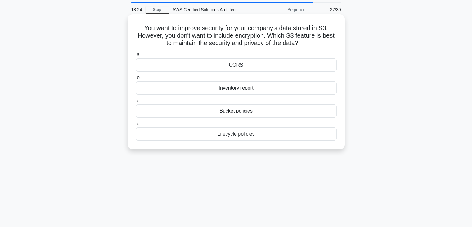
click at [302, 44] on icon at bounding box center [300, 43] width 3 height 7
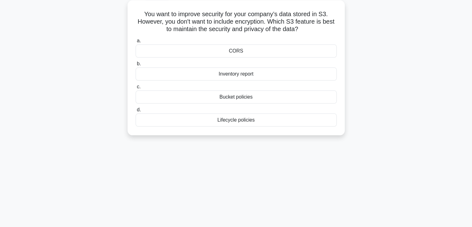
scroll to position [35, 0]
click at [307, 29] on h5 "You want to improve security for your company’s data stored in S3. However, you…" at bounding box center [236, 21] width 202 height 23
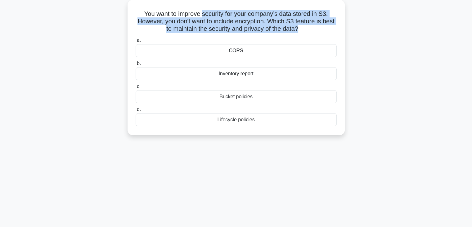
drag, startPoint x: 307, startPoint y: 29, endPoint x: 210, endPoint y: 15, distance: 98.4
click at [210, 15] on h5 "You want to improve security for your company’s data stored in S3. However, you…" at bounding box center [236, 21] width 202 height 23
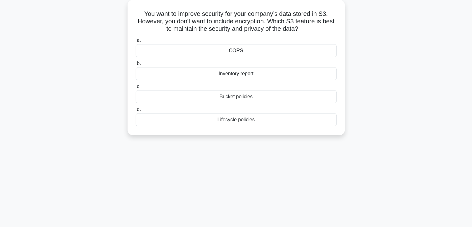
click at [306, 30] on h5 "You want to improve security for your company’s data stored in S3. However, you…" at bounding box center [236, 21] width 202 height 23
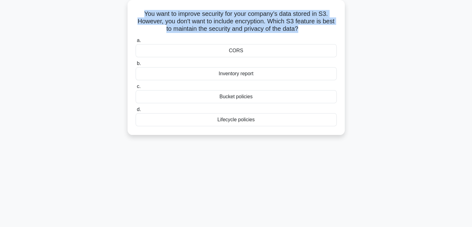
click at [306, 30] on h5 "You want to improve security for your company’s data stored in S3. However, you…" at bounding box center [236, 21] width 202 height 23
click at [306, 31] on icon ".spinner_0XTQ{transform-origin:center;animation:spinner_y6GP .75s linear infini…" at bounding box center [301, 28] width 7 height 7
drag, startPoint x: 140, startPoint y: 10, endPoint x: 307, endPoint y: 29, distance: 167.5
click at [307, 29] on h5 "You want to improve security for your company’s data stored in S3. However, you…" at bounding box center [236, 21] width 202 height 23
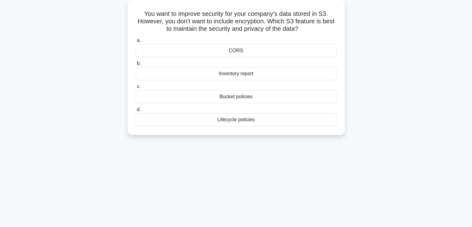
click at [306, 27] on icon ".spinner_0XTQ{transform-origin:center;animation:spinner_y6GP .75s linear infini…" at bounding box center [301, 28] width 7 height 7
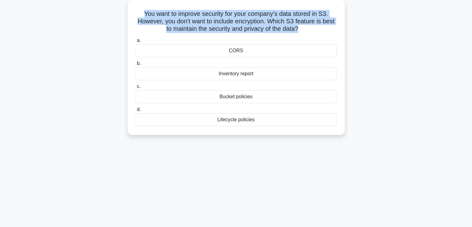
drag, startPoint x: 142, startPoint y: 13, endPoint x: 306, endPoint y: 33, distance: 165.9
click at [306, 33] on div "You want to improve security for your company’s data stored in S3. However, you…" at bounding box center [236, 67] width 212 height 130
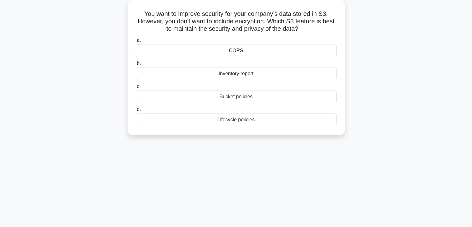
click at [308, 27] on h5 "You want to improve security for your company’s data stored in S3. However, you…" at bounding box center [236, 21] width 202 height 23
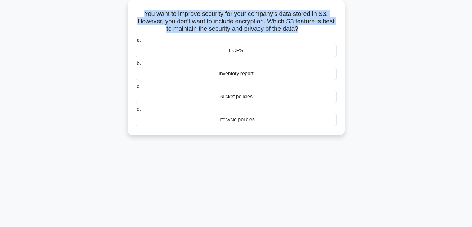
drag, startPoint x: 143, startPoint y: 14, endPoint x: 306, endPoint y: 28, distance: 163.6
click at [306, 28] on h5 "You want to improve security for your company’s data stored in S3. However, you…" at bounding box center [236, 21] width 202 height 23
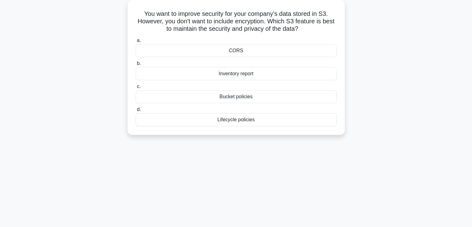
click at [306, 28] on h5 "You want to improve security for your company’s data stored in S3. However, you…" at bounding box center [236, 21] width 202 height 23
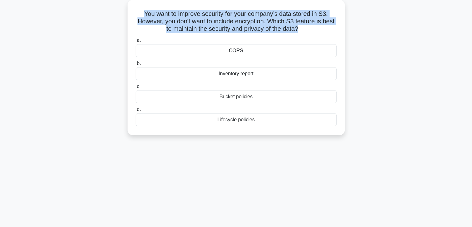
drag, startPoint x: 143, startPoint y: 13, endPoint x: 305, endPoint y: 32, distance: 163.9
click at [305, 32] on h5 "You want to improve security for your company’s data stored in S3. However, you…" at bounding box center [236, 21] width 202 height 23
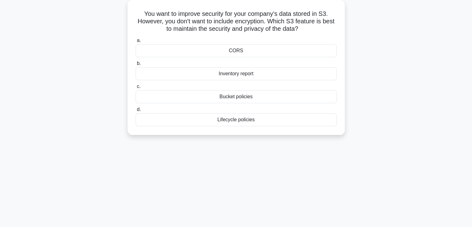
click at [307, 27] on h5 "You want to improve security for your company’s data stored in S3. However, you…" at bounding box center [236, 21] width 202 height 23
drag, startPoint x: 307, startPoint y: 29, endPoint x: 203, endPoint y: 28, distance: 103.7
click at [203, 28] on h5 "You want to improve security for your company’s data stored in S3. However, you…" at bounding box center [236, 21] width 202 height 23
click at [245, 87] on label "c. Bucket policies" at bounding box center [236, 93] width 201 height 20
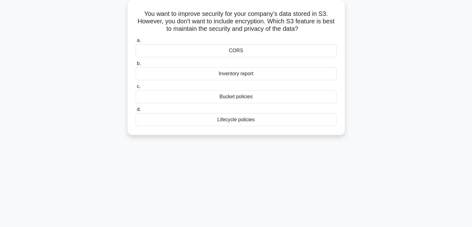
click at [136, 87] on input "c. Bucket policies" at bounding box center [136, 86] width 0 height 4
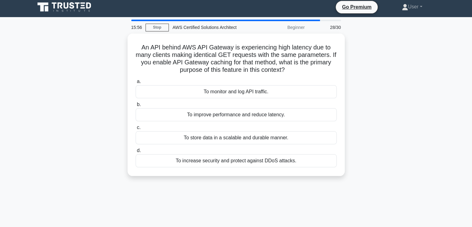
scroll to position [0, 0]
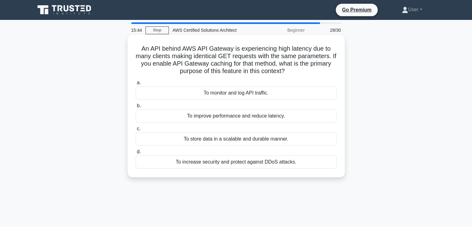
click at [268, 148] on div "a. To monitor and log API traffic. b. To improve performance and reduce latency." at bounding box center [236, 124] width 209 height 92
click at [258, 129] on label "c. To store data in a scalable and durable manner." at bounding box center [236, 135] width 201 height 20
click at [136, 129] on input "c. To store data in a scalable and durable manner." at bounding box center [136, 129] width 0 height 4
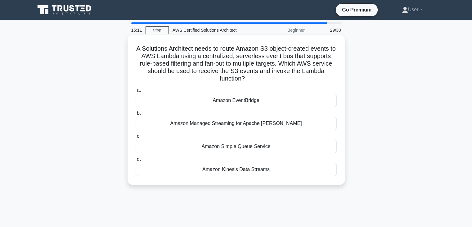
click at [256, 112] on label "b. Amazon Managed Streaming for Apache Kafka" at bounding box center [236, 119] width 201 height 20
click at [136, 112] on input "b. Amazon Managed Streaming for Apache Kafka" at bounding box center [136, 113] width 0 height 4
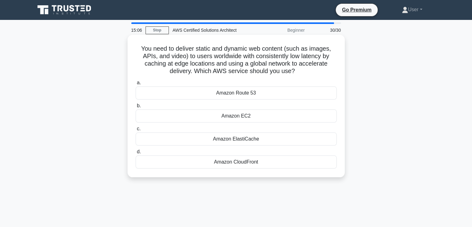
drag, startPoint x: 141, startPoint y: 50, endPoint x: 308, endPoint y: 76, distance: 169.4
click at [308, 76] on div "You need to deliver static and dynamic web content (such as images, APIs, and v…" at bounding box center [236, 105] width 212 height 137
click at [308, 75] on h5 "You need to deliver static and dynamic web content (such as images, APIs, and v…" at bounding box center [236, 60] width 202 height 30
click at [230, 70] on h5 "You need to deliver static and dynamic web content (such as images, APIs, and v…" at bounding box center [236, 60] width 202 height 30
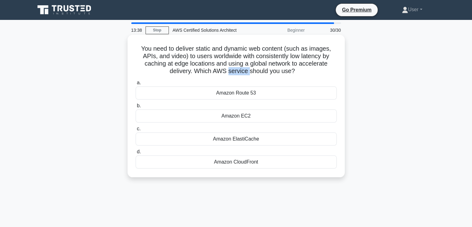
click at [243, 75] on h5 "You need to deliver static and dynamic web content (such as images, APIs, and v…" at bounding box center [236, 60] width 202 height 30
drag, startPoint x: 209, startPoint y: 73, endPoint x: 296, endPoint y: 75, distance: 86.7
click at [296, 75] on h5 "You need to deliver static and dynamic web content (such as images, APIs, and v…" at bounding box center [236, 60] width 202 height 30
click at [296, 70] on icon ".spinner_0XTQ{transform-origin:center;animation:spinner_y6GP .75s linear infini…" at bounding box center [298, 71] width 7 height 7
drag, startPoint x: 294, startPoint y: 71, endPoint x: 196, endPoint y: 72, distance: 97.5
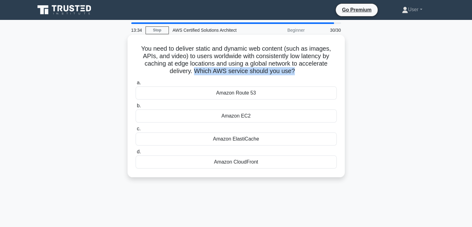
click at [196, 72] on h5 "You need to deliver static and dynamic web content (such as images, APIs, and v…" at bounding box center [236, 60] width 202 height 30
click at [196, 73] on h5 "You need to deliver static and dynamic web content (such as images, APIs, and v…" at bounding box center [236, 60] width 202 height 30
click at [249, 73] on h5 "You need to deliver static and dynamic web content (such as images, APIs, and v…" at bounding box center [236, 60] width 202 height 30
click at [247, 77] on div "You need to deliver static and dynamic web content (such as images, APIs, and v…" at bounding box center [236, 105] width 212 height 137
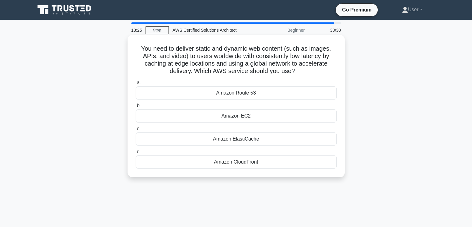
click at [238, 145] on div "Amazon ElastiCache" at bounding box center [236, 138] width 201 height 13
click at [136, 131] on input "c. Amazon ElastiCache" at bounding box center [136, 129] width 0 height 4
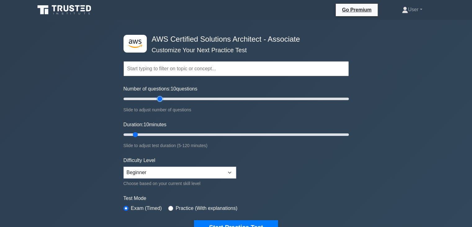
click at [157, 99] on input "Number of questions: 10 questions" at bounding box center [236, 98] width 225 height 7
type input "30"
click at [156, 99] on input "Number of questions: 35 questions" at bounding box center [236, 98] width 225 height 7
click at [170, 135] on input "Duration: 30 minutes" at bounding box center [236, 134] width 225 height 7
type input "50"
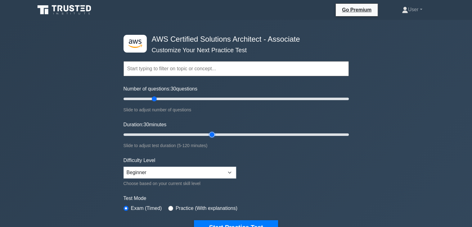
click at [212, 133] on input "Duration: 30 minutes" at bounding box center [236, 134] width 225 height 7
click at [241, 220] on button "Start Practice Test" at bounding box center [236, 227] width 84 height 14
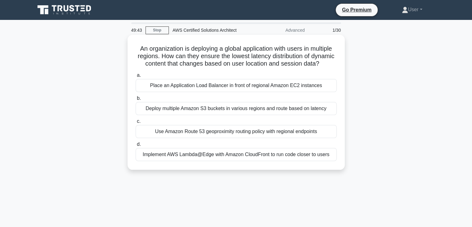
click at [136, 49] on h5 "An organization is deploying a global application with users in multiple region…" at bounding box center [236, 56] width 202 height 23
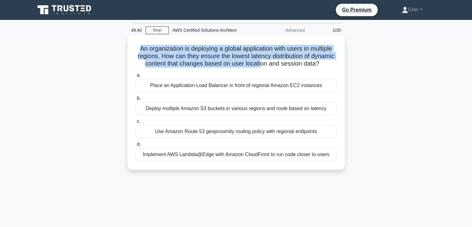
drag, startPoint x: 134, startPoint y: 49, endPoint x: 278, endPoint y: 66, distance: 144.4
click at [278, 66] on div "An organization is deploying a global application with users in multiple region…" at bounding box center [236, 102] width 212 height 130
click at [278, 66] on h5 "An organization is deploying a global application with users in multiple region…" at bounding box center [236, 56] width 202 height 23
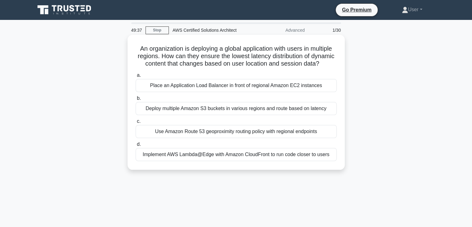
click at [230, 138] on div "Use Amazon Route 53 geoproximity routing policy with regional endpoints" at bounding box center [236, 131] width 201 height 13
click at [136, 123] on input "c. Use Amazon Route 53 geoproximity routing policy with regional endpoints" at bounding box center [136, 121] width 0 height 4
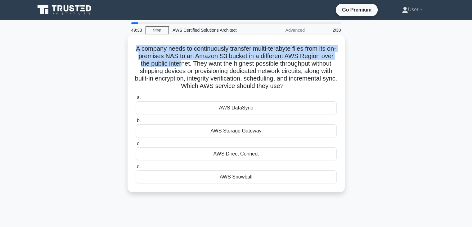
drag, startPoint x: 138, startPoint y: 49, endPoint x: 197, endPoint y: 64, distance: 60.6
click at [197, 64] on h5 "A company needs to continuously transfer multi-terabyte files from its on-premi…" at bounding box center [236, 67] width 202 height 45
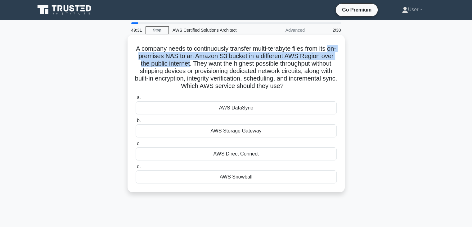
drag, startPoint x: 207, startPoint y: 65, endPoint x: 135, endPoint y: 54, distance: 73.5
click at [135, 54] on h5 "A company needs to continuously transfer multi-terabyte files from its on-premi…" at bounding box center [236, 67] width 202 height 45
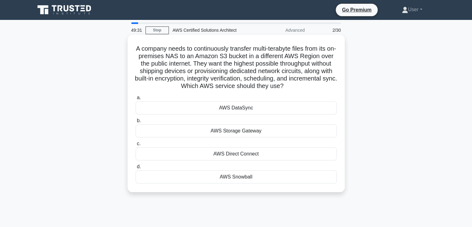
click at [136, 52] on h5 "A company needs to continuously transfer multi-terabyte files from its on-premi…" at bounding box center [236, 67] width 202 height 45
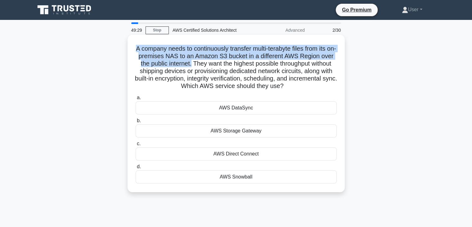
drag, startPoint x: 133, startPoint y: 48, endPoint x: 208, endPoint y: 65, distance: 76.5
click at [208, 65] on div "A company needs to continuously transfer multi-terabyte files from its on-premi…" at bounding box center [236, 113] width 212 height 152
click at [208, 66] on h5 "A company needs to continuously transfer multi-terabyte files from its on-premi…" at bounding box center [236, 67] width 202 height 45
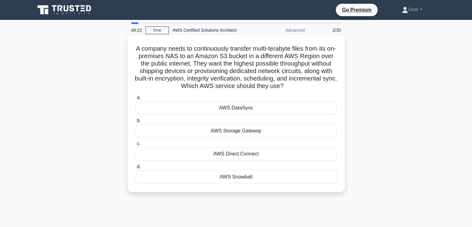
click at [211, 64] on h5 "A company needs to continuously transfer multi-terabyte files from its on-premi…" at bounding box center [236, 67] width 202 height 45
click at [288, 166] on label "d. AWS Snowball" at bounding box center [236, 173] width 201 height 20
click at [136, 166] on input "d. AWS Snowball" at bounding box center [136, 167] width 0 height 4
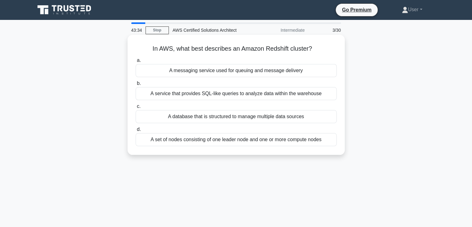
click at [244, 52] on h5 "In AWS, what best describes an Amazon Redshift cluster? .spinner_0XTQ{transform…" at bounding box center [236, 49] width 202 height 8
click at [244, 54] on div "In AWS, what best describes an Amazon Redshift cluster? .spinner_0XTQ{transform…" at bounding box center [236, 94] width 212 height 115
click at [248, 46] on h5 "In AWS, what best describes an Amazon Redshift cluster? .spinner_0XTQ{transform…" at bounding box center [236, 49] width 202 height 8
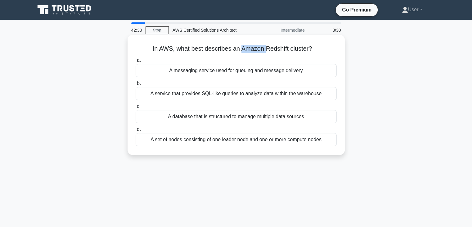
click at [248, 46] on h5 "In AWS, what best describes an Amazon Redshift cluster? .spinner_0XTQ{transform…" at bounding box center [236, 49] width 202 height 8
click at [281, 56] on div "a. A messaging service used for queuing and message delivery b. A service that …" at bounding box center [236, 101] width 209 height 92
drag, startPoint x: 312, startPoint y: 50, endPoint x: 154, endPoint y: 47, distance: 157.8
click at [152, 48] on h5 "In AWS, what best describes an Amazon Redshift cluster? .spinner_0XTQ{transform…" at bounding box center [236, 49] width 202 height 8
click at [314, 48] on icon at bounding box center [313, 49] width 3 height 7
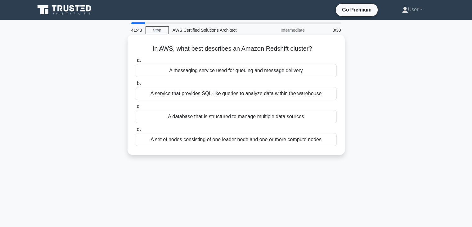
drag, startPoint x: 313, startPoint y: 48, endPoint x: 230, endPoint y: 46, distance: 83.2
click at [230, 46] on h5 "In AWS, what best describes an Amazon Redshift cluster? .spinner_0XTQ{transform…" at bounding box center [236, 49] width 202 height 8
drag, startPoint x: 238, startPoint y: 48, endPoint x: 248, endPoint y: 48, distance: 10.2
click at [238, 48] on h5 "In AWS, what best describes an Amazon Redshift cluster? .spinner_0XTQ{transform…" at bounding box center [236, 49] width 202 height 8
click at [313, 54] on div "In AWS, what best describes an Amazon Redshift cluster? .spinner_0XTQ{transform…" at bounding box center [236, 94] width 212 height 115
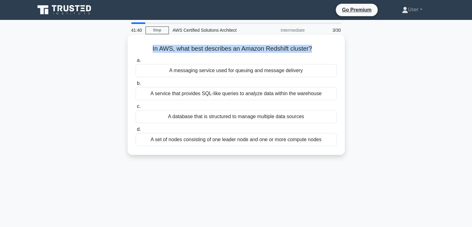
drag, startPoint x: 311, startPoint y: 49, endPoint x: 152, endPoint y: 45, distance: 159.1
click at [152, 45] on h5 "In AWS, what best describes an Amazon Redshift cluster? .spinner_0XTQ{transform…" at bounding box center [236, 49] width 202 height 8
click at [314, 50] on icon ".spinner_0XTQ{transform-origin:center;animation:spinner_y6GP .75s linear infini…" at bounding box center [315, 48] width 7 height 7
click at [321, 89] on div "A service that provides SQL-like queries to analyze data within the warehouse" at bounding box center [236, 93] width 201 height 13
click at [136, 85] on input "b. A service that provides SQL-like queries to analyze data within the warehouse" at bounding box center [136, 83] width 0 height 4
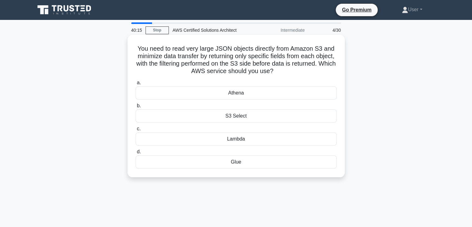
drag, startPoint x: 135, startPoint y: 50, endPoint x: 288, endPoint y: 72, distance: 154.1
click at [292, 80] on div "You need to read very large JSON objects directly from Amazon S3 and minimize d…" at bounding box center [236, 105] width 212 height 137
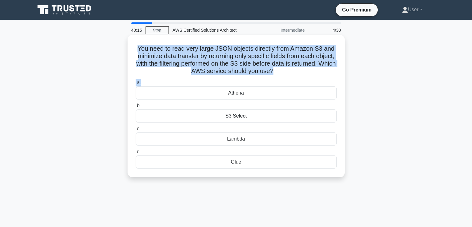
click at [287, 71] on h5 "You need to read very large JSON objects directly from Amazon S3 and minimize d…" at bounding box center [236, 60] width 202 height 30
click at [289, 69] on h5 "You need to read very large JSON objects directly from Amazon S3 and minimize d…" at bounding box center [236, 60] width 202 height 30
click at [291, 72] on h5 "You need to read very large JSON objects directly from Amazon S3 and minimize d…" at bounding box center [236, 60] width 202 height 30
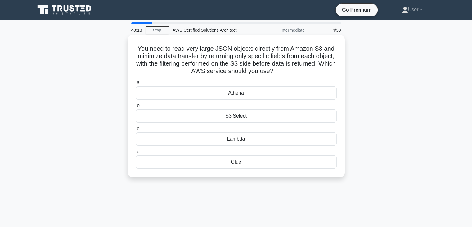
click at [260, 119] on div "S3 Select" at bounding box center [236, 115] width 201 height 13
click at [136, 108] on input "b. S3 Select" at bounding box center [136, 106] width 0 height 4
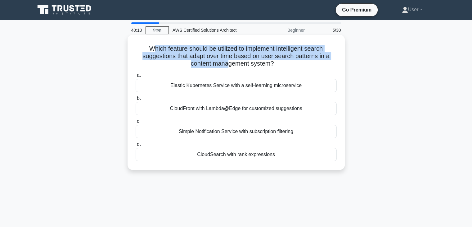
drag, startPoint x: 149, startPoint y: 48, endPoint x: 230, endPoint y: 68, distance: 82.8
click at [230, 68] on h5 "Which feature should be utilized to implement intelligent search suggestions th…" at bounding box center [236, 56] width 202 height 23
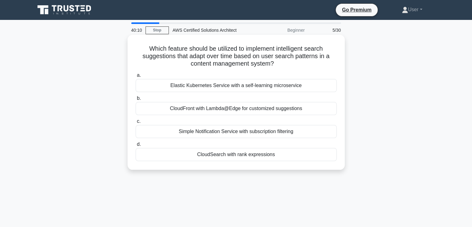
click at [230, 68] on h5 "Which feature should be utilized to implement intelligent search suggestions th…" at bounding box center [236, 56] width 202 height 23
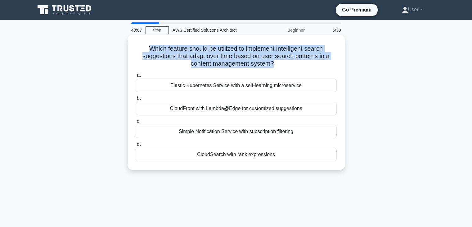
drag, startPoint x: 273, startPoint y: 63, endPoint x: 138, endPoint y: 44, distance: 136.5
click at [138, 44] on div "Which feature should be utilized to implement intelligent search suggestions th…" at bounding box center [236, 102] width 212 height 130
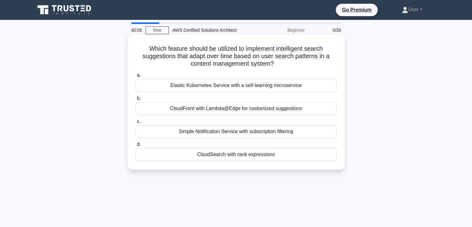
click at [276, 63] on icon ".spinner_0XTQ{transform-origin:center;animation:spinner_y6GP .75s linear infini…" at bounding box center [277, 63] width 7 height 7
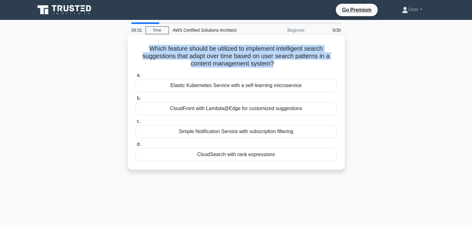
drag, startPoint x: 274, startPoint y: 64, endPoint x: 134, endPoint y: 51, distance: 140.0
click at [134, 51] on div "Which feature should be utilized to implement intelligent search suggestions th…" at bounding box center [236, 102] width 212 height 130
click at [248, 62] on h5 "Which feature should be utilized to implement intelligent search suggestions th…" at bounding box center [236, 56] width 202 height 23
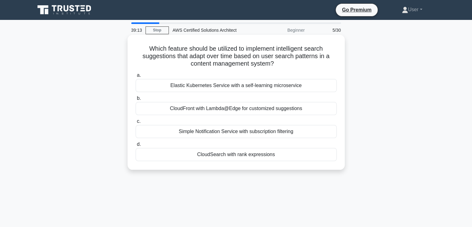
drag, startPoint x: 275, startPoint y: 62, endPoint x: 200, endPoint y: 60, distance: 75.2
click at [200, 60] on h5 "Which feature should be utilized to implement intelligent search suggestions th…" at bounding box center [236, 56] width 202 height 23
click at [204, 60] on h5 "Which feature should be utilized to implement intelligent search suggestions th…" at bounding box center [236, 56] width 202 height 23
click at [223, 53] on h5 "Which feature should be utilized to implement intelligent search suggestions th…" at bounding box center [236, 56] width 202 height 23
click at [278, 72] on label "a. Elastic Kubernetes Service with a self-learning microservice" at bounding box center [236, 81] width 201 height 20
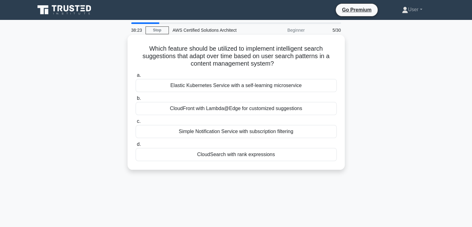
click at [136, 73] on input "a. Elastic Kubernetes Service with a self-learning microservice" at bounding box center [136, 75] width 0 height 4
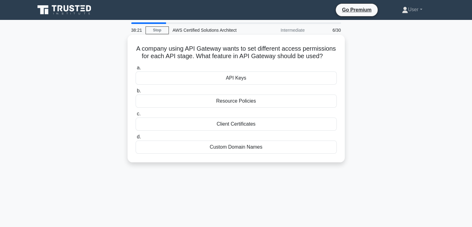
click at [253, 128] on div "Client Certificates" at bounding box center [236, 123] width 201 height 13
click at [136, 116] on input "c. Client Certificates" at bounding box center [136, 114] width 0 height 4
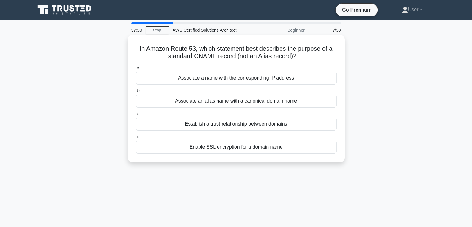
click at [250, 133] on label "d. Enable SSL encryption for a domain name" at bounding box center [236, 143] width 201 height 20
click at [136, 135] on input "d. Enable SSL encryption for a domain name" at bounding box center [136, 137] width 0 height 4
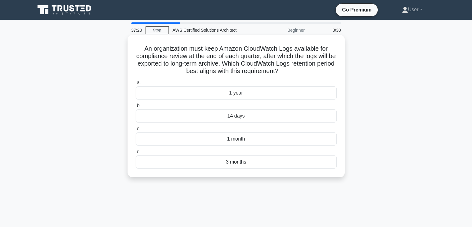
click at [244, 148] on label "d. 3 months" at bounding box center [236, 158] width 201 height 20
click at [136, 150] on input "d. 3 months" at bounding box center [136, 152] width 0 height 4
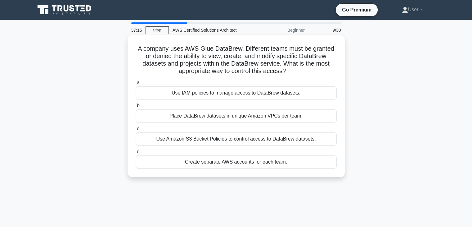
click at [267, 126] on label "c. Use Amazon S3 Bucket Policies to control access to DataBrew datasets." at bounding box center [236, 135] width 201 height 20
click at [136, 127] on input "c. Use Amazon S3 Bucket Policies to control access to DataBrew datasets." at bounding box center [136, 129] width 0 height 4
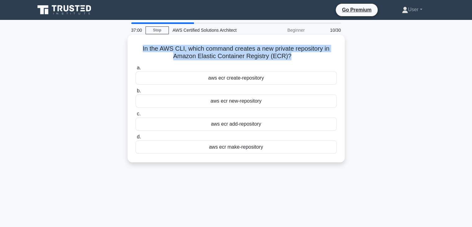
drag, startPoint x: 141, startPoint y: 49, endPoint x: 288, endPoint y: 57, distance: 147.4
click at [288, 57] on h5 "In the AWS CLI, which command creates a new private repository in Amazon Elasti…" at bounding box center [236, 53] width 202 height 16
click at [294, 48] on h5 "In the AWS CLI, which command creates a new private repository in Amazon Elasti…" at bounding box center [236, 53] width 202 height 16
click at [293, 51] on h5 "In the AWS CLI, which command creates a new private repository in Amazon Elasti…" at bounding box center [236, 53] width 202 height 16
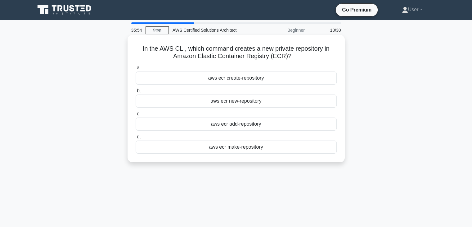
click at [284, 124] on div "aws ecr add-repository" at bounding box center [236, 123] width 201 height 13
click at [136, 116] on input "c. aws ecr add-repository" at bounding box center [136, 114] width 0 height 4
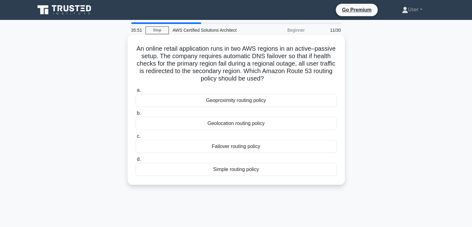
click at [285, 131] on div "a. Geoproximity routing policy b. Geolocation routing policy c. d." at bounding box center [236, 131] width 209 height 92
click at [287, 133] on label "c. Failover routing policy" at bounding box center [236, 142] width 201 height 20
click at [136, 134] on input "c. Failover routing policy" at bounding box center [136, 136] width 0 height 4
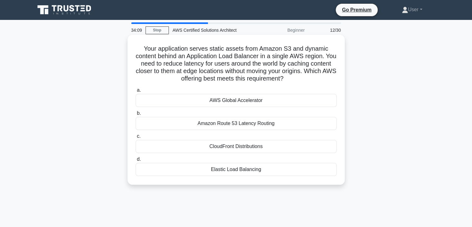
click at [248, 83] on h5 "Your application serves static assets from Amazon S3 and dynamic content behind…" at bounding box center [236, 64] width 202 height 38
click at [248, 89] on label "a. AWS Global Accelerator" at bounding box center [236, 96] width 201 height 20
click at [136, 89] on input "a. AWS Global Accelerator" at bounding box center [136, 90] width 0 height 4
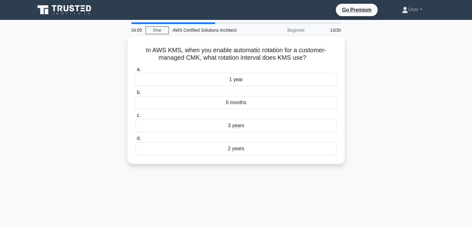
click at [248, 89] on label "b. 6 months" at bounding box center [236, 99] width 201 height 20
click at [136, 90] on input "b. 6 months" at bounding box center [136, 92] width 0 height 4
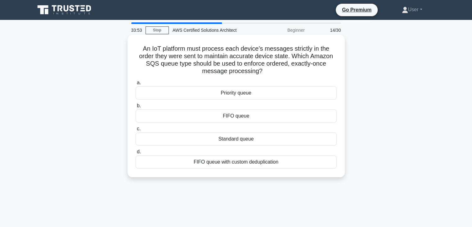
click at [242, 117] on div "FIFO queue" at bounding box center [236, 115] width 201 height 13
click at [136, 108] on input "b. FIFO queue" at bounding box center [136, 106] width 0 height 4
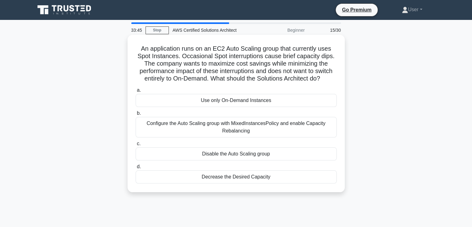
click at [210, 56] on h5 "An application runs on an EC2 Auto Scaling group that currently uses Spot Insta…" at bounding box center [236, 64] width 202 height 38
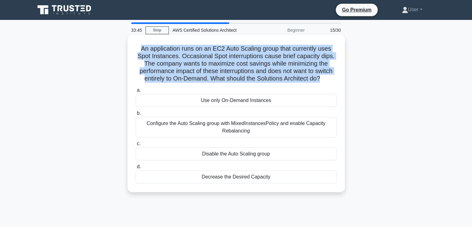
click at [210, 56] on h5 "An application runs on an EC2 Auto Scaling group that currently uses Spot Insta…" at bounding box center [236, 64] width 202 height 38
click at [242, 74] on h5 "An application runs on an EC2 Auto Scaling group that currently uses Spot Insta…" at bounding box center [236, 64] width 202 height 38
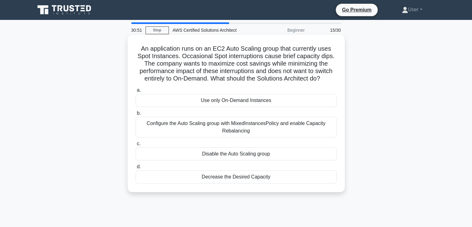
click at [215, 76] on h5 "An application runs on an EC2 Auto Scaling group that currently uses Spot Insta…" at bounding box center [236, 64] width 202 height 38
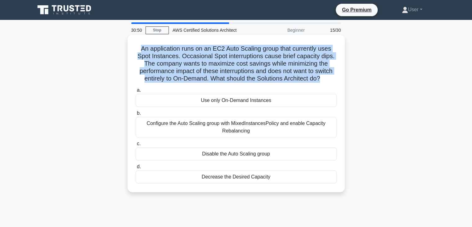
click at [215, 76] on h5 "An application runs on an EC2 Auto Scaling group that currently uses Spot Insta…" at bounding box center [236, 64] width 202 height 38
click at [219, 75] on h5 "An application runs on an EC2 Auto Scaling group that currently uses Spot Insta…" at bounding box center [236, 64] width 202 height 38
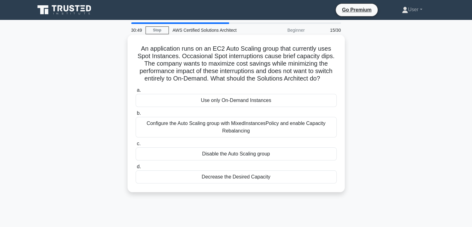
click at [298, 79] on h5 "An application runs on an EC2 Auto Scaling group that currently uses Spot Insta…" at bounding box center [236, 64] width 202 height 38
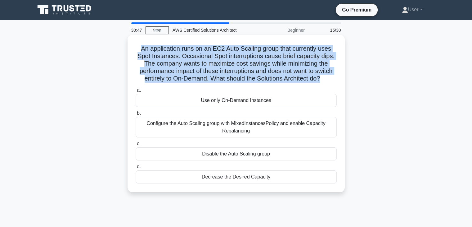
click at [325, 78] on icon ".spinner_0XTQ{transform-origin:center;animation:spinner_y6GP .75s linear infini…" at bounding box center [323, 78] width 7 height 7
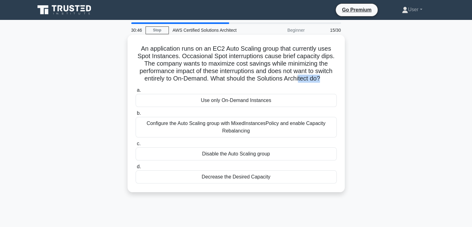
drag, startPoint x: 322, startPoint y: 77, endPoint x: 301, endPoint y: 76, distance: 21.8
click at [301, 76] on h5 "An application runs on an EC2 Auto Scaling group that currently uses Spot Insta…" at bounding box center [236, 64] width 202 height 38
click at [270, 84] on div "An application runs on an EC2 Auto Scaling group that currently uses Spot Insta…" at bounding box center [236, 113] width 212 height 152
click at [267, 87] on label "a. Use only On-Demand Instances" at bounding box center [236, 96] width 201 height 20
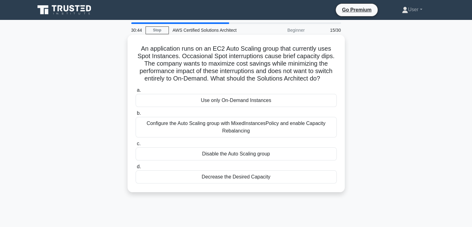
click at [136, 88] on input "a. Use only On-Demand Instances" at bounding box center [136, 90] width 0 height 4
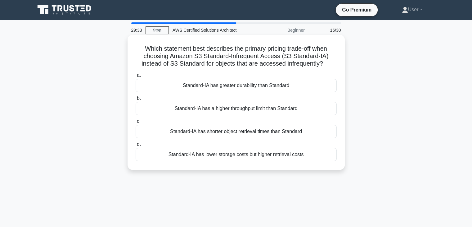
click at [248, 101] on label "b. Standard-IA has a higher throughput limit than Standard" at bounding box center [236, 104] width 201 height 20
click at [136, 100] on input "b. Standard-IA has a higher throughput limit than Standard" at bounding box center [136, 98] width 0 height 4
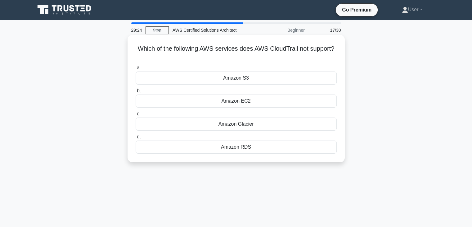
click at [239, 122] on div "Amazon Glacier" at bounding box center [236, 123] width 201 height 13
click at [136, 116] on input "c. Amazon Glacier" at bounding box center [136, 114] width 0 height 4
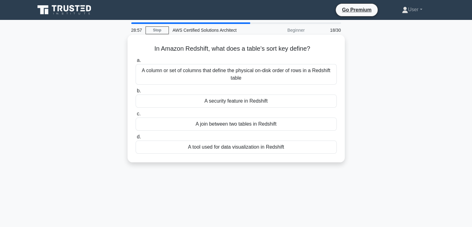
click at [154, 51] on h5 "In Amazon Redshift, what does a table’s sort key define? .spinner_0XTQ{transfor…" at bounding box center [236, 49] width 202 height 8
click at [156, 56] on div "a. A column or set of columns that define the physical on-disk order of rows in…" at bounding box center [236, 104] width 209 height 99
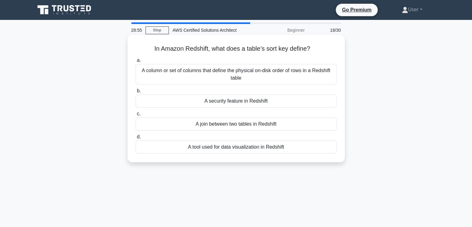
click at [153, 50] on h5 "In Amazon Redshift, what does a table’s sort key define? .spinner_0XTQ{transfor…" at bounding box center [236, 49] width 202 height 8
click at [155, 53] on h5 "In Amazon Redshift, what does a table’s sort key define? .spinner_0XTQ{transfor…" at bounding box center [236, 49] width 202 height 8
drag, startPoint x: 152, startPoint y: 48, endPoint x: 158, endPoint y: 52, distance: 6.3
click at [158, 52] on h5 "In Amazon Redshift, what does a table’s sort key define? .spinner_0XTQ{transfor…" at bounding box center [236, 49] width 202 height 8
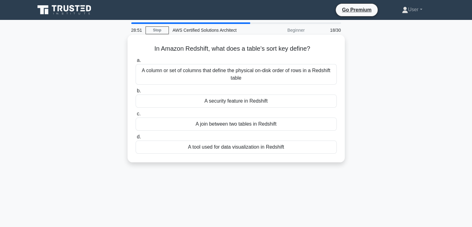
click at [159, 59] on label "a. A column or set of columns that define the physical on-disk order of rows in…" at bounding box center [236, 71] width 201 height 28
click at [136, 59] on input "a. A column or set of columns that define the physical on-disk order of rows in…" at bounding box center [136, 60] width 0 height 4
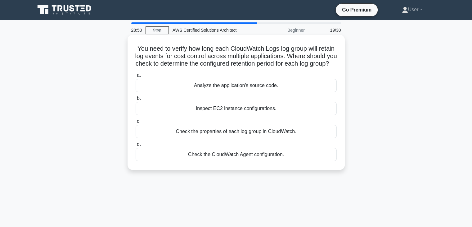
click at [175, 105] on label "b. Inspect EC2 instance configurations." at bounding box center [236, 104] width 201 height 20
click at [136, 100] on input "b. Inspect EC2 instance configurations." at bounding box center [136, 98] width 0 height 4
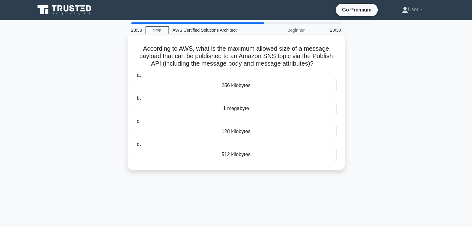
click at [189, 64] on h5 "According to AWS, what is the maximum allowed size of a message payload that ca…" at bounding box center [236, 56] width 202 height 23
click at [225, 134] on div "128 kilobytes" at bounding box center [236, 131] width 201 height 13
click at [136, 123] on input "c. 128 kilobytes" at bounding box center [136, 121] width 0 height 4
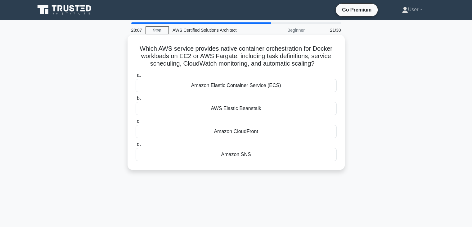
click at [200, 112] on div "AWS Elastic Beanstalk" at bounding box center [236, 108] width 201 height 13
click at [136, 100] on input "b. AWS Elastic Beanstalk" at bounding box center [136, 98] width 0 height 4
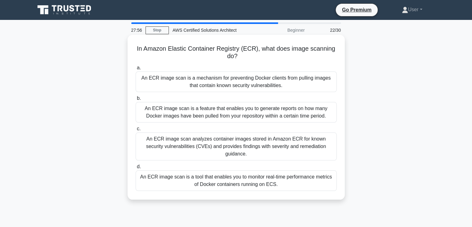
click at [205, 125] on div "a. An ECR image scan is a mechanism for preventing Docker clients from pulling …" at bounding box center [236, 127] width 209 height 129
click at [207, 127] on label "c. An ECR image scan analyzes container images stored in Amazon ECR for known s…" at bounding box center [236, 142] width 201 height 35
click at [136, 127] on input "c. An ECR image scan analyzes container images stored in Amazon ECR for known s…" at bounding box center [136, 129] width 0 height 4
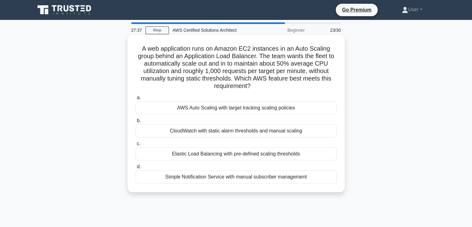
click at [210, 140] on label "c. Elastic Load Balancing with pre-defined scaling thresholds" at bounding box center [236, 150] width 201 height 20
click at [136, 142] on input "c. Elastic Load Balancing with pre-defined scaling thresholds" at bounding box center [136, 144] width 0 height 4
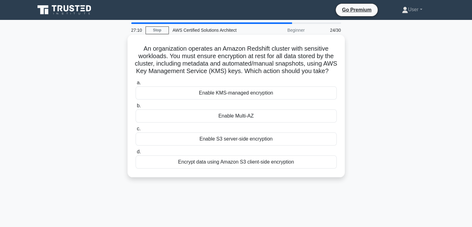
click at [227, 114] on label "b. Enable Multi-AZ" at bounding box center [236, 112] width 201 height 20
click at [136, 108] on input "b. Enable Multi-AZ" at bounding box center [136, 106] width 0 height 4
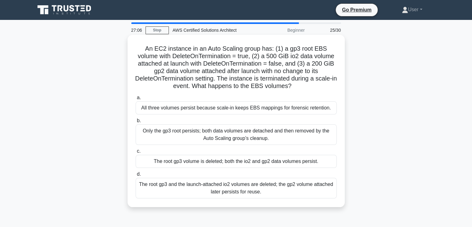
click at [230, 147] on label "c. The root gp3 volume is deleted; both the io2 and gp2 data volumes persist." at bounding box center [236, 157] width 201 height 20
click at [136, 149] on input "c. The root gp3 volume is deleted; both the io2 and gp2 data volumes persist." at bounding box center [136, 151] width 0 height 4
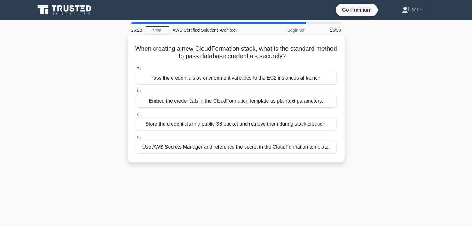
click at [271, 135] on label "d. Use AWS Secrets Manager and reference the secret in the CloudFormation templ…" at bounding box center [236, 143] width 201 height 20
click at [136, 135] on input "d. Use AWS Secrets Manager and reference the secret in the CloudFormation templ…" at bounding box center [136, 137] width 0 height 4
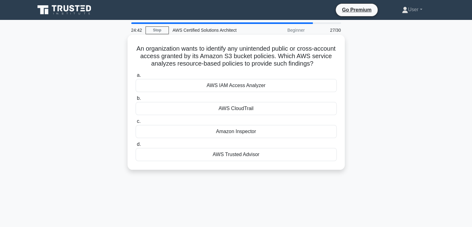
click at [269, 139] on div "a. AWS IAM Access Analyzer b. AWS CloudTrail c. d." at bounding box center [236, 116] width 209 height 92
click at [269, 140] on div "a. AWS IAM Access Analyzer b. AWS CloudTrail c. d." at bounding box center [236, 116] width 209 height 92
click at [271, 142] on label "d. AWS Trusted Advisor" at bounding box center [236, 150] width 201 height 20
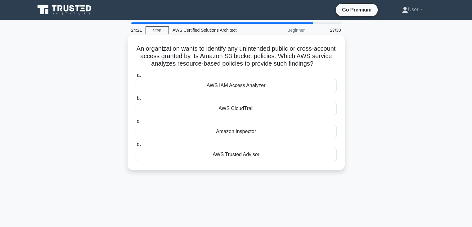
click at [136, 142] on input "d. AWS Trusted Advisor" at bounding box center [136, 144] width 0 height 4
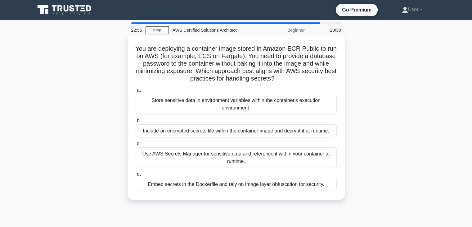
click at [249, 126] on div "Include an encrypted secrets file within the container image and decrypt it at …" at bounding box center [236, 130] width 201 height 13
click at [136, 123] on input "b. Include an encrypted secrets file within the container image and decrypt it …" at bounding box center [136, 121] width 0 height 4
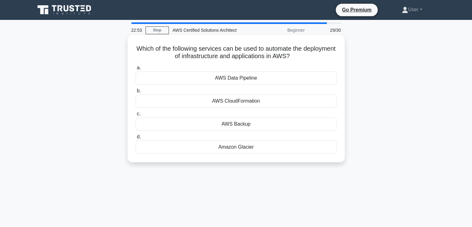
click at [211, 55] on h5 "Which of the following services can be used to automate the deployment of infra…" at bounding box center [236, 53] width 202 height 16
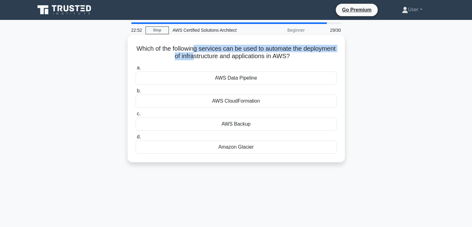
click at [211, 52] on h5 "Which of the following services can be used to automate the deployment of infra…" at bounding box center [236, 53] width 202 height 16
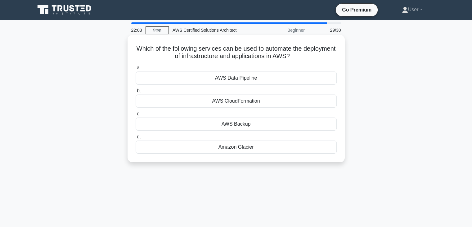
click at [249, 123] on div "AWS Backup" at bounding box center [236, 123] width 201 height 13
click at [136, 116] on input "c. AWS Backup" at bounding box center [136, 114] width 0 height 4
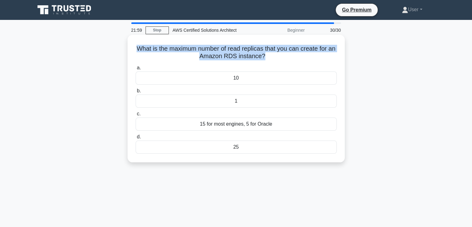
drag, startPoint x: 139, startPoint y: 49, endPoint x: 268, endPoint y: 56, distance: 129.4
click at [268, 56] on h5 "What is the maximum number of read replicas that you can create for an Amazon R…" at bounding box center [236, 53] width 202 height 16
click at [337, 45] on h5 "What is the maximum number of read replicas that you can create for an Amazon R…" at bounding box center [236, 53] width 202 height 16
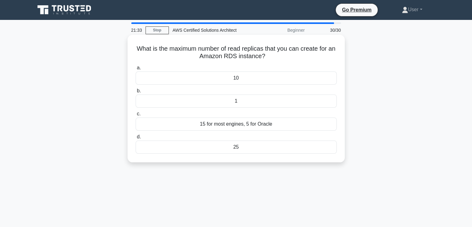
click at [242, 125] on div "15 for most engines, 5 for Oracle" at bounding box center [236, 123] width 201 height 13
click at [136, 116] on input "c. 15 for most engines, 5 for Oracle" at bounding box center [136, 114] width 0 height 4
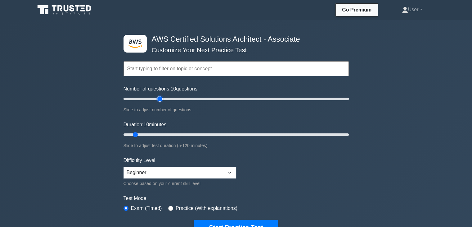
click at [161, 100] on input "Number of questions: 10 questions" at bounding box center [236, 98] width 225 height 7
type input "30"
click at [157, 100] on input "Number of questions: 35 questions" at bounding box center [236, 98] width 225 height 7
click at [158, 135] on input "Duration: 10 minutes" at bounding box center [236, 134] width 225 height 7
type input "30"
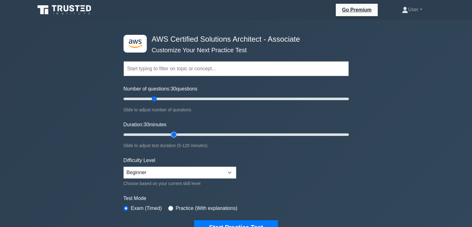
click at [172, 134] on input "Duration: 30 minutes" at bounding box center [236, 134] width 225 height 7
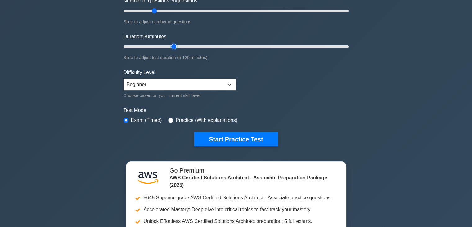
scroll to position [93, 0]
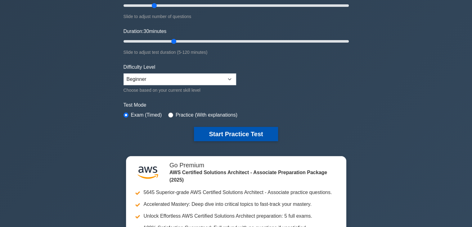
click at [242, 127] on button "Start Practice Test" at bounding box center [236, 134] width 84 height 14
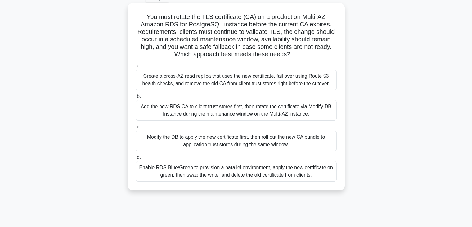
scroll to position [40, 0]
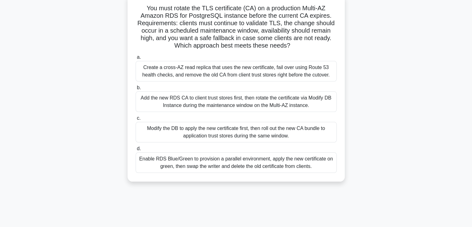
click at [235, 129] on div "Modify the DB to apply the new certificate first, then roll out the new CA bund…" at bounding box center [236, 132] width 201 height 20
click at [136, 120] on input "c. Modify the DB to apply the new certificate first, then roll out the new CA b…" at bounding box center [136, 118] width 0 height 4
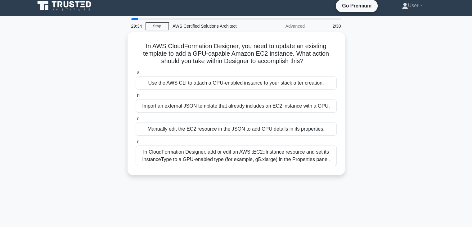
scroll to position [0, 0]
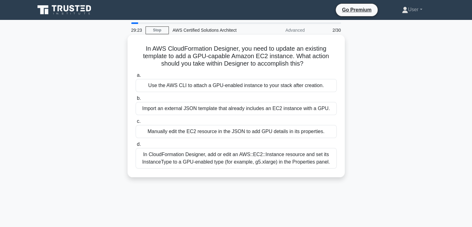
click at [308, 98] on label "b. Import an external JSON template that already includes an EC2 instance with …" at bounding box center [236, 104] width 201 height 20
click at [136, 98] on input "b. Import an external JSON template that already includes an EC2 instance with …" at bounding box center [136, 98] width 0 height 4
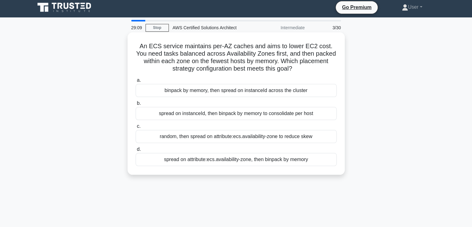
scroll to position [2, 0]
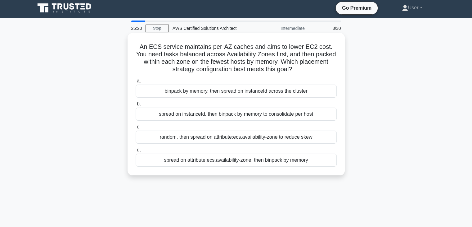
click at [219, 145] on div "a. binpack by memory, then spread on instanceId across the cluster b. spread on…" at bounding box center [236, 122] width 209 height 92
click at [220, 145] on div "a. binpack by memory, then spread on instanceId across the cluster b. spread on…" at bounding box center [236, 122] width 209 height 92
click at [222, 143] on div "random, then spread on attribute:ecs.availability-zone to reduce skew" at bounding box center [236, 136] width 201 height 13
click at [136, 129] on input "c. random, then spread on attribute:ecs.availability-zone to reduce skew" at bounding box center [136, 127] width 0 height 4
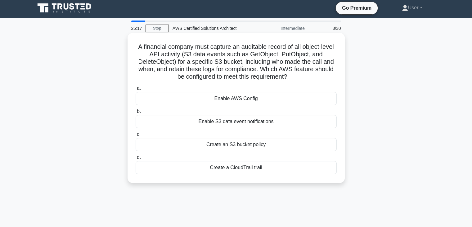
click at [229, 154] on label "d. Create a CloudTrail trail" at bounding box center [236, 163] width 201 height 20
click at [136, 155] on input "d. Create a CloudTrail trail" at bounding box center [136, 157] width 0 height 4
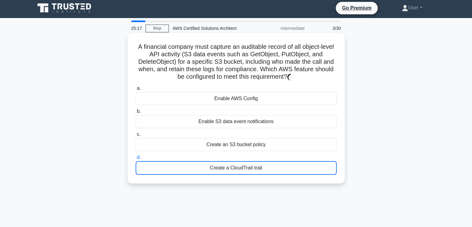
scroll to position [0, 0]
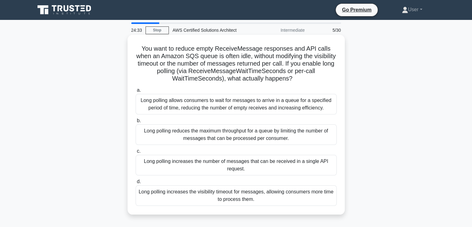
click at [239, 170] on div "Long polling increases the number of messages that can be received in a single …" at bounding box center [236, 165] width 201 height 20
click at [136, 153] on input "c. Long polling increases the number of messages that can be received in a sing…" at bounding box center [136, 151] width 0 height 4
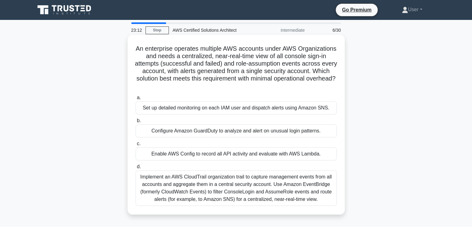
click at [266, 147] on label "c. Enable AWS Config to record all API activity and evaluate with AWS Lambda." at bounding box center [236, 150] width 201 height 20
click at [136, 146] on input "c. Enable AWS Config to record all API activity and evaluate with AWS Lambda." at bounding box center [136, 144] width 0 height 4
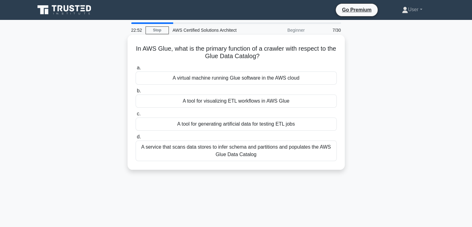
click at [313, 52] on h5 "In AWS Glue, what is the primary function of a crawler with respect to the Glue…" at bounding box center [236, 53] width 202 height 16
click at [299, 116] on label "c. A tool for generating artificial data for testing ETL jobs" at bounding box center [236, 120] width 201 height 20
click at [136, 116] on input "c. A tool for generating artificial data for testing ETL jobs" at bounding box center [136, 114] width 0 height 4
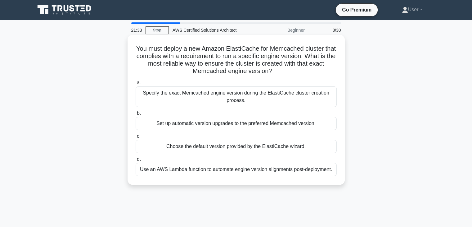
click at [292, 155] on label "d. Use an AWS Lambda function to automate engine version alignments post-deploy…" at bounding box center [236, 165] width 201 height 20
click at [136, 157] on input "d. Use an AWS Lambda function to automate engine version alignments post-deploy…" at bounding box center [136, 159] width 0 height 4
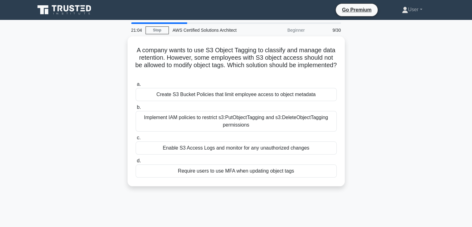
click at [292, 157] on label "d. Require users to use MFA when updating object tags" at bounding box center [236, 167] width 201 height 20
click at [136, 159] on input "d. Require users to use MFA when updating object tags" at bounding box center [136, 161] width 0 height 4
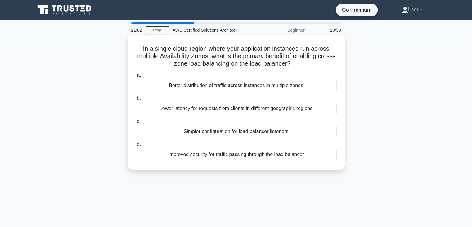
click at [261, 118] on label "c. Simpler configuration for load balancer listeners" at bounding box center [236, 127] width 201 height 20
click at [136, 119] on input "c. Simpler configuration for load balancer listeners" at bounding box center [136, 121] width 0 height 4
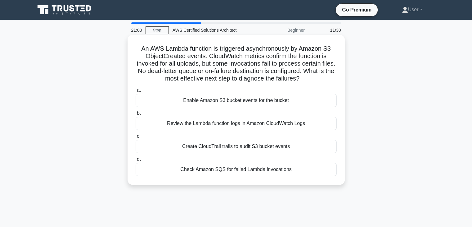
click at [263, 134] on label "c. Create CloudTrail trails to audit S3 bucket events" at bounding box center [236, 142] width 201 height 20
click at [136, 134] on input "c. Create CloudTrail trails to audit S3 bucket events" at bounding box center [136, 136] width 0 height 4
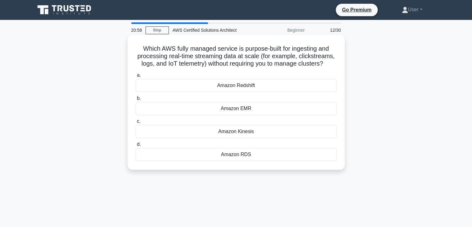
click at [262, 129] on div "Amazon Kinesis" at bounding box center [236, 131] width 201 height 13
click at [136, 123] on input "c. Amazon Kinesis" at bounding box center [136, 121] width 0 height 4
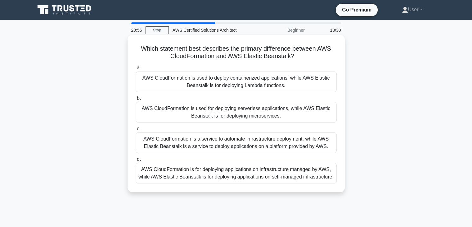
click at [252, 124] on div "a. AWS CloudFormation is used to deploy containerized applications, while AWS E…" at bounding box center [236, 124] width 209 height 122
click at [256, 127] on label "c. AWS CloudFormation is a service to automate infrastructure deployment, while…" at bounding box center [236, 139] width 201 height 28
click at [136, 127] on input "c. AWS CloudFormation is a service to automate infrastructure deployment, while…" at bounding box center [136, 129] width 0 height 4
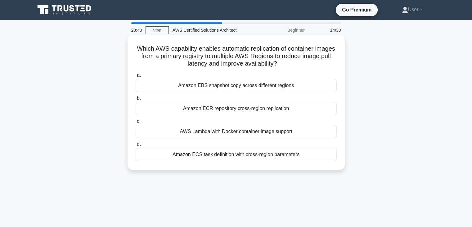
click at [261, 107] on div "Amazon ECR repository cross-region replication" at bounding box center [236, 108] width 201 height 13
click at [136, 100] on input "b. Amazon ECR repository cross-region replication" at bounding box center [136, 98] width 0 height 4
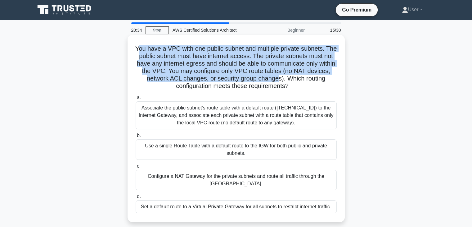
drag, startPoint x: 175, startPoint y: 51, endPoint x: 302, endPoint y: 79, distance: 130.3
click at [302, 79] on h5 "You have a VPC with one public subnet and multiple private subnets. The public …" at bounding box center [236, 67] width 202 height 45
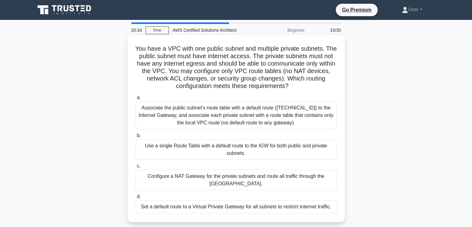
click at [301, 86] on h5 "You have a VPC with one public subnet and multiple private subnets. The public …" at bounding box center [236, 67] width 202 height 45
drag, startPoint x: 301, startPoint y: 86, endPoint x: 196, endPoint y: 75, distance: 105.6
click at [196, 75] on h5 "You have a VPC with one public subnet and multiple private subnets. The public …" at bounding box center [236, 67] width 202 height 45
click at [188, 71] on h5 "You have a VPC with one public subnet and multiple private subnets. The public …" at bounding box center [236, 67] width 202 height 45
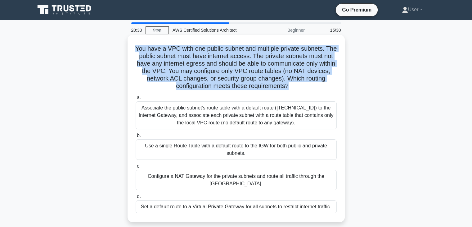
drag, startPoint x: 138, startPoint y: 48, endPoint x: 300, endPoint y: 85, distance: 166.0
click at [300, 85] on h5 "You have a VPC with one public subnet and multiple private subnets. The public …" at bounding box center [236, 67] width 202 height 45
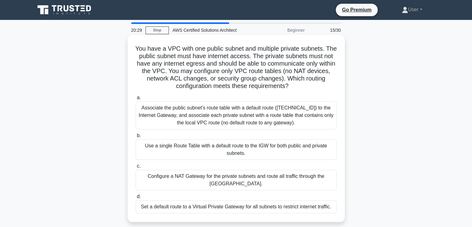
click at [302, 85] on h5 "You have a VPC with one public subnet and multiple private subnets. The public …" at bounding box center [236, 67] width 202 height 45
click at [234, 127] on div "Associate the public subnet's route table with a default route (0.0.0.0/0) to t…" at bounding box center [236, 115] width 201 height 28
click at [136, 100] on input "a. Associate the public subnet's route table with a default route (0.0.0.0/0) t…" at bounding box center [136, 98] width 0 height 4
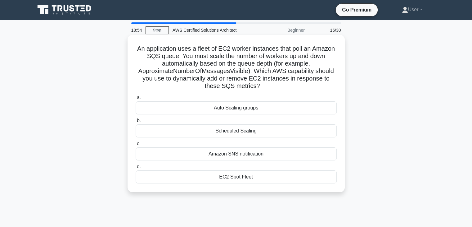
click at [245, 117] on div "a. Auto Scaling groups b. Scheduled Scaling c. d." at bounding box center [236, 139] width 209 height 92
click at [240, 141] on label "c. Amazon SNS notification" at bounding box center [236, 150] width 201 height 20
click at [136, 142] on input "c. Amazon SNS notification" at bounding box center [136, 144] width 0 height 4
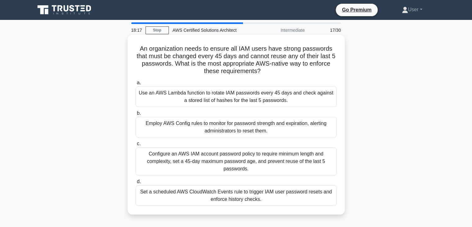
click at [250, 177] on div "a. Use an AWS Lambda function to rotate IAM passwords every 45 days and check a…" at bounding box center [236, 142] width 209 height 129
click at [249, 177] on div "a. Use an AWS Lambda function to rotate IAM passwords every 45 days and check a…" at bounding box center [236, 142] width 209 height 129
click at [265, 136] on div "Employ AWS Config rules to monitor for password strength and expiration, alerti…" at bounding box center [236, 127] width 201 height 20
click at [136, 115] on input "b. Employ AWS Config rules to monitor for password strength and expiration, ale…" at bounding box center [136, 113] width 0 height 4
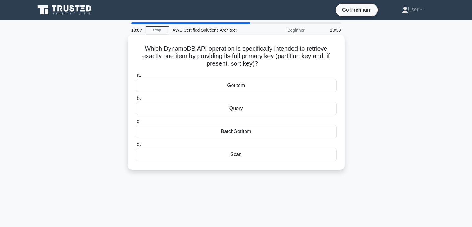
click at [265, 138] on div "BatchGetItem" at bounding box center [236, 131] width 201 height 13
click at [136, 123] on input "c. BatchGetItem" at bounding box center [136, 121] width 0 height 4
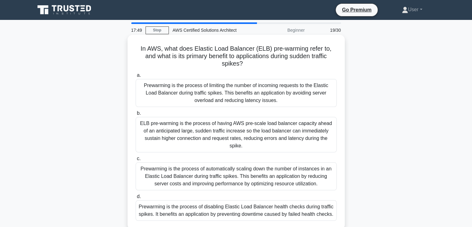
click at [269, 155] on label "c. Prewarming is the process of automatically scaling down the number of instan…" at bounding box center [236, 172] width 201 height 35
click at [136, 157] on input "c. Prewarming is the process of automatically scaling down the number of instan…" at bounding box center [136, 159] width 0 height 4
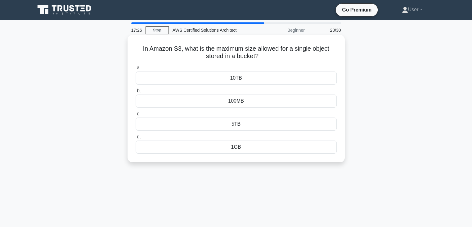
click at [242, 125] on div "5TB" at bounding box center [236, 123] width 201 height 13
click at [136, 116] on input "c. 5TB" at bounding box center [136, 114] width 0 height 4
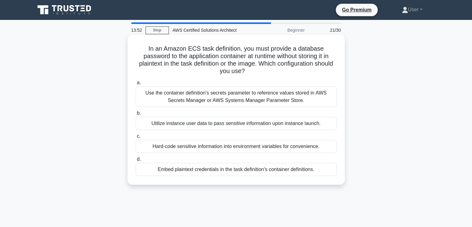
click at [284, 120] on div "Utilize instance user data to pass sensitive information upon instance launch." at bounding box center [236, 123] width 201 height 13
click at [136, 115] on input "b. Utilize instance user data to pass sensitive information upon instance launc…" at bounding box center [136, 113] width 0 height 4
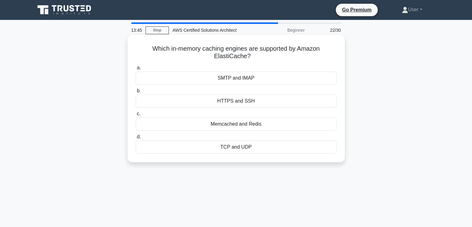
click at [282, 121] on div "Memcached and Redis" at bounding box center [236, 123] width 201 height 13
click at [136, 116] on input "c. Memcached and Redis" at bounding box center [136, 114] width 0 height 4
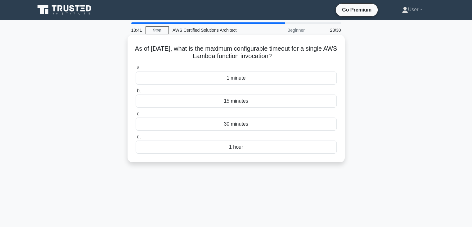
click at [277, 100] on div "15 minutes" at bounding box center [236, 100] width 201 height 13
click at [136, 93] on input "b. 15 minutes" at bounding box center [136, 91] width 0 height 4
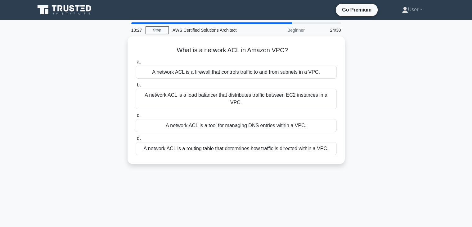
click at [277, 100] on div "A network ACL is a load balancer that distributes traffic between EC2 instances…" at bounding box center [236, 99] width 201 height 20
click at [136, 87] on input "b. A network ACL is a load balancer that distributes traffic between EC2 instan…" at bounding box center [136, 85] width 0 height 4
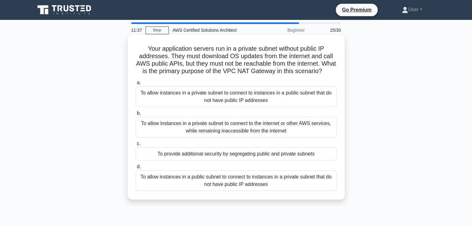
click at [296, 169] on div "a. To allow instances in a private subnet to connect to instances in a public s…" at bounding box center [236, 135] width 209 height 114
click at [298, 174] on label "d. To allow instances in a public subnet to connect to instances in a private s…" at bounding box center [236, 177] width 201 height 28
click at [136, 169] on input "d. To allow instances in a public subnet to connect to instances in a private s…" at bounding box center [136, 167] width 0 height 4
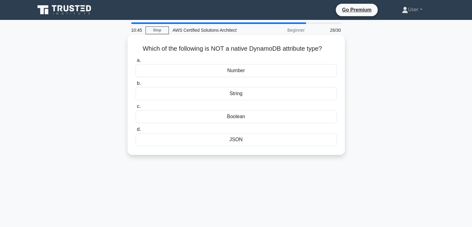
click at [251, 139] on div "JSON" at bounding box center [236, 139] width 201 height 13
click at [136, 131] on input "d. JSON" at bounding box center [136, 129] width 0 height 4
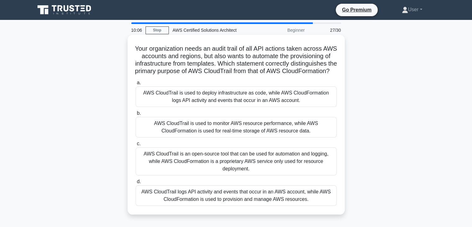
click at [237, 123] on label "b. AWS CloudTrail is used to monitor AWS resource performance, while AWS CloudF…" at bounding box center [236, 123] width 201 height 28
click at [136, 115] on input "b. AWS CloudTrail is used to monitor AWS resource performance, while AWS CloudF…" at bounding box center [136, 113] width 0 height 4
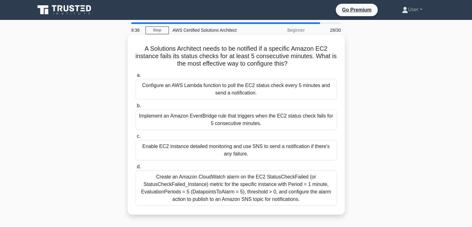
click at [228, 160] on div "Enable EC2 instance detailed monitoring and use SNS to send a notification if t…" at bounding box center [236, 150] width 201 height 20
click at [136, 138] on input "c. Enable EC2 instance detailed monitoring and use SNS to send a notification i…" at bounding box center [136, 136] width 0 height 4
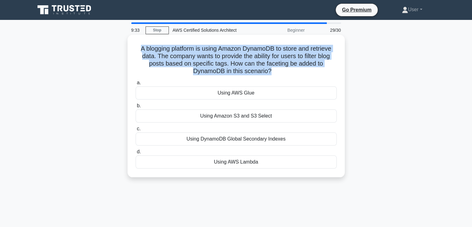
drag, startPoint x: 137, startPoint y: 47, endPoint x: 271, endPoint y: 71, distance: 136.0
click at [271, 71] on h5 "A blogging platform is using Amazon DynamoDB to store and retrieve data. The co…" at bounding box center [236, 60] width 202 height 30
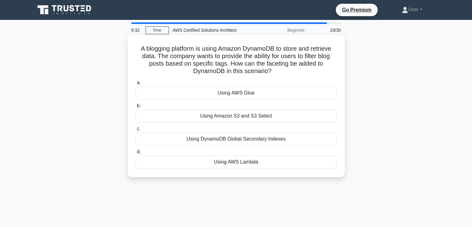
click at [274, 71] on icon ".spinner_0XTQ{transform-origin:center;animation:spinner_y6GP .75s linear infini…" at bounding box center [275, 71] width 7 height 7
click at [230, 126] on label "c. Using DynamoDB Global Secondary Indexes" at bounding box center [236, 135] width 201 height 20
click at [136, 127] on input "c. Using DynamoDB Global Secondary Indexes" at bounding box center [136, 129] width 0 height 4
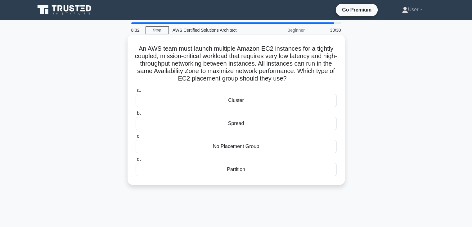
click at [219, 133] on label "c. No Placement Group" at bounding box center [236, 142] width 201 height 20
click at [136, 134] on input "c. No Placement Group" at bounding box center [136, 136] width 0 height 4
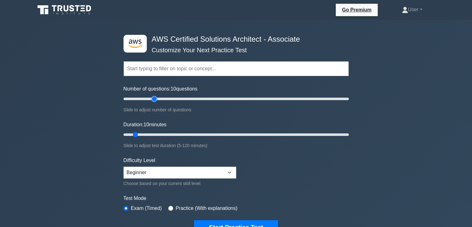
type input "30"
click at [153, 98] on input "Number of questions: 10 questions" at bounding box center [236, 98] width 225 height 7
click at [169, 130] on div "Duration: 10 minutes Slide to adjust test duration (5-120 minutes)" at bounding box center [236, 135] width 225 height 28
click at [172, 134] on input "Duration: 10 minutes" at bounding box center [236, 134] width 225 height 7
click at [199, 134] on input "Duration: 30 minutes" at bounding box center [236, 134] width 225 height 7
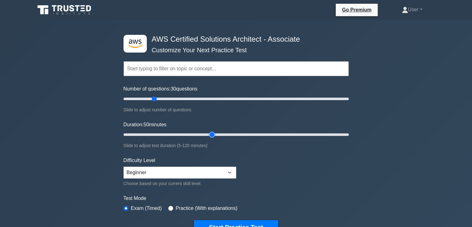
type input "50"
click at [213, 134] on input "Duration: 50 minutes" at bounding box center [236, 134] width 225 height 7
click at [241, 221] on button "Start Practice Test" at bounding box center [236, 227] width 84 height 14
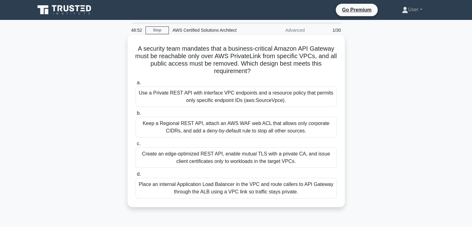
click at [204, 180] on div "Place an internal Application Load Balancer in the VPC and route callers to API…" at bounding box center [236, 188] width 201 height 20
click at [136, 176] on input "d. Place an internal Application Load Balancer in the VPC and route callers to …" at bounding box center [136, 174] width 0 height 4
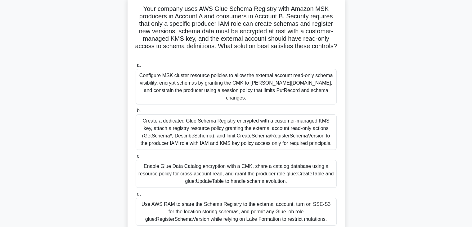
scroll to position [38, 0]
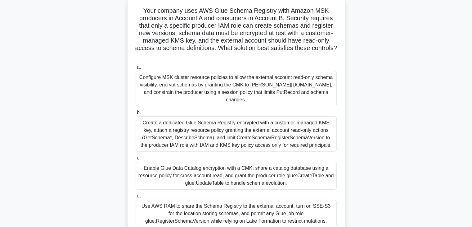
click at [245, 55] on h5 "Your company uses AWS Glue Schema Registry with Amazon MSK producers in Account…" at bounding box center [236, 33] width 202 height 53
click at [230, 154] on label "c. Enable Glue Data Catalog encryption with a CMK, share a catalog database usi…" at bounding box center [236, 171] width 201 height 35
click at [136, 156] on input "c. Enable Glue Data Catalog encryption with a CMK, share a catalog database usi…" at bounding box center [136, 158] width 0 height 4
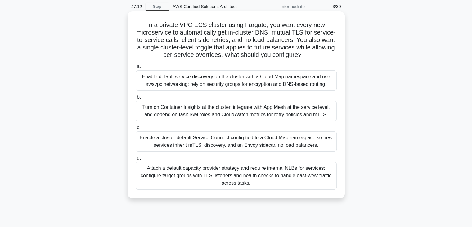
scroll to position [36, 0]
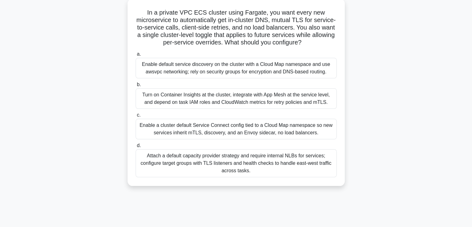
click at [241, 44] on h5 "In a private VPC ECS cluster using Fargate, you want every new microservice to …" at bounding box center [236, 28] width 202 height 38
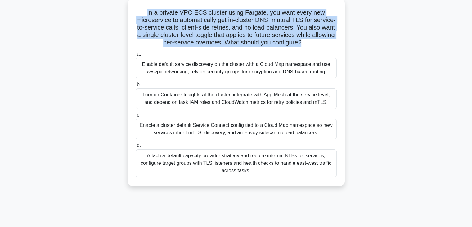
click at [241, 44] on h5 "In a private VPC ECS cluster using Fargate, you want every new microservice to …" at bounding box center [236, 28] width 202 height 38
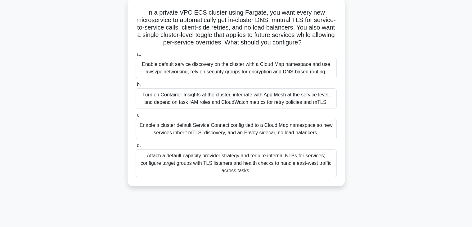
click at [242, 48] on div "In a private VPC ECS cluster using Fargate, you want every new microservice to …" at bounding box center [236, 92] width 212 height 182
click at [245, 47] on div "In a private VPC ECS cluster using Fargate, you want every new microservice to …" at bounding box center [236, 92] width 212 height 182
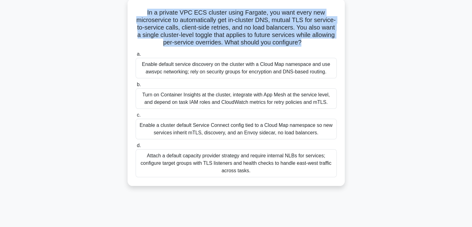
click at [245, 47] on div "In a private VPC ECS cluster using Fargate, you want every new microservice to …" at bounding box center [236, 92] width 212 height 182
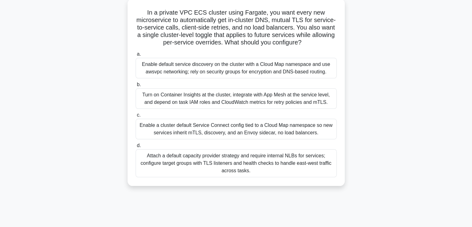
click at [338, 151] on div "d. Attach a default capacity provider strategy and require internal NLBs for se…" at bounding box center [236, 159] width 209 height 35
click at [332, 152] on div "Attach a default capacity provider strategy and require internal NLBs for servi…" at bounding box center [236, 163] width 201 height 28
click at [136, 148] on input "d. Attach a default capacity provider strategy and require internal NLBs for se…" at bounding box center [136, 145] width 0 height 4
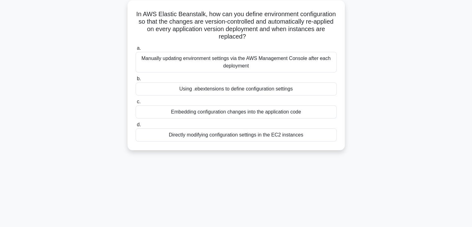
scroll to position [0, 0]
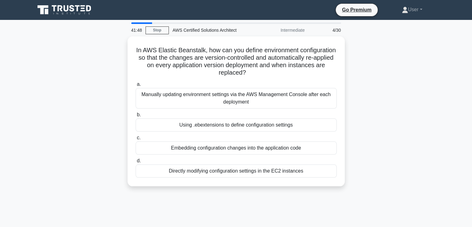
click at [332, 152] on div "Embedding configuration changes into the application code" at bounding box center [236, 147] width 201 height 13
click at [136, 140] on input "c. Embedding configuration changes into the application code" at bounding box center [136, 138] width 0 height 4
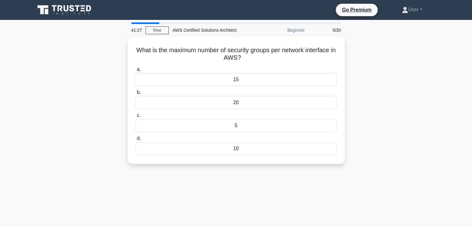
click at [284, 182] on div "41:27 Stop AWS Certified Solutions Architect Beginner 5/30 What is the maximum …" at bounding box center [236, 177] width 410 height 311
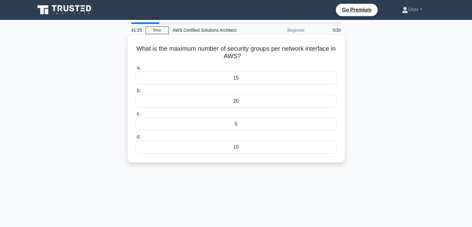
click at [253, 51] on h5 "What is the maximum number of security groups per network interface in AWS? .sp…" at bounding box center [236, 53] width 202 height 16
click at [250, 106] on div "20" at bounding box center [236, 100] width 201 height 13
click at [136, 93] on input "b. 20" at bounding box center [136, 91] width 0 height 4
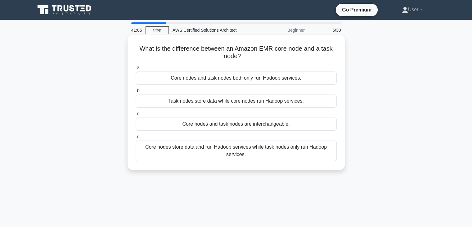
click at [338, 98] on div "b. Task nodes store data while core nodes run Hadoop services." at bounding box center [236, 97] width 209 height 20
click at [329, 100] on div "Task nodes store data while core nodes run Hadoop services." at bounding box center [236, 100] width 201 height 13
click at [136, 93] on input "b. Task nodes store data while core nodes run Hadoop services." at bounding box center [136, 91] width 0 height 4
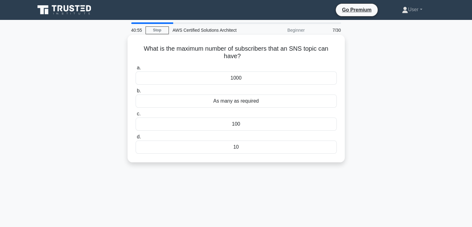
click at [252, 81] on div "1000" at bounding box center [236, 77] width 201 height 13
click at [136, 70] on input "a. 1000" at bounding box center [136, 68] width 0 height 4
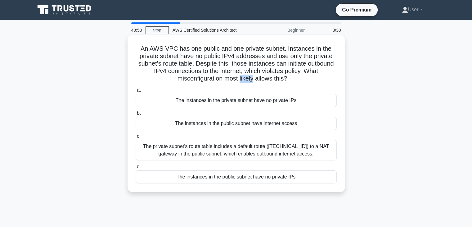
drag, startPoint x: 255, startPoint y: 80, endPoint x: 240, endPoint y: 80, distance: 15.2
click at [240, 80] on h5 "An AWS VPC has one public and one private subnet. Instances in the private subn…" at bounding box center [236, 64] width 202 height 38
click at [261, 80] on h5 "An AWS VPC has one public and one private subnet. Instances in the private subn…" at bounding box center [236, 64] width 202 height 38
drag, startPoint x: 256, startPoint y: 80, endPoint x: 288, endPoint y: 80, distance: 31.7
click at [288, 80] on h5 "An AWS VPC has one public and one private subnet. Instances in the private subn…" at bounding box center [236, 64] width 202 height 38
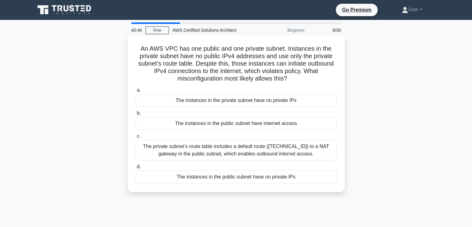
click at [289, 76] on h5 "An AWS VPC has one public and one private subnet. Instances in the private subn…" at bounding box center [236, 64] width 202 height 38
drag, startPoint x: 288, startPoint y: 79, endPoint x: 257, endPoint y: 80, distance: 30.5
click at [257, 80] on h5 "An AWS VPC has one public and one private subnet. Instances in the private subn…" at bounding box center [236, 64] width 202 height 38
click at [290, 76] on h5 "An AWS VPC has one public and one private subnet. Instances in the private subn…" at bounding box center [236, 64] width 202 height 38
drag, startPoint x: 257, startPoint y: 80, endPoint x: 289, endPoint y: 80, distance: 31.7
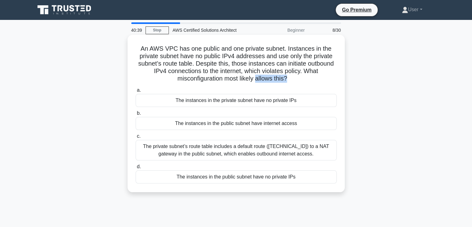
click at [289, 80] on h5 "An AWS VPC has one public and one private subnet. Instances in the private subn…" at bounding box center [236, 64] width 202 height 38
click at [290, 77] on icon ".spinner_0XTQ{transform-origin:center;animation:spinner_y6GP .75s linear infini…" at bounding box center [290, 78] width 7 height 7
click at [283, 146] on div "The private subnet’s route table includes a default route (0.0.0.0/0) to a NAT …" at bounding box center [236, 150] width 201 height 20
click at [136, 138] on input "c. The private subnet’s route table includes a default route (0.0.0.0/0) to a N…" at bounding box center [136, 136] width 0 height 4
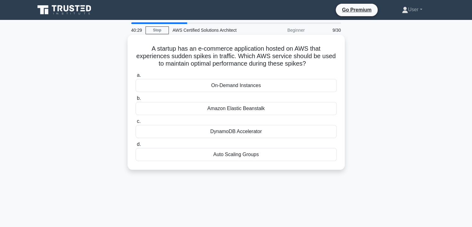
click at [242, 57] on h5 "A startup has an e-commerce application hosted on AWS that experiences sudden s…" at bounding box center [236, 56] width 202 height 23
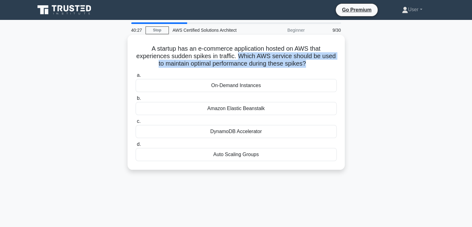
drag, startPoint x: 242, startPoint y: 57, endPoint x: 304, endPoint y: 62, distance: 62.6
click at [304, 62] on h5 "A startup has an e-commerce application hosted on AWS that experiences sudden s…" at bounding box center [236, 56] width 202 height 23
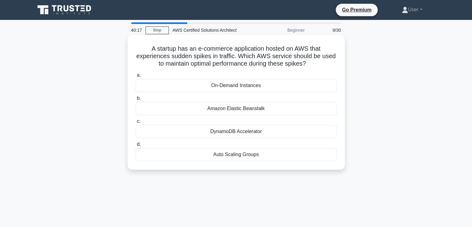
click at [309, 64] on icon ".spinner_0XTQ{transform-origin:center;animation:spinner_y6GP .75s linear infini…" at bounding box center [309, 63] width 7 height 7
click at [308, 65] on h5 "A startup has an e-commerce application hosted on AWS that experiences sudden s…" at bounding box center [236, 56] width 202 height 23
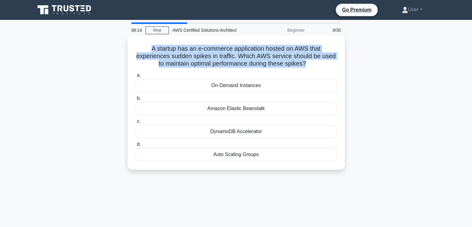
click at [308, 65] on h5 "A startup has an e-commerce application hosted on AWS that experiences sudden s…" at bounding box center [236, 56] width 202 height 23
click at [288, 58] on h5 "A startup has an e-commerce application hosted on AWS that experiences sudden s…" at bounding box center [236, 56] width 202 height 23
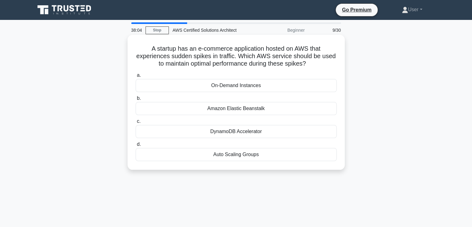
drag, startPoint x: 150, startPoint y: 50, endPoint x: 311, endPoint y: 60, distance: 161.2
click at [311, 60] on h5 "A startup has an e-commerce application hosted on AWS that experiences sudden s…" at bounding box center [236, 56] width 202 height 23
click at [307, 59] on h5 "A startup has an e-commerce application hosted on AWS that experiences sudden s…" at bounding box center [236, 56] width 202 height 23
click at [306, 64] on h5 "A startup has an e-commerce application hosted on AWS that experiences sudden s…" at bounding box center [236, 56] width 202 height 23
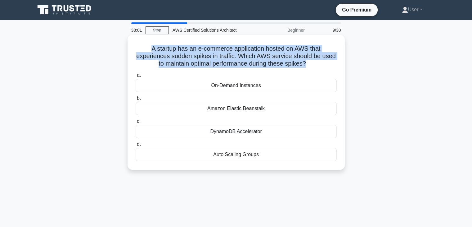
click at [306, 64] on h5 "A startup has an e-commerce application hosted on AWS that experiences sudden s…" at bounding box center [236, 56] width 202 height 23
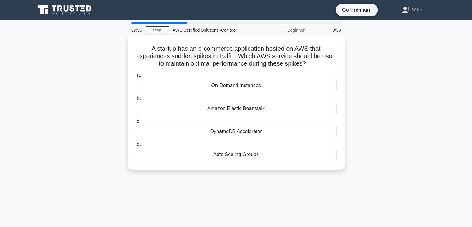
click at [280, 72] on label "a. On-Demand Instances" at bounding box center [236, 81] width 201 height 20
click at [136, 73] on input "a. On-Demand Instances" at bounding box center [136, 75] width 0 height 4
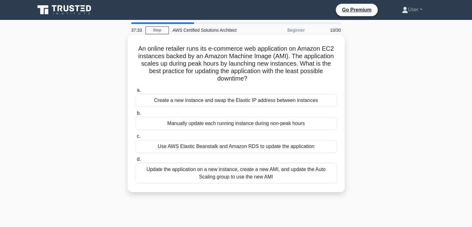
click at [250, 144] on div "Use AWS Elastic Beanstalk and Amazon RDS to update the application" at bounding box center [236, 146] width 201 height 13
click at [136, 138] on input "c. Use AWS Elastic Beanstalk and Amazon RDS to update the application" at bounding box center [136, 136] width 0 height 4
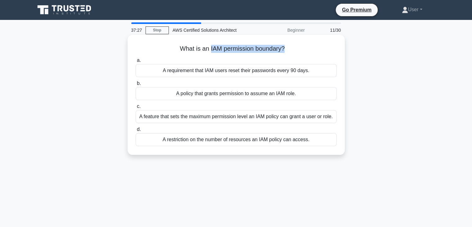
drag, startPoint x: 209, startPoint y: 49, endPoint x: 284, endPoint y: 51, distance: 75.2
click at [284, 51] on h5 "What is an IAM permission boundary? .spinner_0XTQ{transform-origin:center;anima…" at bounding box center [236, 49] width 202 height 8
click at [286, 47] on h5 "What is an IAM permission boundary? .spinner_0XTQ{transform-origin:center;anima…" at bounding box center [236, 49] width 202 height 8
drag, startPoint x: 309, startPoint y: 140, endPoint x: 158, endPoint y: 140, distance: 151.6
click at [158, 140] on div "A restriction on the number of resources an IAM policy can access." at bounding box center [236, 139] width 201 height 13
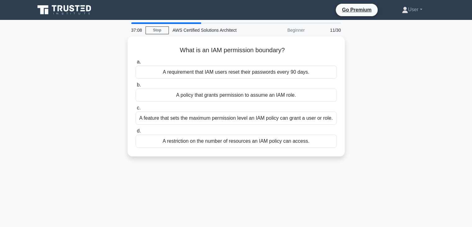
click at [171, 160] on div "What is an IAM permission boundary? .spinner_0XTQ{transform-origin:center;anima…" at bounding box center [236, 99] width 410 height 127
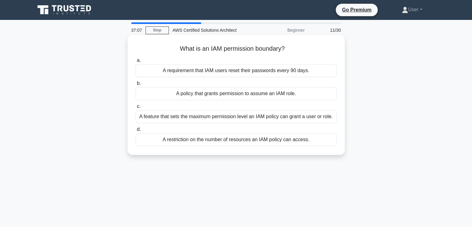
click at [218, 140] on div "A restriction on the number of resources an IAM policy can access." at bounding box center [236, 139] width 201 height 13
click at [136, 131] on input "d. A restriction on the number of resources an IAM policy can access." at bounding box center [136, 129] width 0 height 4
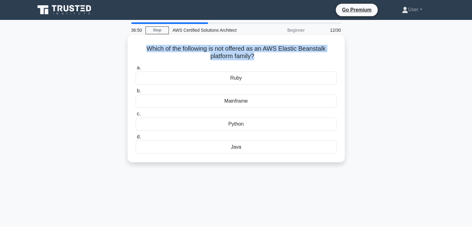
drag, startPoint x: 145, startPoint y: 48, endPoint x: 253, endPoint y: 57, distance: 108.4
click at [253, 57] on h5 "Which of the following is not offered as an AWS Elastic Beanstalk platform fami…" at bounding box center [236, 53] width 202 height 16
click at [254, 57] on h5 "Which of the following is not offered as an AWS Elastic Beanstalk platform fami…" at bounding box center [236, 53] width 202 height 16
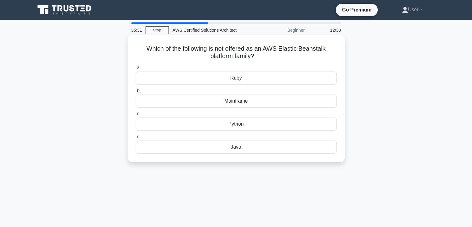
click at [223, 93] on label "b. Mainframe" at bounding box center [236, 97] width 201 height 20
click at [136, 93] on input "b. Mainframe" at bounding box center [136, 91] width 0 height 4
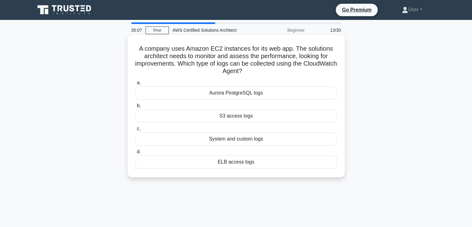
click at [212, 125] on label "c. System and custom logs" at bounding box center [236, 135] width 201 height 20
click at [136, 127] on input "c. System and custom logs" at bounding box center [136, 129] width 0 height 4
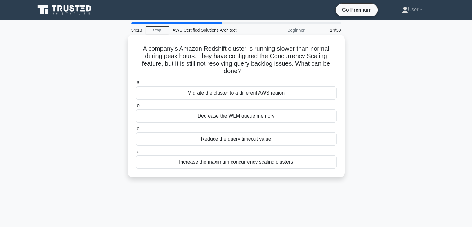
drag, startPoint x: 148, startPoint y: 52, endPoint x: 242, endPoint y: 70, distance: 95.4
click at [242, 70] on h5 "A company's Amazon Redshift cluster is running slower than normal during peak h…" at bounding box center [236, 60] width 202 height 30
click at [241, 70] on h5 "A company's Amazon Redshift cluster is running slower than normal during peak h…" at bounding box center [236, 60] width 202 height 30
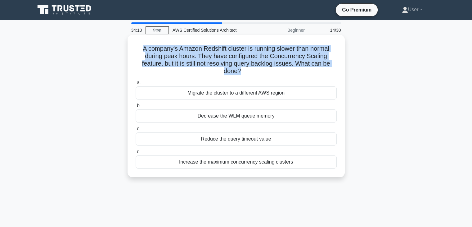
drag, startPoint x: 239, startPoint y: 72, endPoint x: 138, endPoint y: 50, distance: 103.9
click at [138, 50] on h5 "A company's Amazon Redshift cluster is running slower than normal during peak h…" at bounding box center [236, 60] width 202 height 30
click at [228, 64] on h5 "A company's Amazon Redshift cluster is running slower than normal during peak h…" at bounding box center [236, 60] width 202 height 30
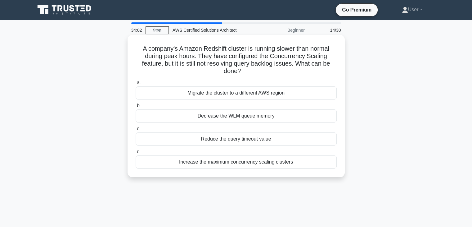
drag, startPoint x: 148, startPoint y: 51, endPoint x: 246, endPoint y: 74, distance: 101.0
click at [246, 74] on h5 "A company's Amazon Redshift cluster is running slower than normal during peak h…" at bounding box center [236, 60] width 202 height 30
click at [246, 72] on icon ".spinner_0XTQ{transform-origin:center;animation:spinner_y6GP .75s linear infini…" at bounding box center [244, 71] width 7 height 7
click at [269, 135] on div "Reduce the query timeout value" at bounding box center [236, 138] width 201 height 13
click at [136, 131] on input "c. Reduce the query timeout value" at bounding box center [136, 129] width 0 height 4
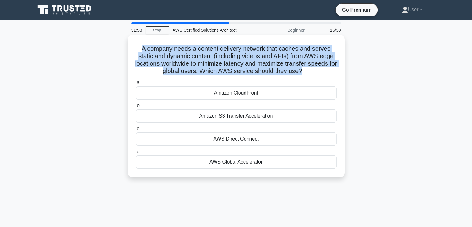
drag, startPoint x: 140, startPoint y: 50, endPoint x: 307, endPoint y: 69, distance: 167.2
click at [307, 69] on h5 "A company needs a content delivery network that caches and serves static and dy…" at bounding box center [236, 60] width 202 height 30
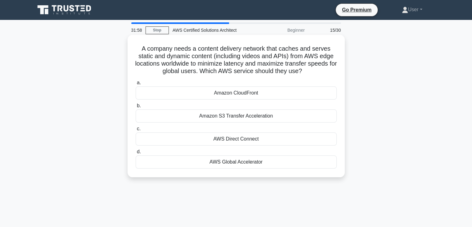
click at [261, 113] on div "Amazon S3 Transfer Acceleration" at bounding box center [236, 115] width 201 height 13
click at [136, 108] on input "b. Amazon S3 Transfer Acceleration" at bounding box center [136, 106] width 0 height 4
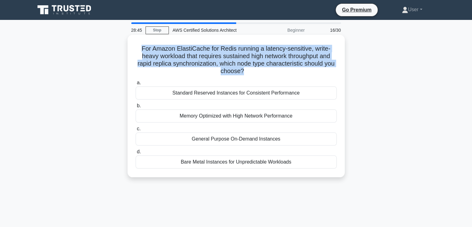
drag, startPoint x: 138, startPoint y: 49, endPoint x: 250, endPoint y: 70, distance: 113.8
click at [250, 70] on h5 "For Amazon ElastiCache for Redis running a latency-sensitive, write-heavy workl…" at bounding box center [236, 60] width 202 height 30
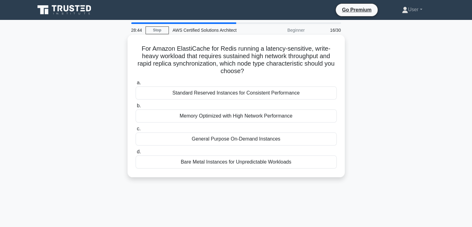
click at [251, 68] on icon ".spinner_0XTQ{transform-origin:center;animation:spinner_y6GP .75s linear infini…" at bounding box center [247, 71] width 7 height 7
click at [244, 146] on div "a. Standard Reserved Instances for Consistent Performance b. Memory Optimized w…" at bounding box center [236, 124] width 209 height 92
click at [245, 139] on div "General Purpose On-Demand Instances" at bounding box center [236, 138] width 201 height 13
click at [136, 131] on input "c. General Purpose On-Demand Instances" at bounding box center [136, 129] width 0 height 4
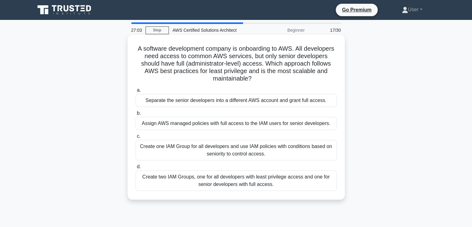
click at [255, 179] on div "Create two IAM Groups, one for all developers with least privilege access and o…" at bounding box center [236, 180] width 201 height 20
click at [136, 169] on input "d. Create two IAM Groups, one for all developers with least privilege access an…" at bounding box center [136, 167] width 0 height 4
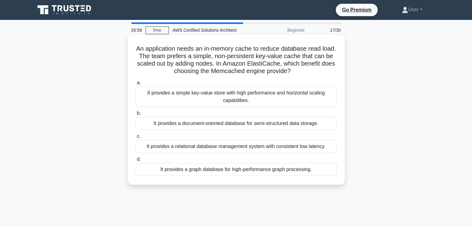
drag, startPoint x: 142, startPoint y: 49, endPoint x: 312, endPoint y: 71, distance: 171.6
click at [312, 71] on h5 "An application needs an in-memory cache to reduce database read load. The team …" at bounding box center [236, 60] width 202 height 30
click at [311, 71] on h5 "An application needs an in-memory cache to reduce database read load. The team …" at bounding box center [236, 60] width 202 height 30
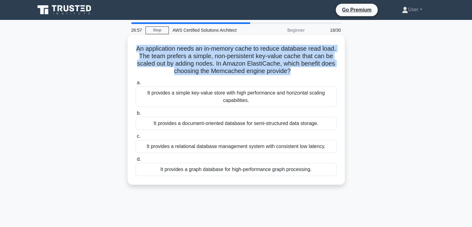
drag, startPoint x: 309, startPoint y: 70, endPoint x: 143, endPoint y: 47, distance: 167.5
click at [143, 47] on h5 "An application needs an in-memory cache to reduce database read load. The team …" at bounding box center [236, 60] width 202 height 30
click at [202, 75] on h5 "An application needs an in-memory cache to reduce database read load. The team …" at bounding box center [236, 60] width 202 height 30
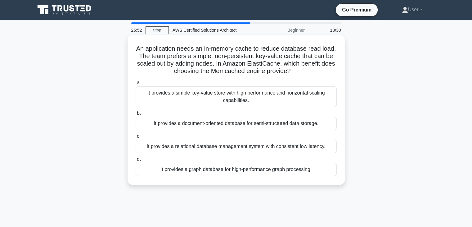
click at [207, 136] on label "c. It provides a relational database management system with consistent low late…" at bounding box center [236, 142] width 201 height 20
click at [136, 136] on input "c. It provides a relational database management system with consistent low late…" at bounding box center [136, 136] width 0 height 4
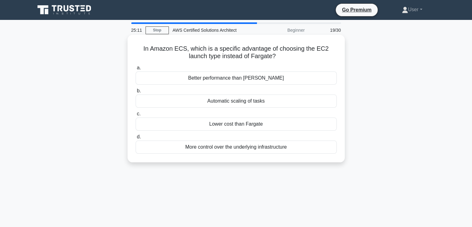
click at [271, 112] on label "c. Lower cost than Fargate" at bounding box center [236, 120] width 201 height 20
click at [136, 112] on input "c. Lower cost than Fargate" at bounding box center [136, 114] width 0 height 4
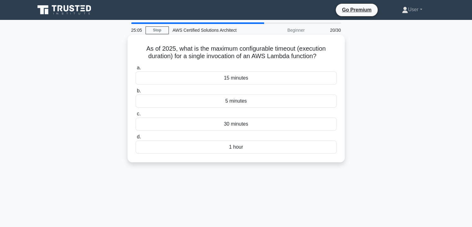
click at [258, 115] on label "c. 30 minutes" at bounding box center [236, 120] width 201 height 20
click at [136, 115] on input "c. 30 minutes" at bounding box center [136, 114] width 0 height 4
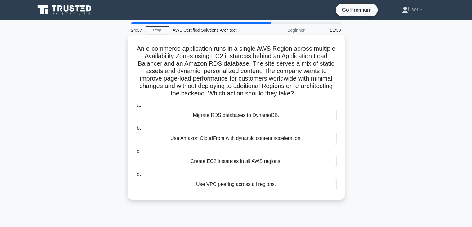
click at [261, 123] on div "a. Migrate RDS databases to DynamoDB. b. Use Amazon CloudFront with dynamic con…" at bounding box center [236, 146] width 209 height 92
click at [261, 127] on label "b. Use Amazon CloudFront with dynamic content acceleration." at bounding box center [236, 134] width 201 height 20
click at [136, 127] on input "b. Use Amazon CloudFront with dynamic content acceleration." at bounding box center [136, 128] width 0 height 4
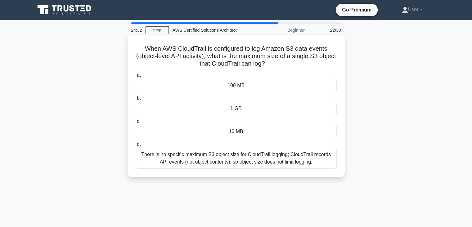
click at [235, 157] on div "There is no specific maximum S3 object size for CloudTrail logging; CloudTrail …" at bounding box center [236, 158] width 201 height 20
click at [136, 146] on input "d. There is no specific maximum S3 object size for CloudTrail logging; CloudTra…" at bounding box center [136, 144] width 0 height 4
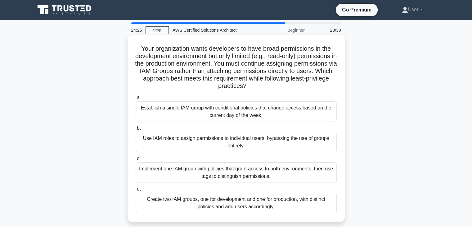
click at [234, 183] on div "a. Establish a single IAM group with conditional policies that change access ba…" at bounding box center [236, 154] width 209 height 122
click at [234, 193] on div "Create two IAM groups, one for development and one for production, with distinc…" at bounding box center [236, 203] width 201 height 20
click at [136, 191] on input "d. Create two IAM groups, one for development and one for production, with dist…" at bounding box center [136, 189] width 0 height 4
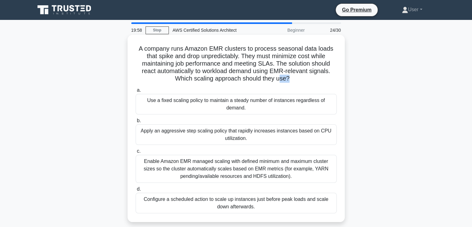
drag, startPoint x: 288, startPoint y: 79, endPoint x: 282, endPoint y: 80, distance: 6.3
click at [282, 80] on h5 "A company runs Amazon EMR clusters to process seasonal data loads that spike an…" at bounding box center [236, 64] width 202 height 38
click at [281, 80] on h5 "A company runs Amazon EMR clusters to process seasonal data loads that spike an…" at bounding box center [236, 64] width 202 height 38
drag, startPoint x: 277, startPoint y: 80, endPoint x: 289, endPoint y: 80, distance: 11.5
click at [289, 80] on h5 "A company runs Amazon EMR clusters to process seasonal data loads that spike an…" at bounding box center [236, 64] width 202 height 38
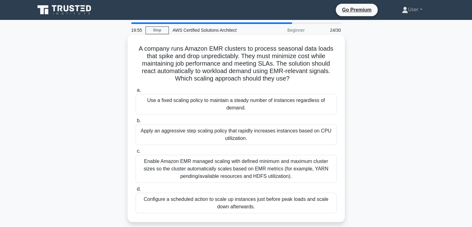
click at [291, 76] on h5 "A company runs Amazon EMR clusters to process seasonal data loads that spike an…" at bounding box center [236, 64] width 202 height 38
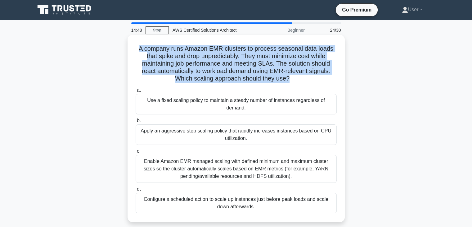
drag, startPoint x: 138, startPoint y: 49, endPoint x: 288, endPoint y: 80, distance: 153.4
click at [288, 80] on h5 "A company runs Amazon EMR clusters to process seasonal data loads that spike an…" at bounding box center [236, 64] width 202 height 38
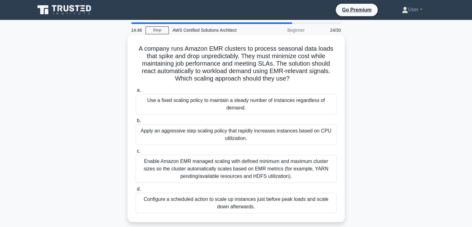
click at [291, 79] on icon ".spinner_0XTQ{transform-origin:center;animation:spinner_y6GP .75s linear infini…" at bounding box center [293, 78] width 7 height 7
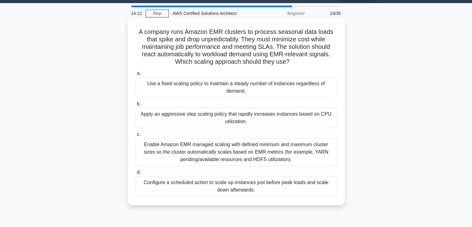
scroll to position [17, 0]
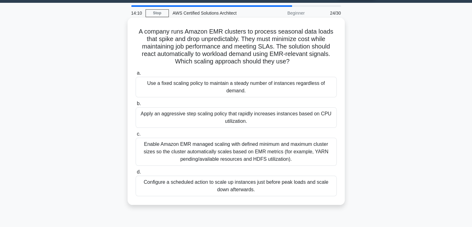
click at [251, 148] on div "Enable Amazon EMR managed scaling with defined minimum and maximum cluster size…" at bounding box center [236, 152] width 201 height 28
click at [136, 136] on input "c. Enable Amazon EMR managed scaling with defined minimum and maximum cluster s…" at bounding box center [136, 134] width 0 height 4
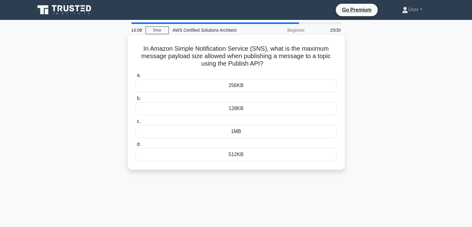
scroll to position [1, 0]
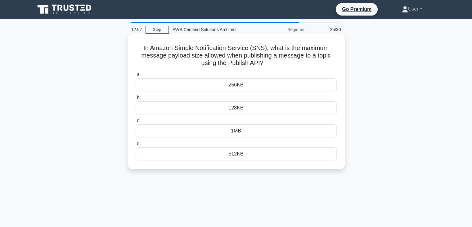
click at [204, 79] on div "256KB" at bounding box center [236, 84] width 201 height 13
click at [136, 77] on input "a. 256KB" at bounding box center [136, 75] width 0 height 4
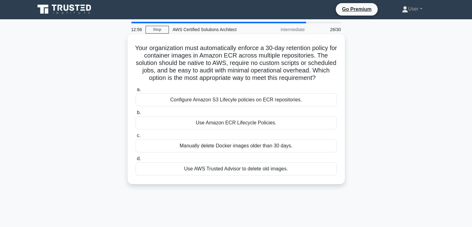
scroll to position [0, 0]
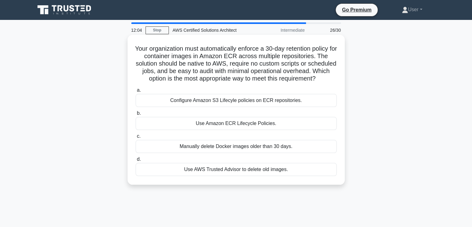
click at [281, 139] on div "a. Configure Amazon S3 Lifecyle policies on ECR repositories. b. Use Amazon ECR…" at bounding box center [236, 131] width 209 height 92
click at [283, 142] on label "c. Manually delete Docker images older than 30 days." at bounding box center [236, 142] width 201 height 20
click at [136, 138] on input "c. Manually delete Docker images older than 30 days." at bounding box center [136, 136] width 0 height 4
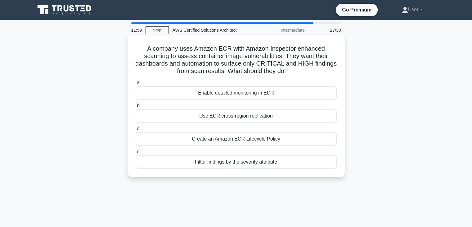
click at [285, 151] on label "d. Filter findings by the severity attribute" at bounding box center [236, 158] width 201 height 20
click at [136, 151] on input "d. Filter findings by the severity attribute" at bounding box center [136, 152] width 0 height 4
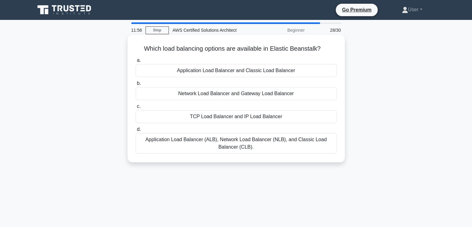
click at [288, 129] on label "d. Application Load Balancer (ALB), Network Load Balancer (NLB), and Classic Lo…" at bounding box center [236, 139] width 201 height 28
click at [136, 129] on input "d. Application Load Balancer (ALB), Network Load Balancer (NLB), and Classic Lo…" at bounding box center [136, 129] width 0 height 4
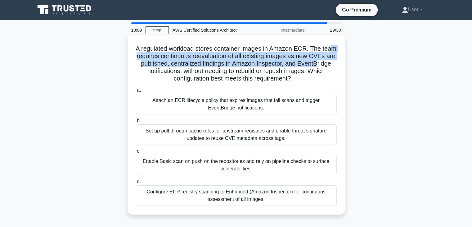
drag, startPoint x: 152, startPoint y: 65, endPoint x: 156, endPoint y: 71, distance: 7.1
click at [156, 71] on h5 "A regulated workload stores container images in Amazon ECR. The team requires c…" at bounding box center [236, 64] width 202 height 38
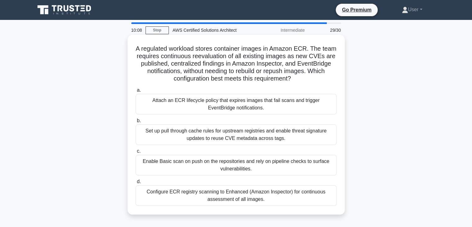
click at [197, 132] on div "Set up pull through cache rules for upstream registries and enable threat signa…" at bounding box center [236, 134] width 201 height 20
click at [136, 123] on input "b. Set up pull through cache rules for upstream registries and enable threat si…" at bounding box center [136, 121] width 0 height 4
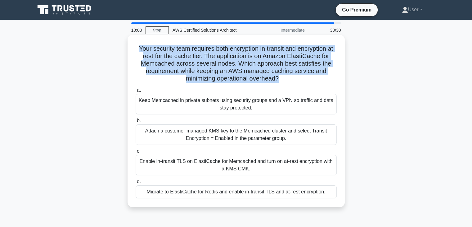
drag, startPoint x: 279, startPoint y: 79, endPoint x: 132, endPoint y: 51, distance: 149.7
click at [132, 51] on div "Your security team requires both encryption in transit and encryption at rest f…" at bounding box center [236, 120] width 212 height 167
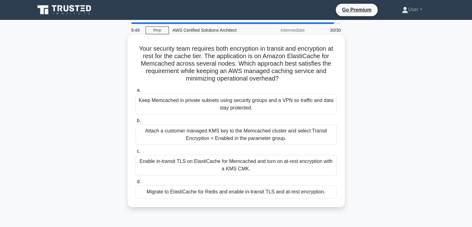
click at [280, 90] on label "a. Keep Memcached in private subnets using security groups and a VPN so traffic…" at bounding box center [236, 100] width 201 height 28
click at [136, 90] on input "a. Keep Memcached in private subnets using security groups and a VPN so traffic…" at bounding box center [136, 90] width 0 height 4
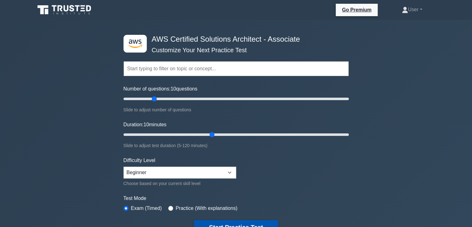
click at [227, 224] on button "Start Practice Test" at bounding box center [236, 227] width 84 height 14
click at [144, 96] on input "Number of questions: 10 questions" at bounding box center [236, 98] width 225 height 7
click at [134, 98] on input "Number of questions: 20 questions" at bounding box center [236, 98] width 225 height 7
type input "10"
click at [133, 98] on input "Number of questions: 15 questions" at bounding box center [236, 98] width 225 height 7
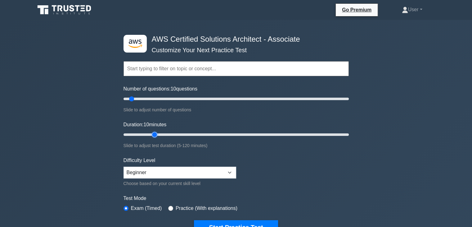
click at [151, 134] on input "Duration: 10 minutes" at bounding box center [236, 134] width 225 height 7
type input "10"
click at [139, 132] on input "Duration: 20 minutes" at bounding box center [236, 134] width 225 height 7
click at [252, 221] on button "Start Practice Test" at bounding box center [236, 227] width 84 height 14
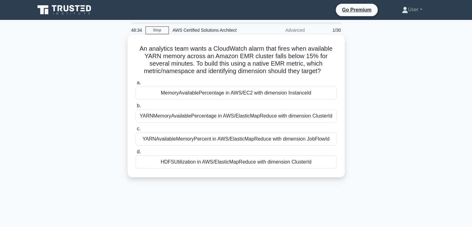
click at [262, 134] on div "YARNAvailableMemoryPercent in AWS/ElasticMapReduce with dimension JobFlowId" at bounding box center [236, 138] width 201 height 13
click at [136, 131] on input "c. YARNAvailableMemoryPercent in AWS/ElasticMapReduce with dimension JobFlowId" at bounding box center [136, 129] width 0 height 4
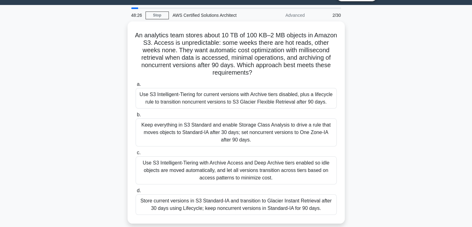
scroll to position [17, 0]
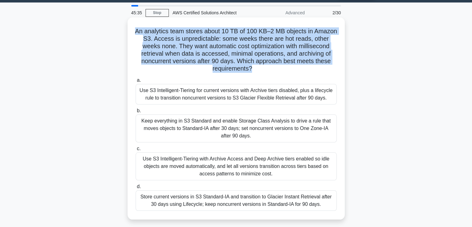
drag, startPoint x: 250, startPoint y: 67, endPoint x: 128, endPoint y: 34, distance: 126.6
click at [128, 34] on div "An analytics team stores about 10 TB of 100 KB–2 MB objects in Amazon S3. Acces…" at bounding box center [236, 118] width 217 height 202
click at [231, 69] on h5 "An analytics team stores about 10 TB of 100 KB–2 MB objects in Amazon S3. Acces…" at bounding box center [236, 49] width 202 height 45
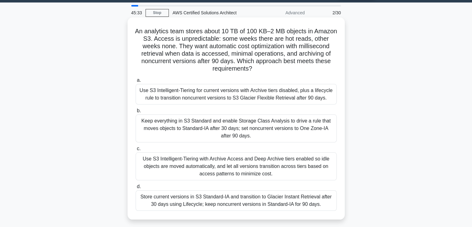
click at [240, 78] on label "a. Use S3 Intelligent-Tiering for current versions with Archive tiers disabled,…" at bounding box center [236, 90] width 201 height 28
click at [136, 78] on input "a. Use S3 Intelligent-Tiering for current versions with Archive tiers disabled,…" at bounding box center [136, 80] width 0 height 4
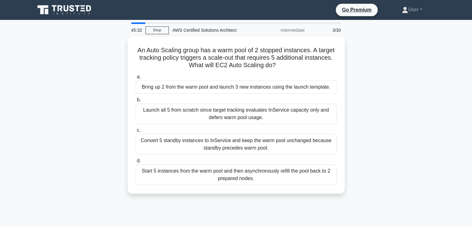
scroll to position [0, 0]
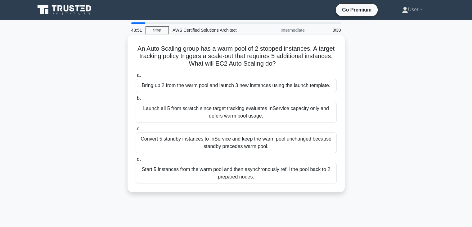
click at [282, 130] on label "c. Convert 5 standby instances to InService and keep the warm pool unchanged be…" at bounding box center [236, 139] width 201 height 28
click at [136, 130] on input "c. Convert 5 standby instances to InService and keep the warm pool unchanged be…" at bounding box center [136, 129] width 0 height 4
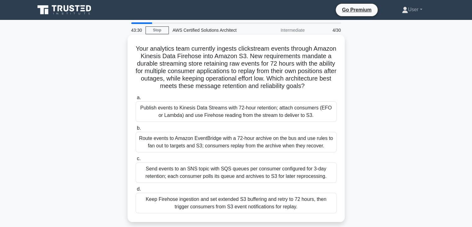
click at [270, 148] on div "Route events to Amazon EventBridge with a 72-hour archive on the bus and use ru…" at bounding box center [236, 142] width 201 height 20
click at [136, 130] on input "b. Route events to Amazon EventBridge with a 72-hour archive on the bus and use…" at bounding box center [136, 128] width 0 height 4
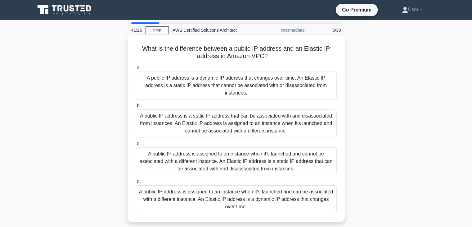
click at [232, 147] on div "A public IP address is assigned to an instance when it's launched and cannot be…" at bounding box center [236, 161] width 201 height 28
click at [136, 146] on input "c. A public IP address is assigned to an instance when it's launched and cannot…" at bounding box center [136, 144] width 0 height 4
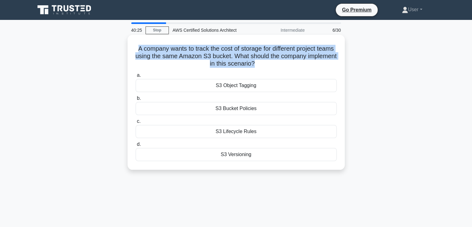
drag, startPoint x: 142, startPoint y: 50, endPoint x: 270, endPoint y: 64, distance: 128.4
click at [270, 64] on h5 "A company wants to track the cost of storage for different project teams using …" at bounding box center [236, 56] width 202 height 23
drag, startPoint x: 270, startPoint y: 64, endPoint x: 141, endPoint y: 44, distance: 129.7
click at [141, 44] on div "A company wants to track the cost of storage for different project teams using …" at bounding box center [236, 102] width 212 height 130
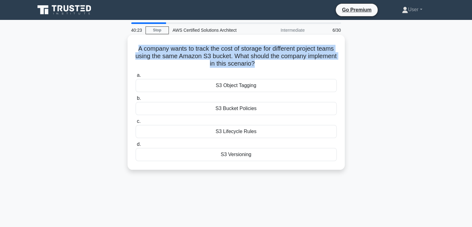
click at [149, 51] on h5 "A company wants to track the cost of storage for different project teams using …" at bounding box center [236, 56] width 202 height 23
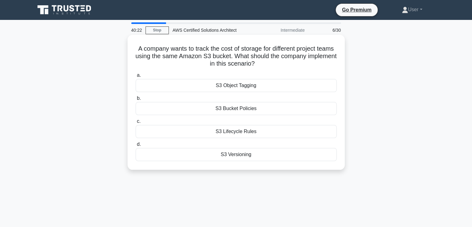
drag, startPoint x: 144, startPoint y: 50, endPoint x: 279, endPoint y: 67, distance: 135.3
click at [279, 67] on h5 "A company wants to track the cost of storage for different project teams using …" at bounding box center [236, 56] width 202 height 23
click at [262, 63] on icon ".spinner_0XTQ{transform-origin:center;animation:spinner_y6GP .75s linear infini…" at bounding box center [258, 63] width 7 height 7
